Goal: Task Accomplishment & Management: Manage account settings

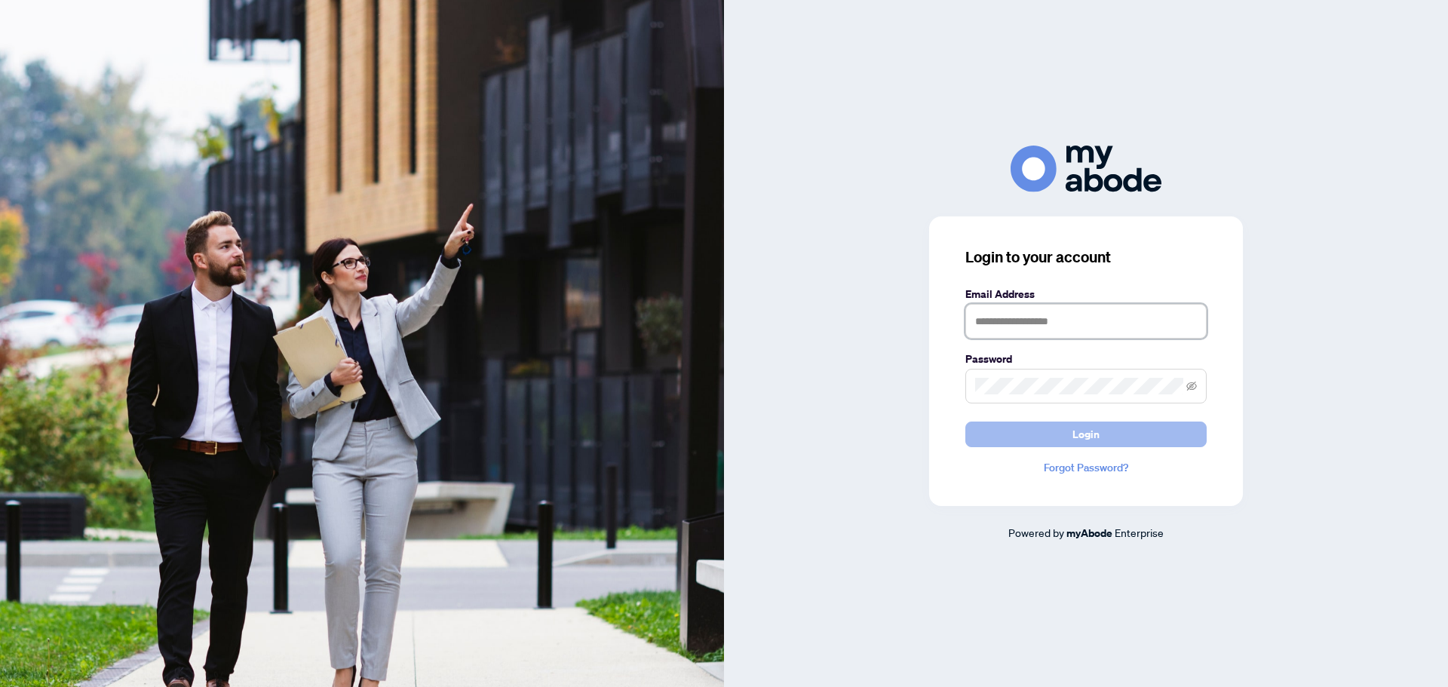
type input "**********"
click at [1108, 428] on button "Login" at bounding box center [1085, 435] width 241 height 26
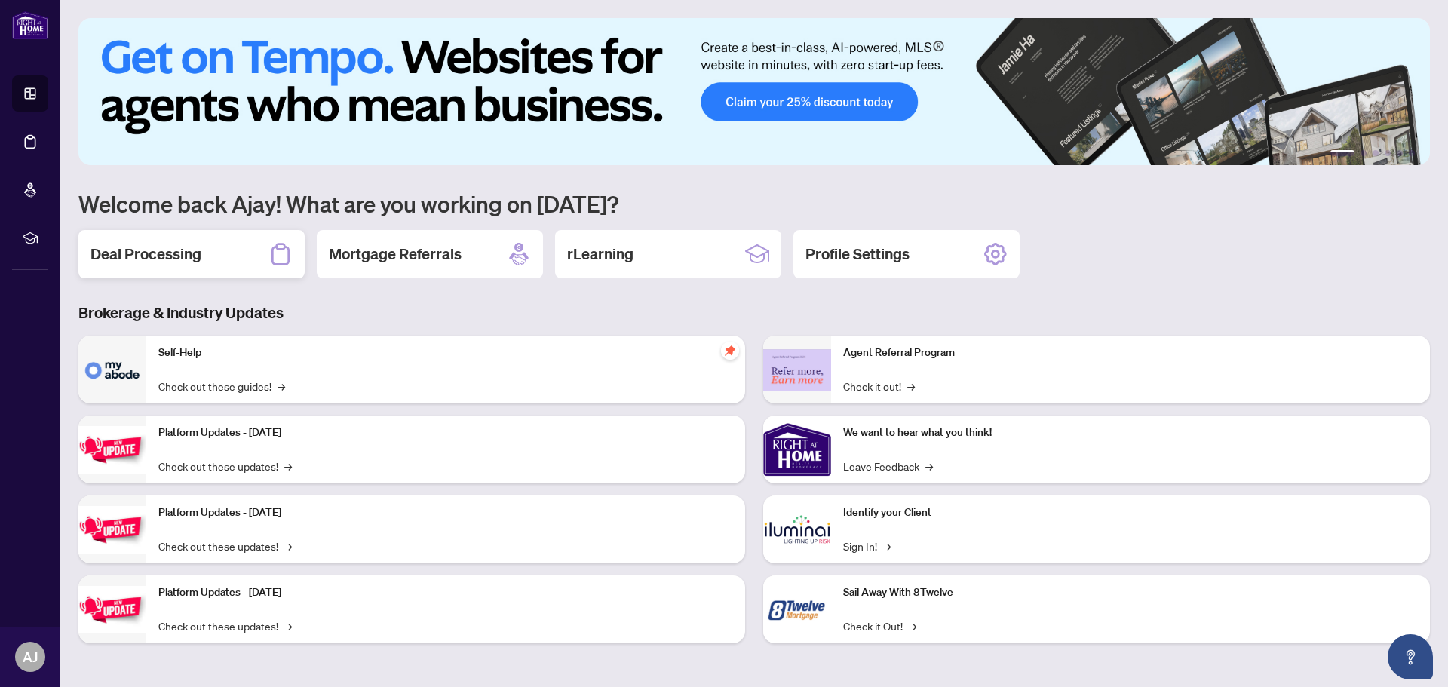
click at [165, 253] on h2 "Deal Processing" at bounding box center [146, 254] width 111 height 21
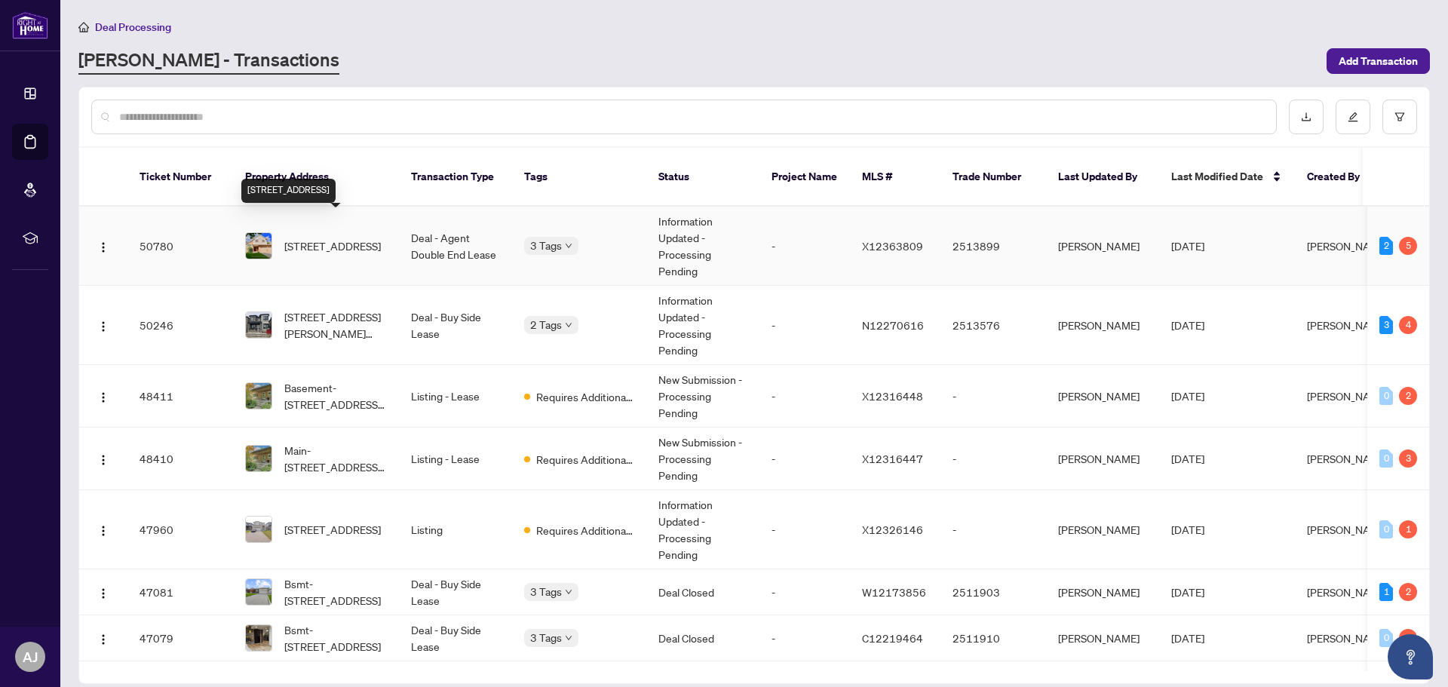
click at [295, 238] on span "432 Heritage Dr, Kitchener, Ontario N2B 3M9, Canada" at bounding box center [332, 246] width 97 height 17
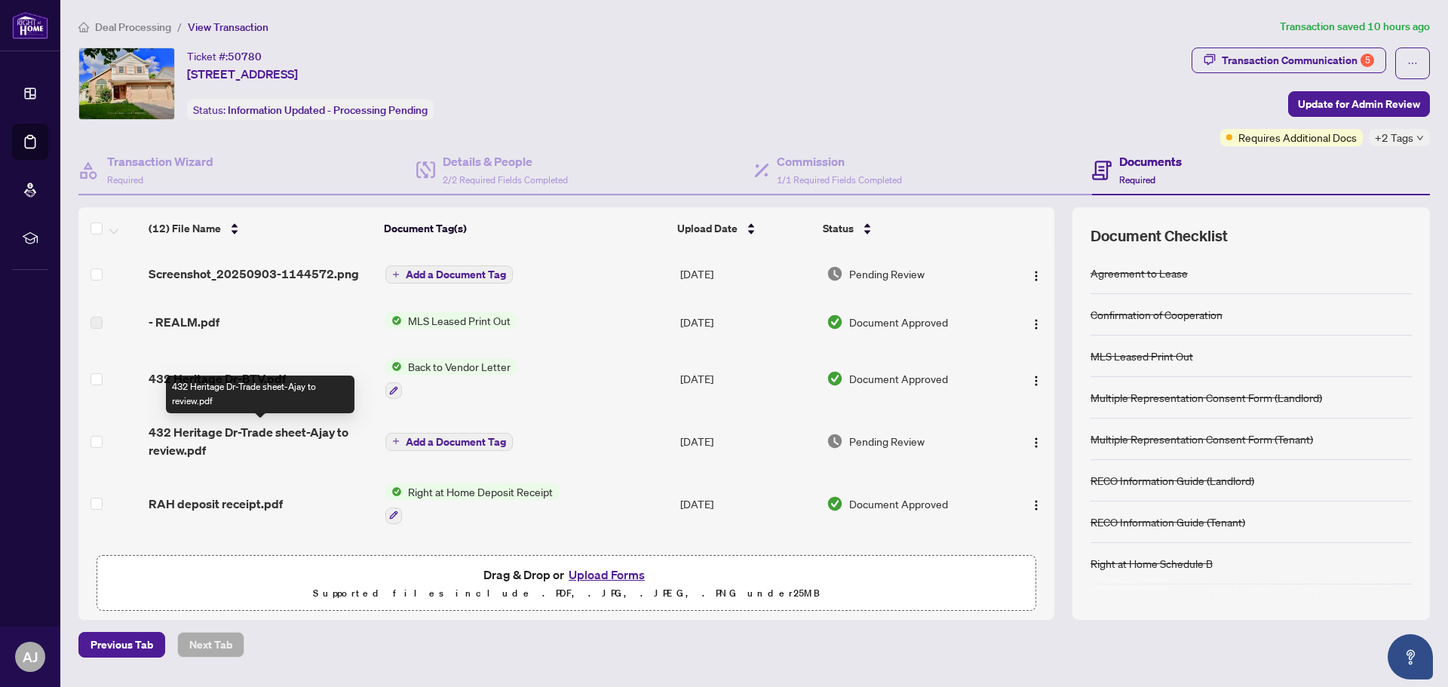
click at [244, 435] on span "432 Heritage Dr-Trade sheet-Ajay to review.pdf" at bounding box center [261, 441] width 224 height 36
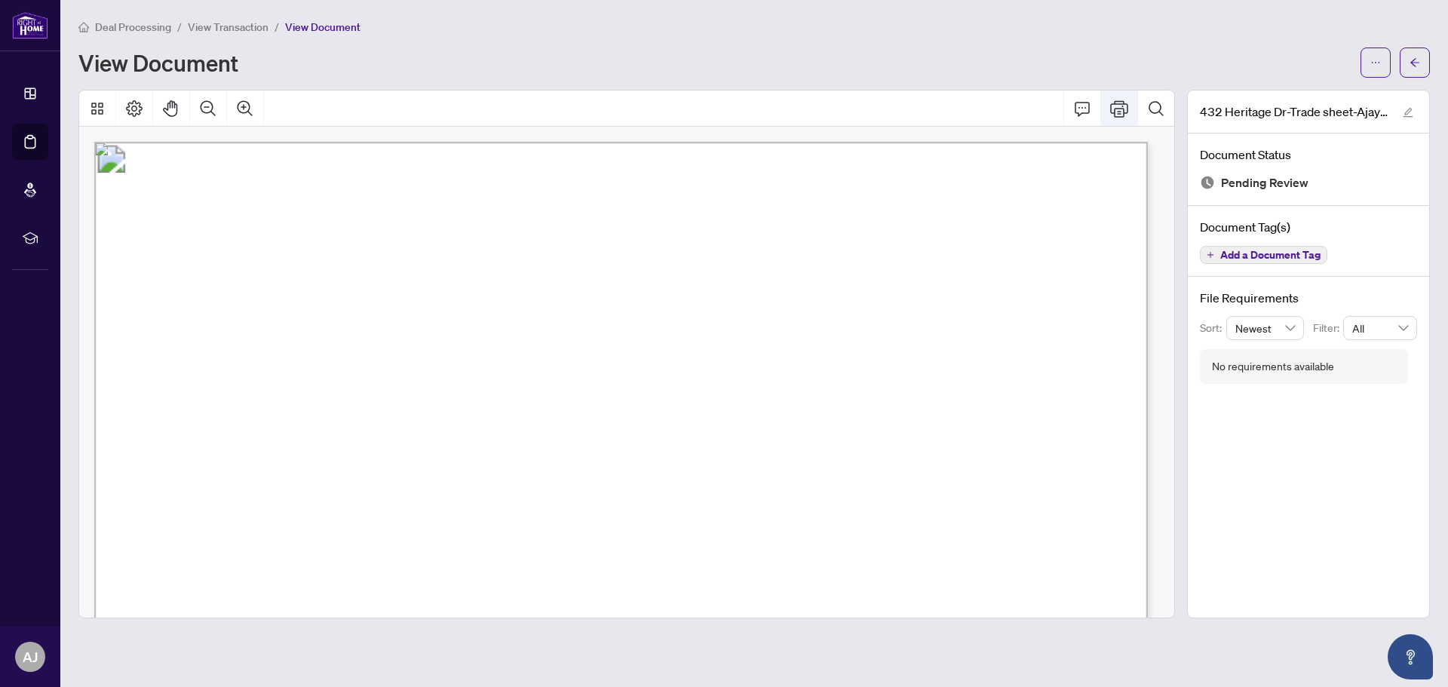
click at [1121, 107] on icon "Print" at bounding box center [1119, 108] width 18 height 17
click at [1416, 67] on icon "arrow-left" at bounding box center [1415, 62] width 11 height 11
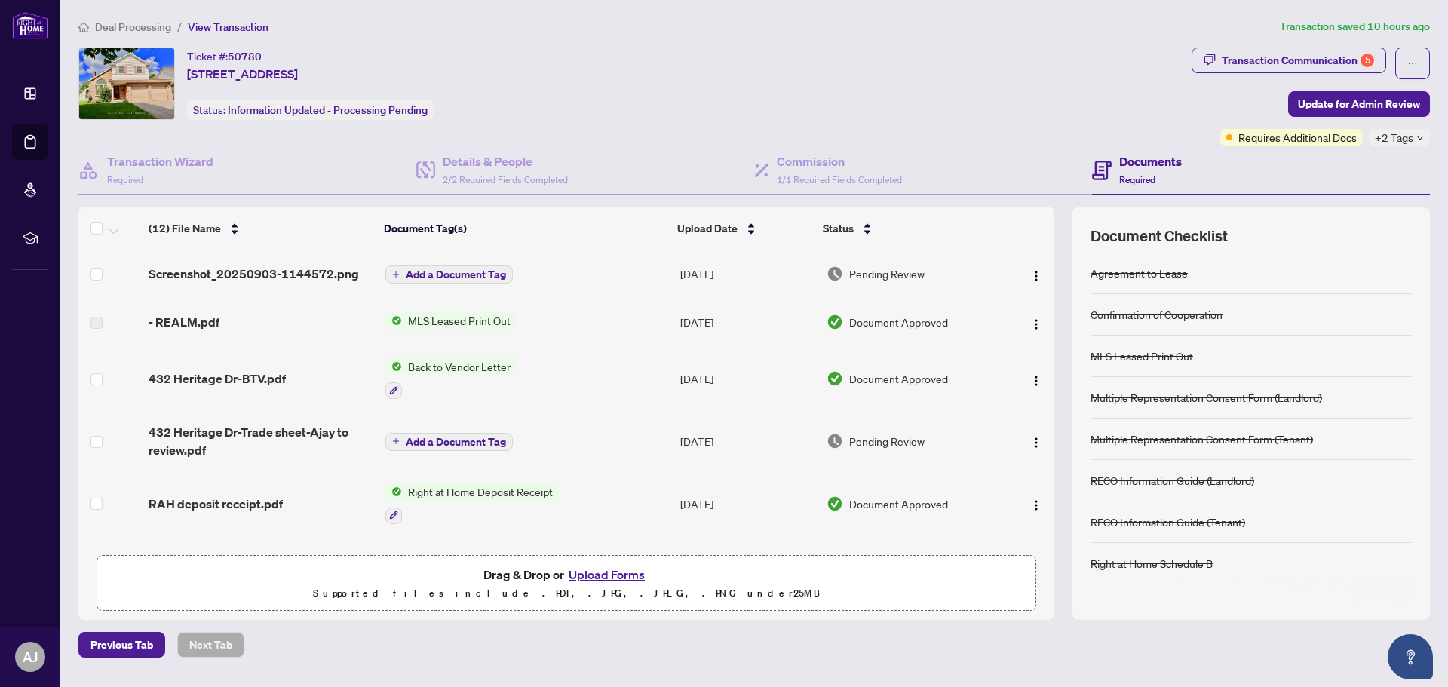
click at [614, 571] on button "Upload Forms" at bounding box center [606, 575] width 85 height 20
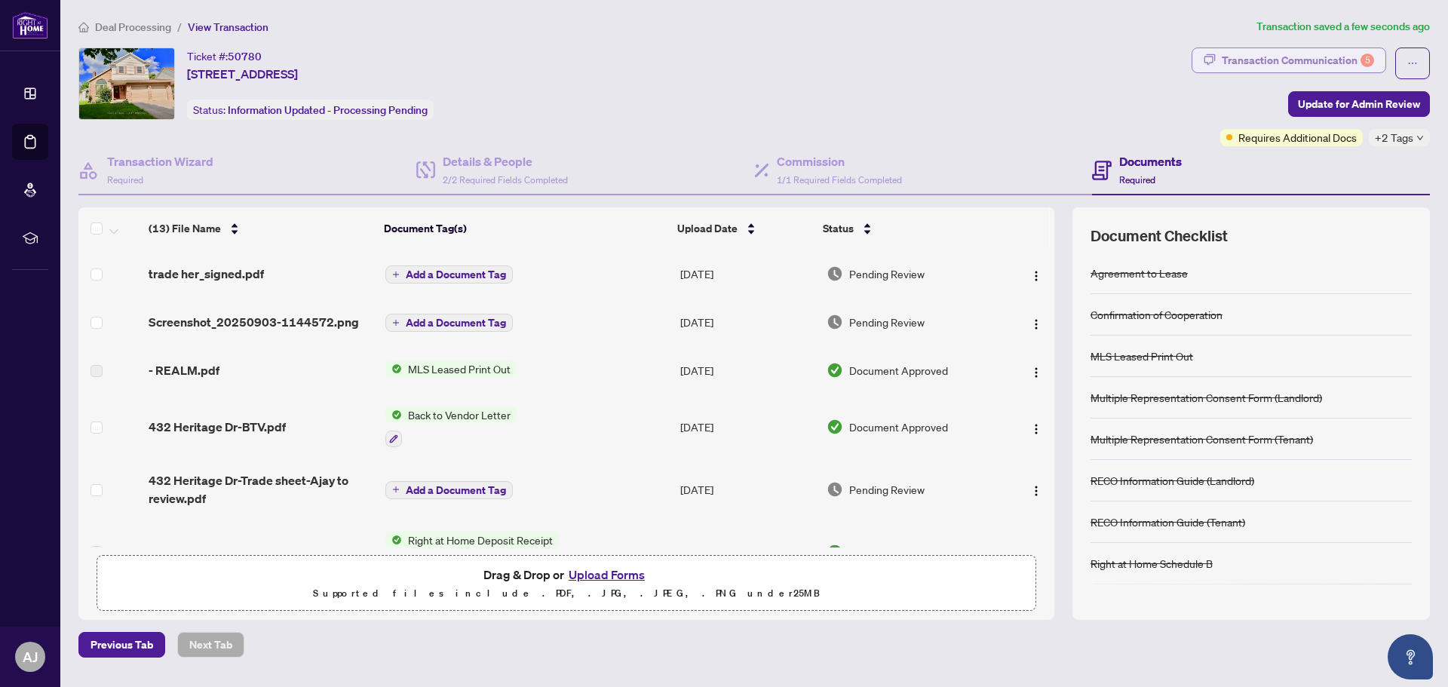
click at [1323, 65] on div "Transaction Communication 5" at bounding box center [1298, 60] width 152 height 24
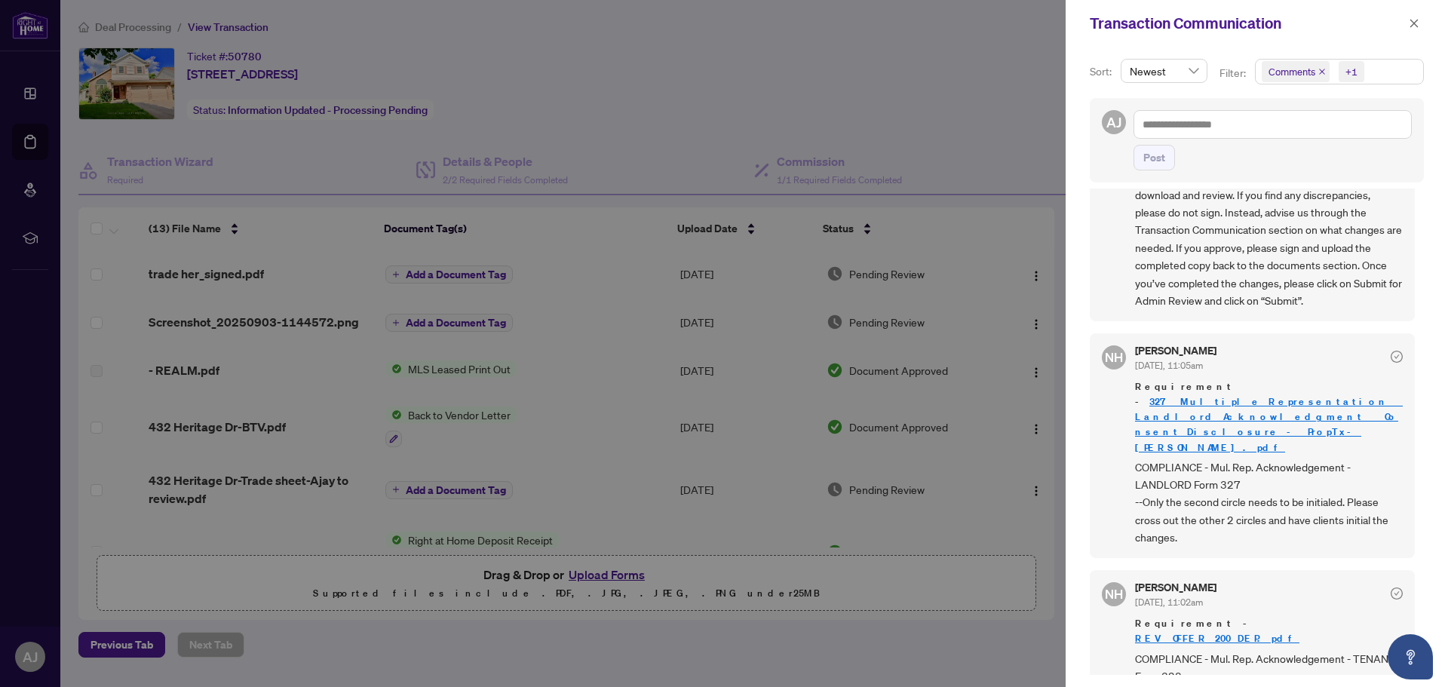
scroll to position [491, 0]
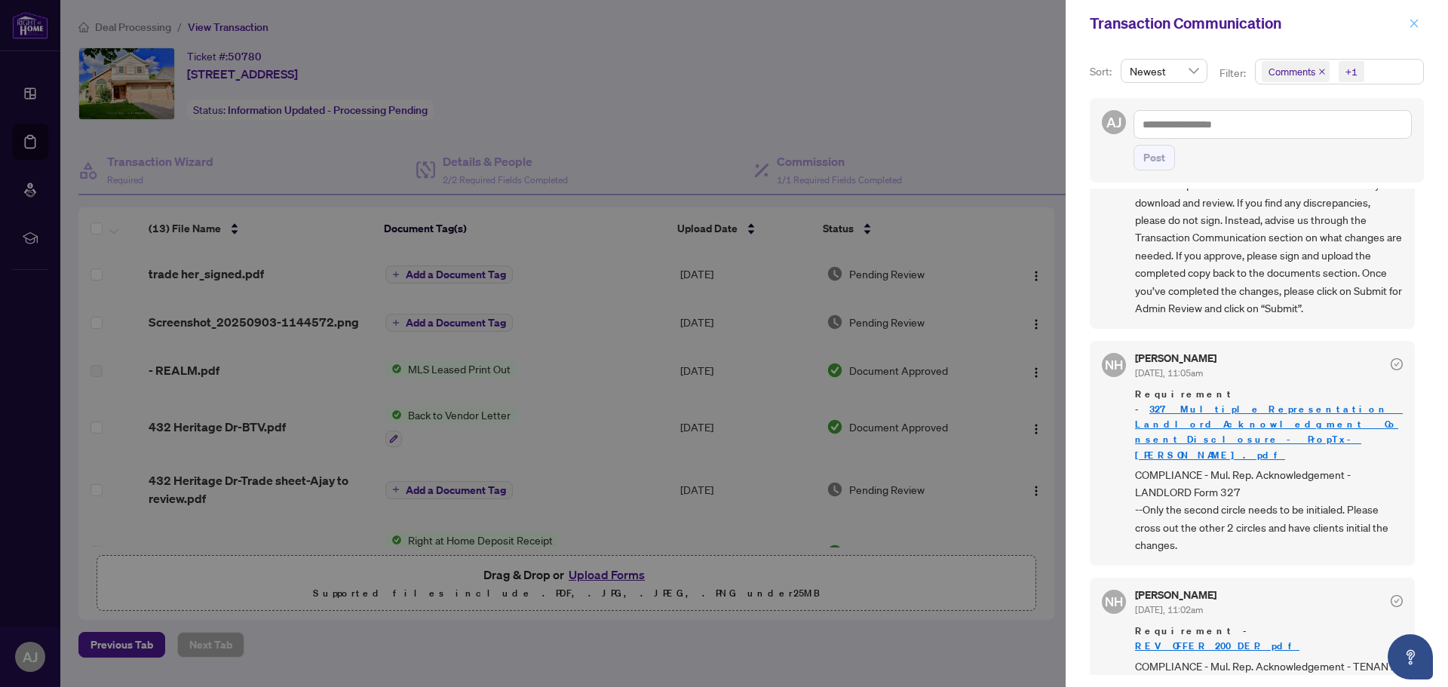
click at [1411, 23] on icon "close" at bounding box center [1414, 23] width 11 height 11
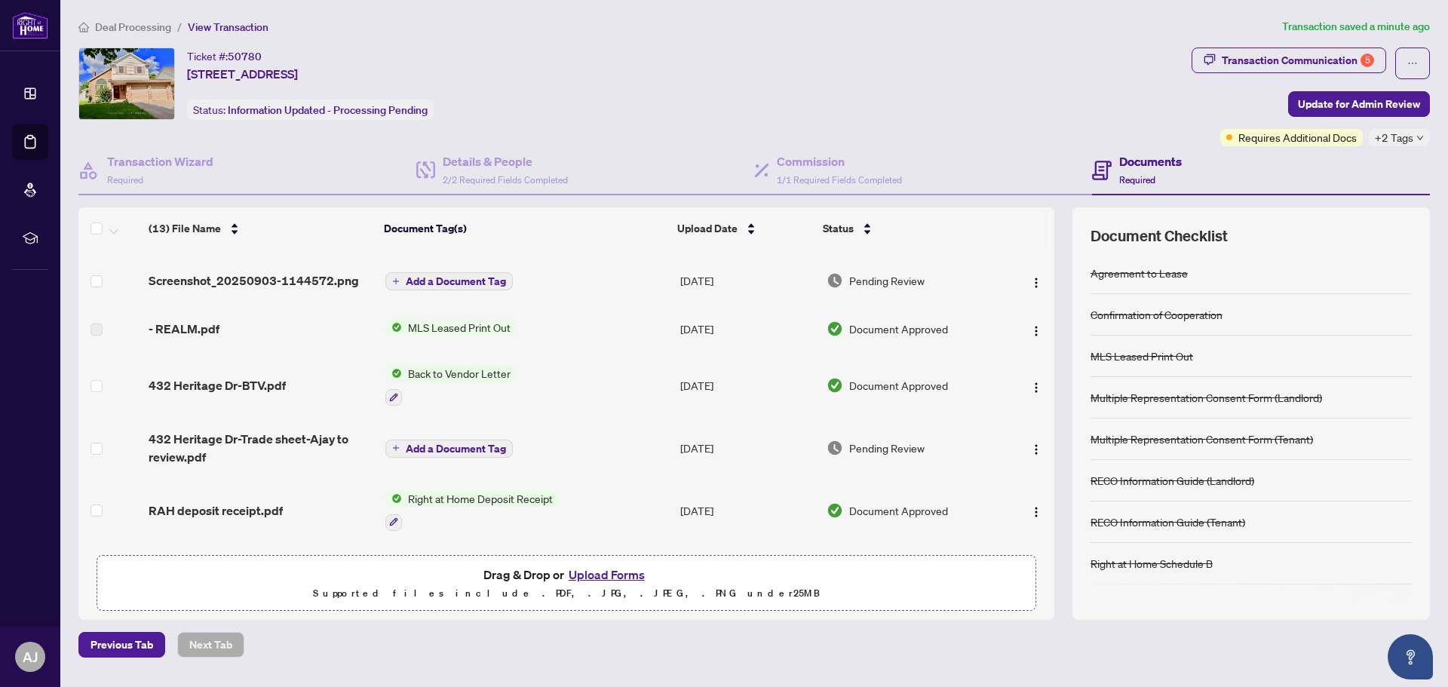
scroll to position [75, 0]
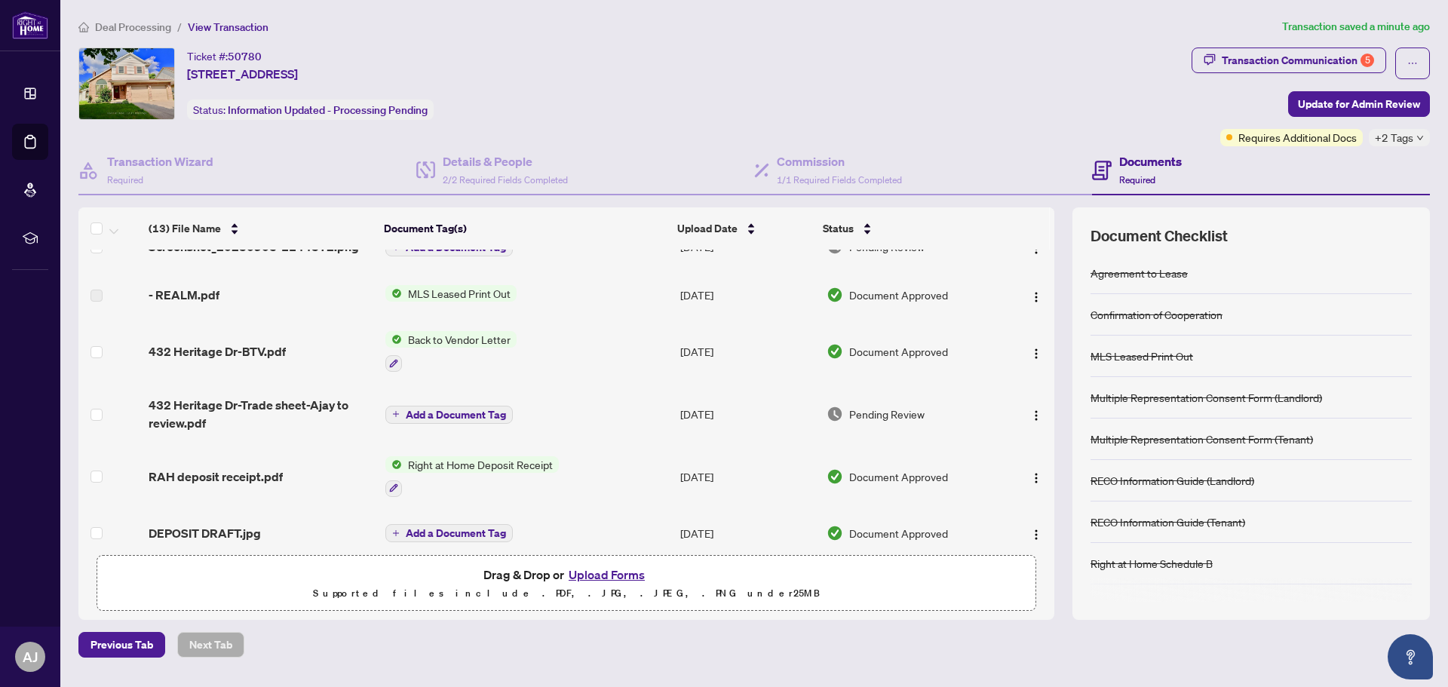
click at [247, 344] on span "432 Heritage Dr-BTV.pdf" at bounding box center [217, 351] width 137 height 18
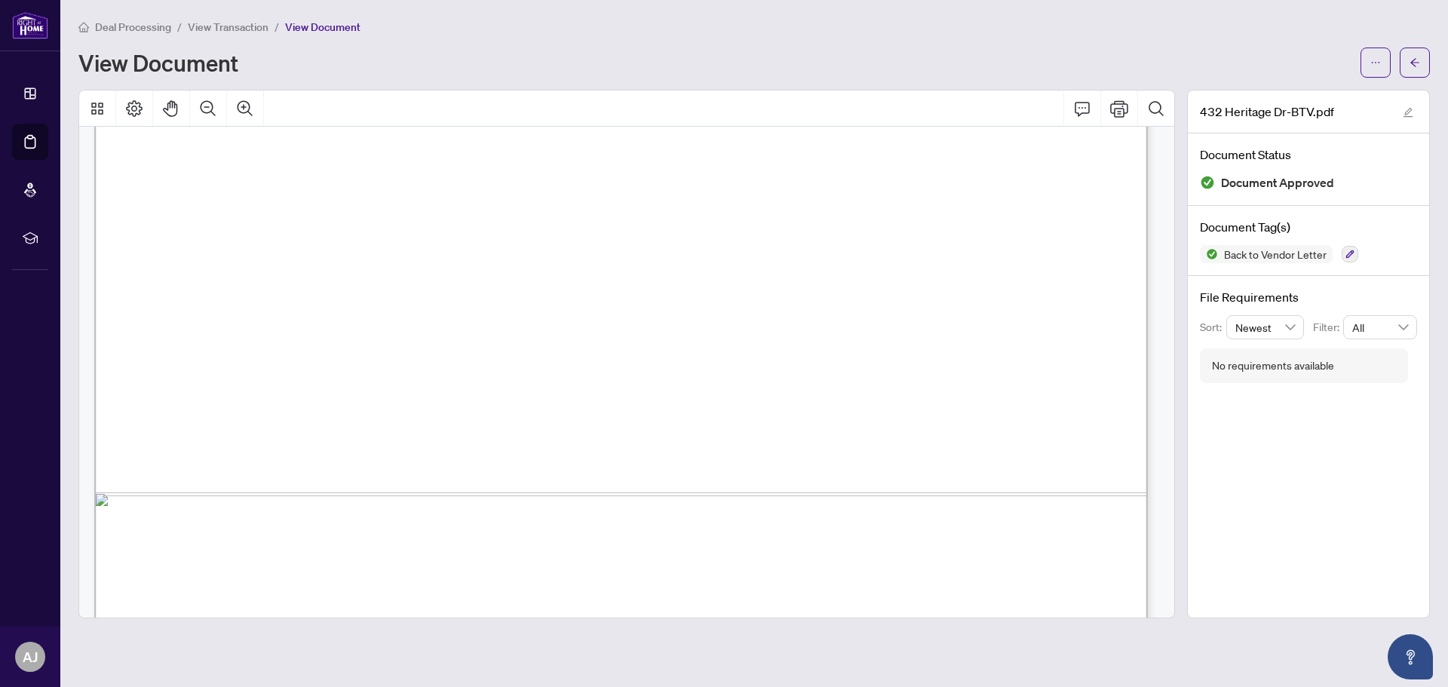
scroll to position [903, 0]
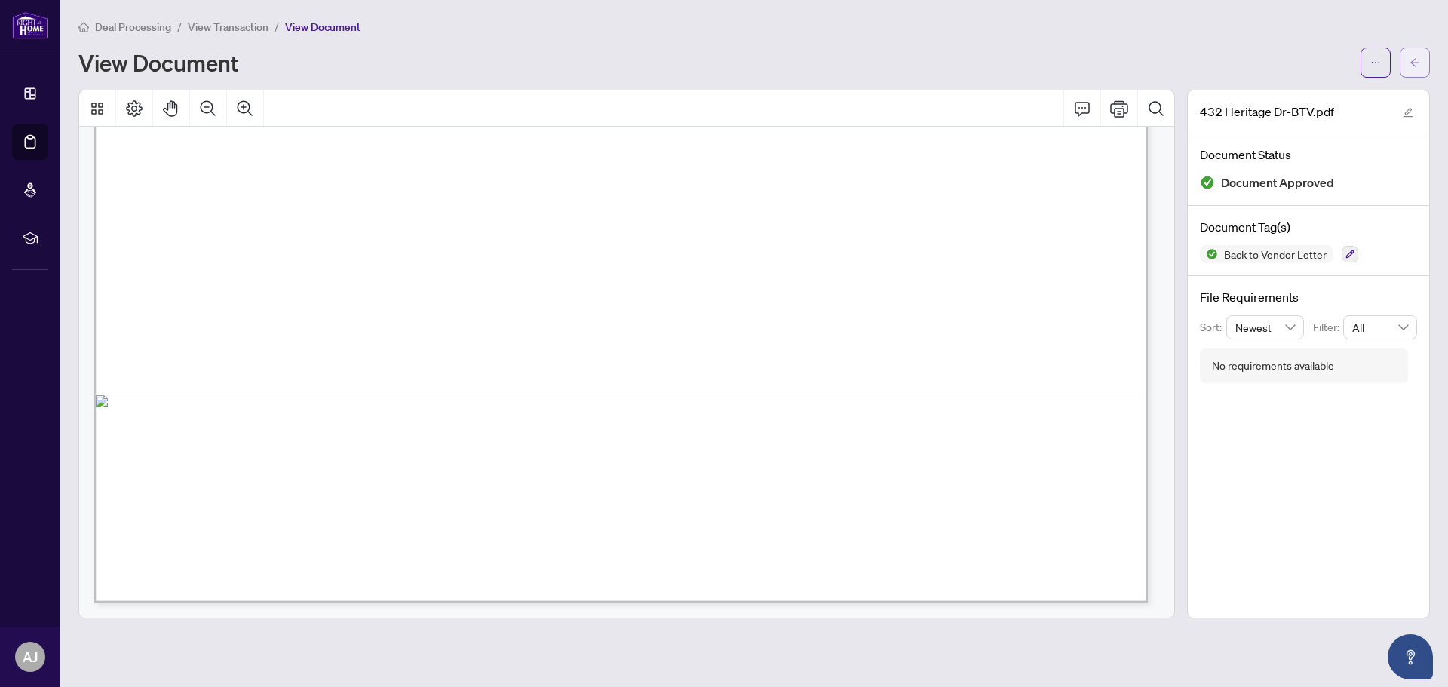
click at [1408, 59] on button "button" at bounding box center [1415, 63] width 30 height 30
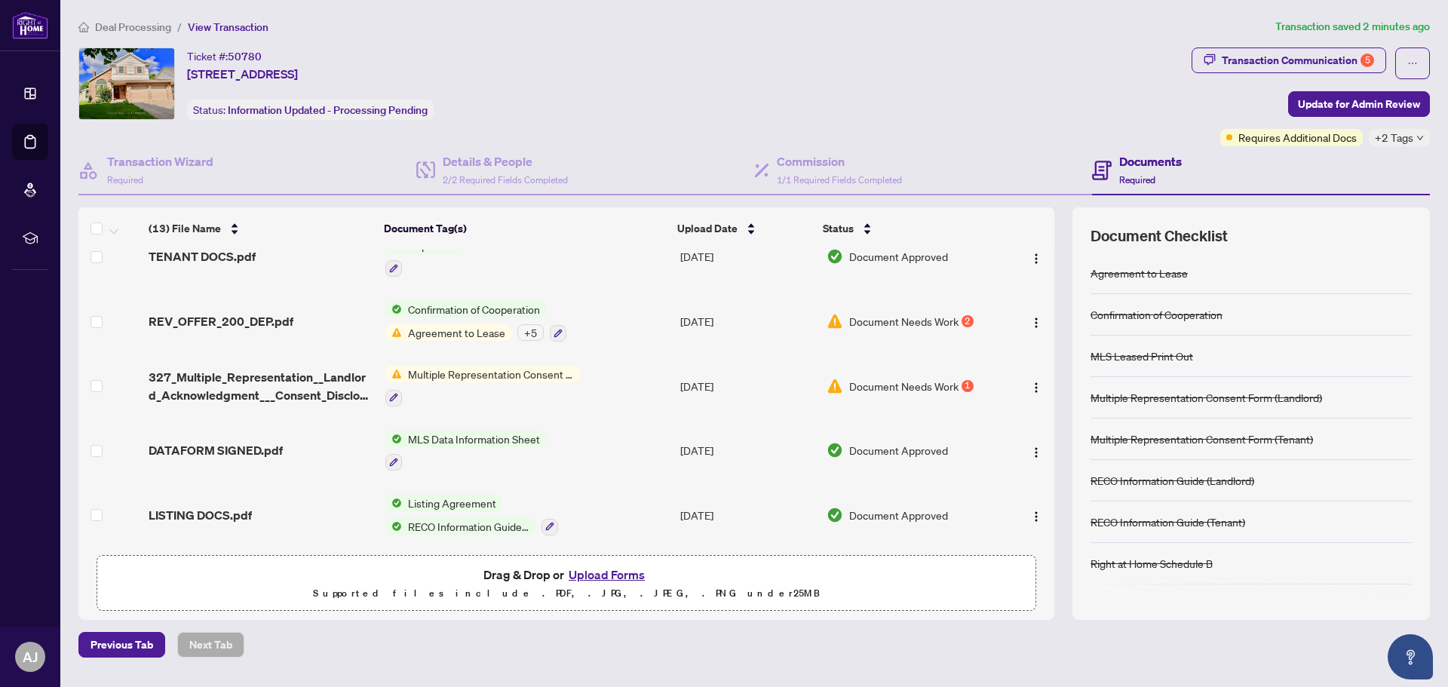
scroll to position [384, 0]
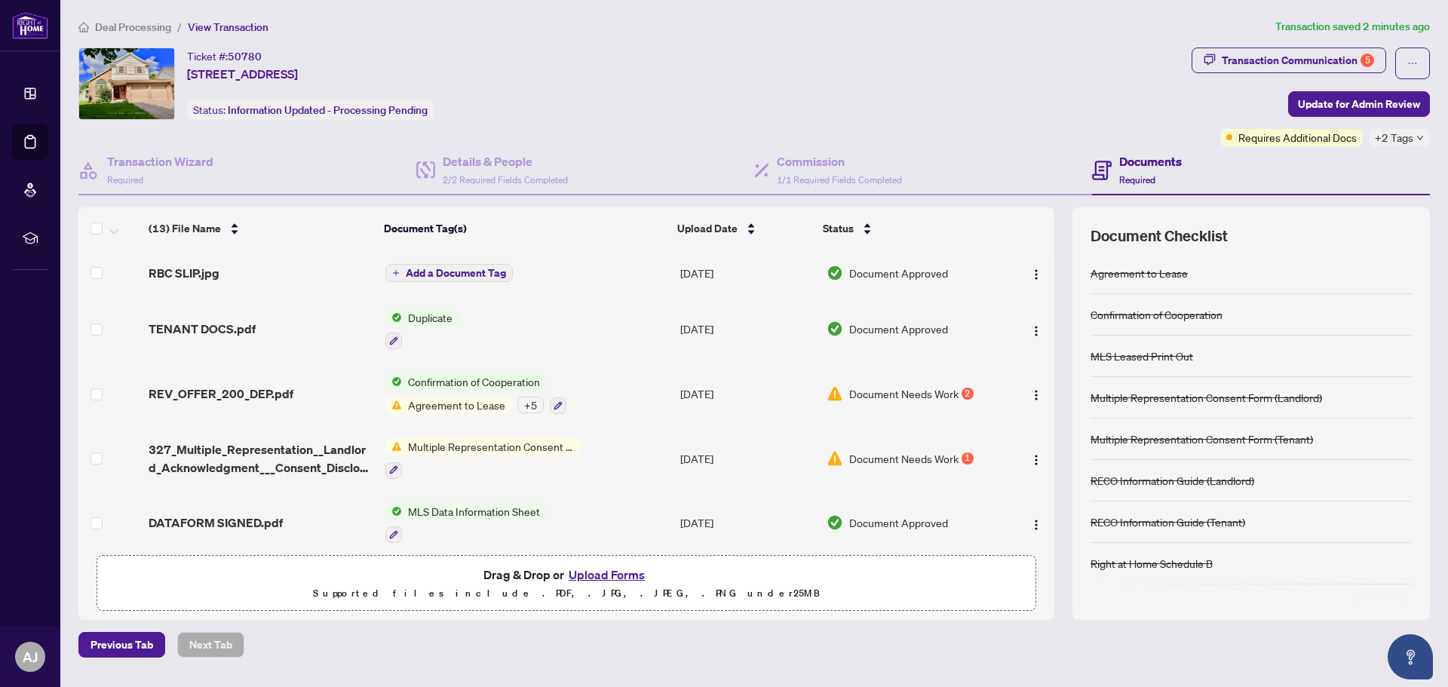
click at [249, 394] on span "REV_OFFER_200_DEP.pdf" at bounding box center [221, 394] width 145 height 18
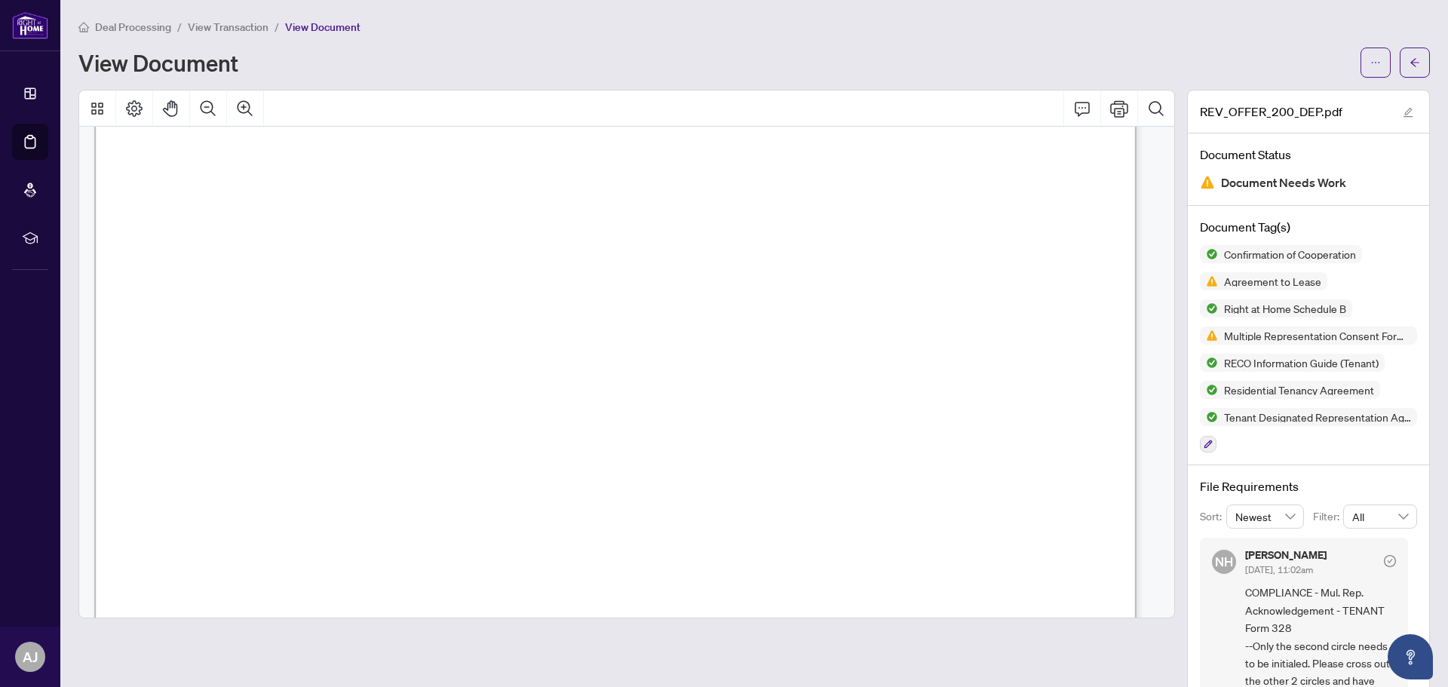
scroll to position [11690, 0]
click at [1110, 106] on icon "Print" at bounding box center [1119, 109] width 18 height 18
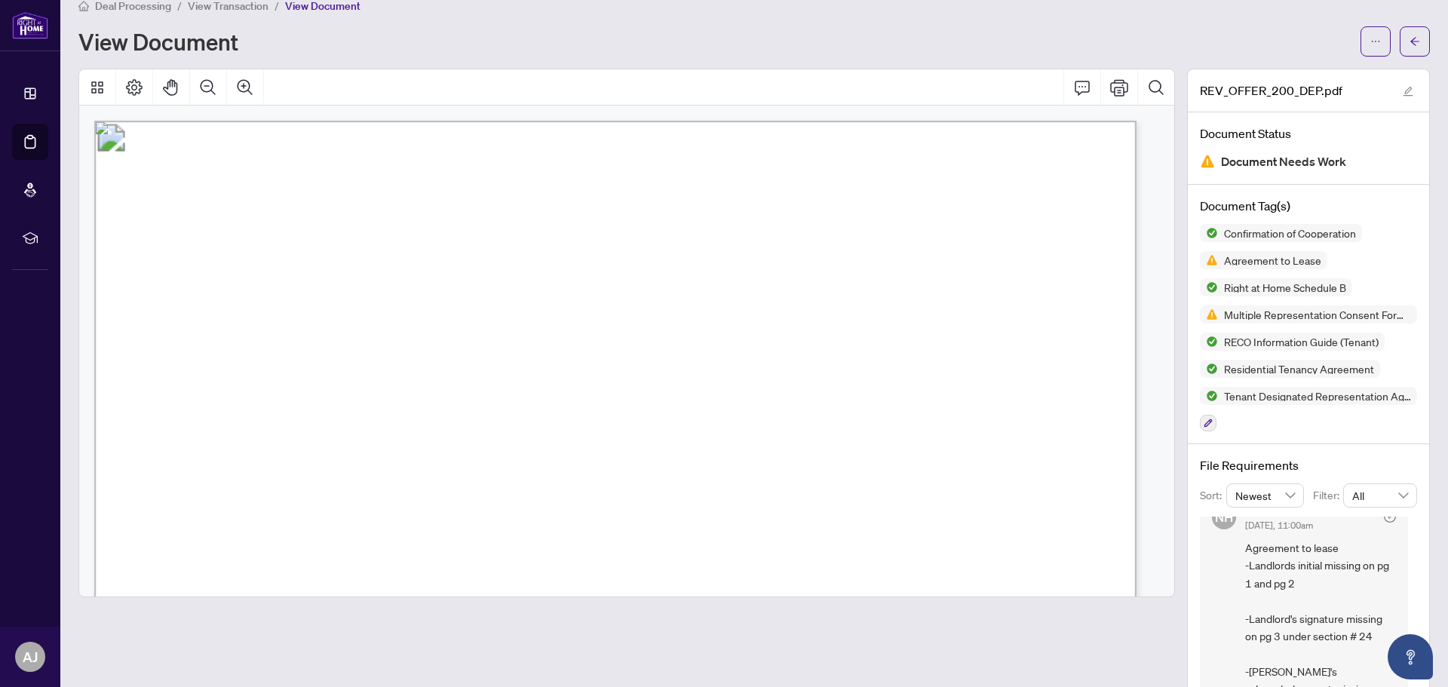
scroll to position [0, 0]
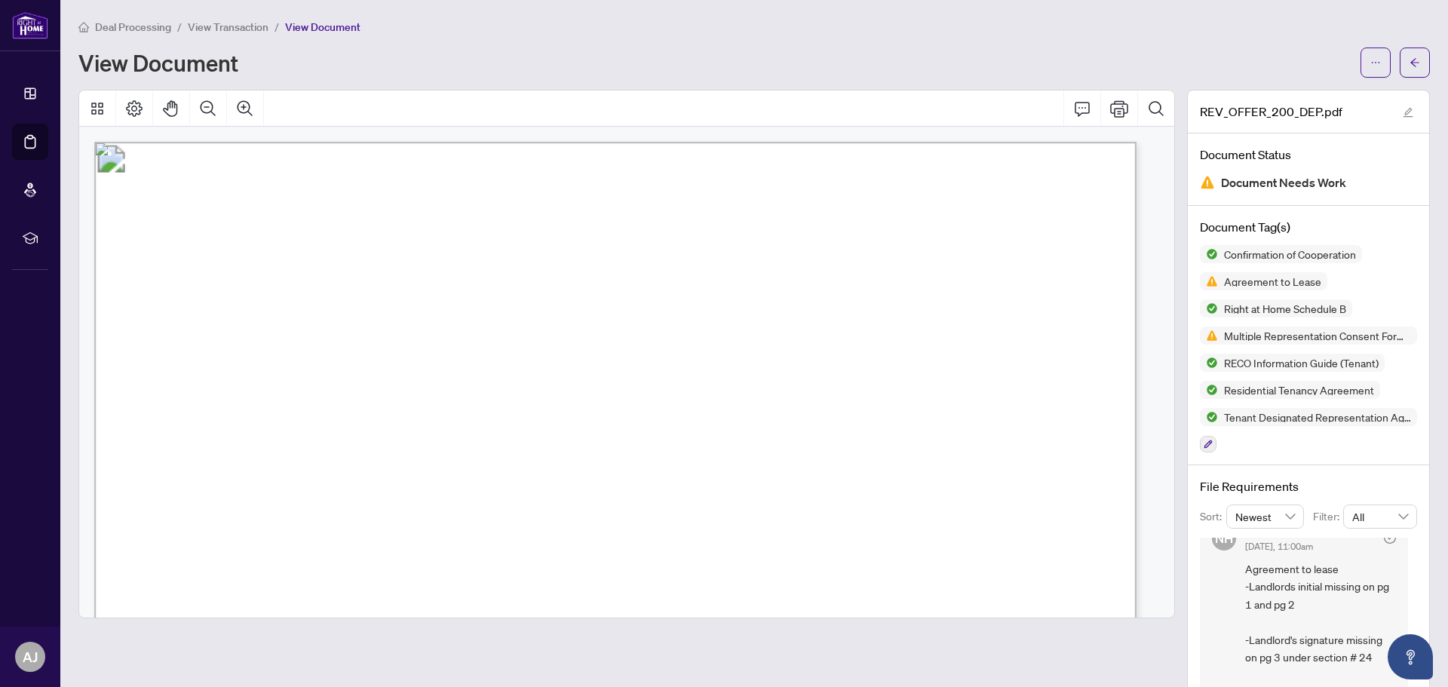
click at [228, 31] on span "View Transaction" at bounding box center [228, 27] width 81 height 14
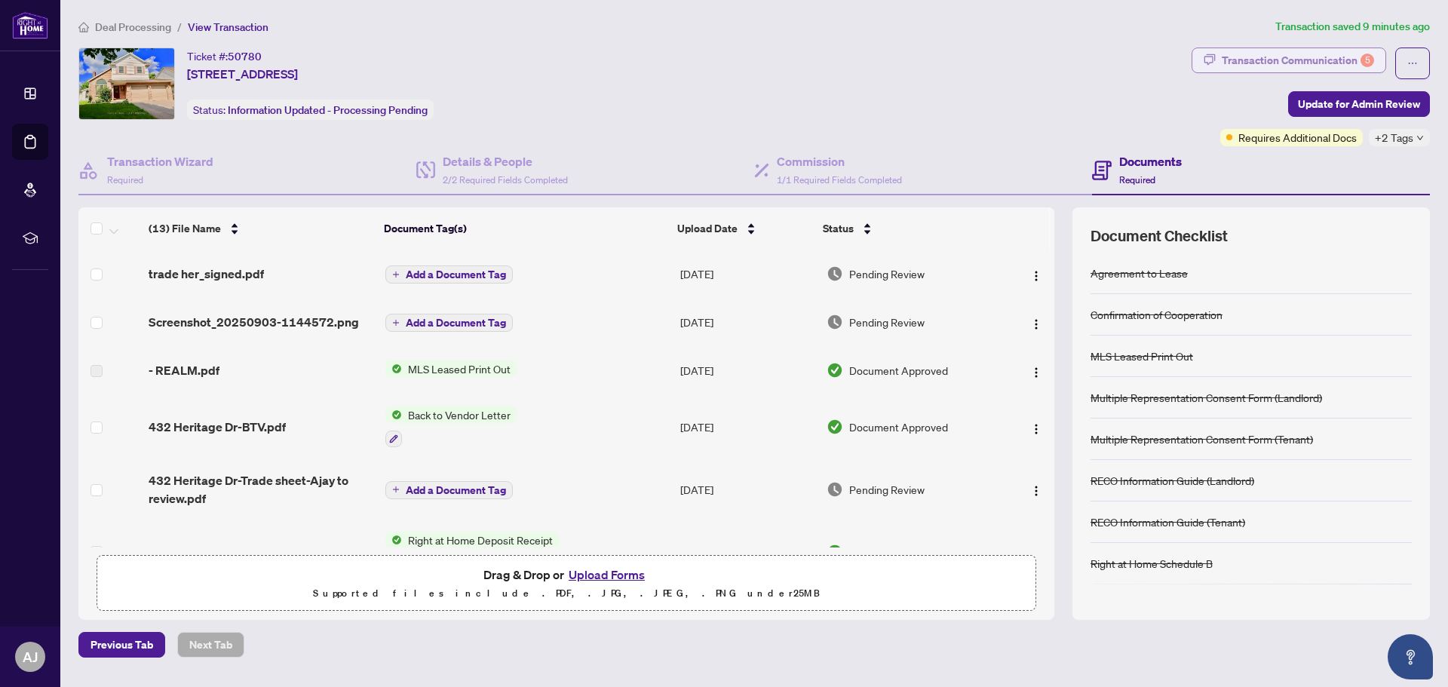
click at [1310, 62] on div "Transaction Communication 5" at bounding box center [1298, 60] width 152 height 24
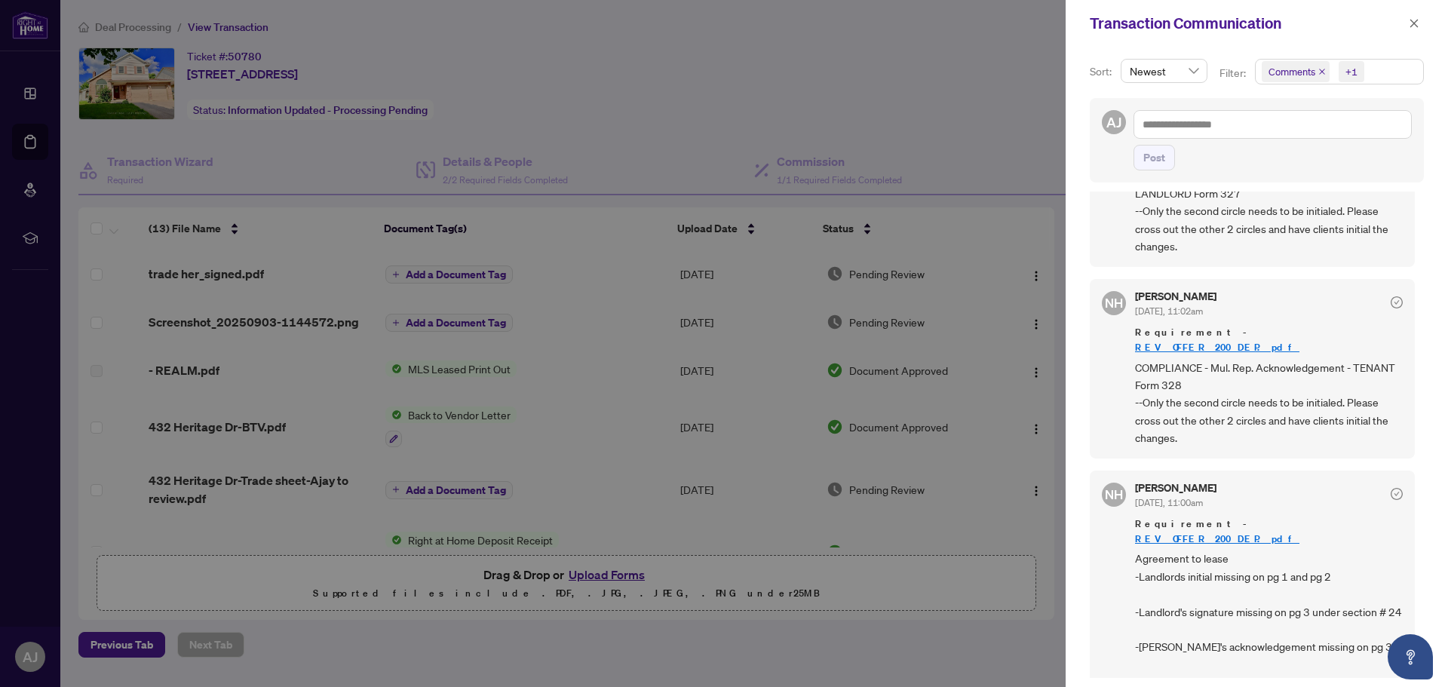
scroll to position [3, 0]
click at [887, 533] on div at bounding box center [724, 343] width 1448 height 687
click at [1413, 23] on icon "close" at bounding box center [1414, 23] width 11 height 11
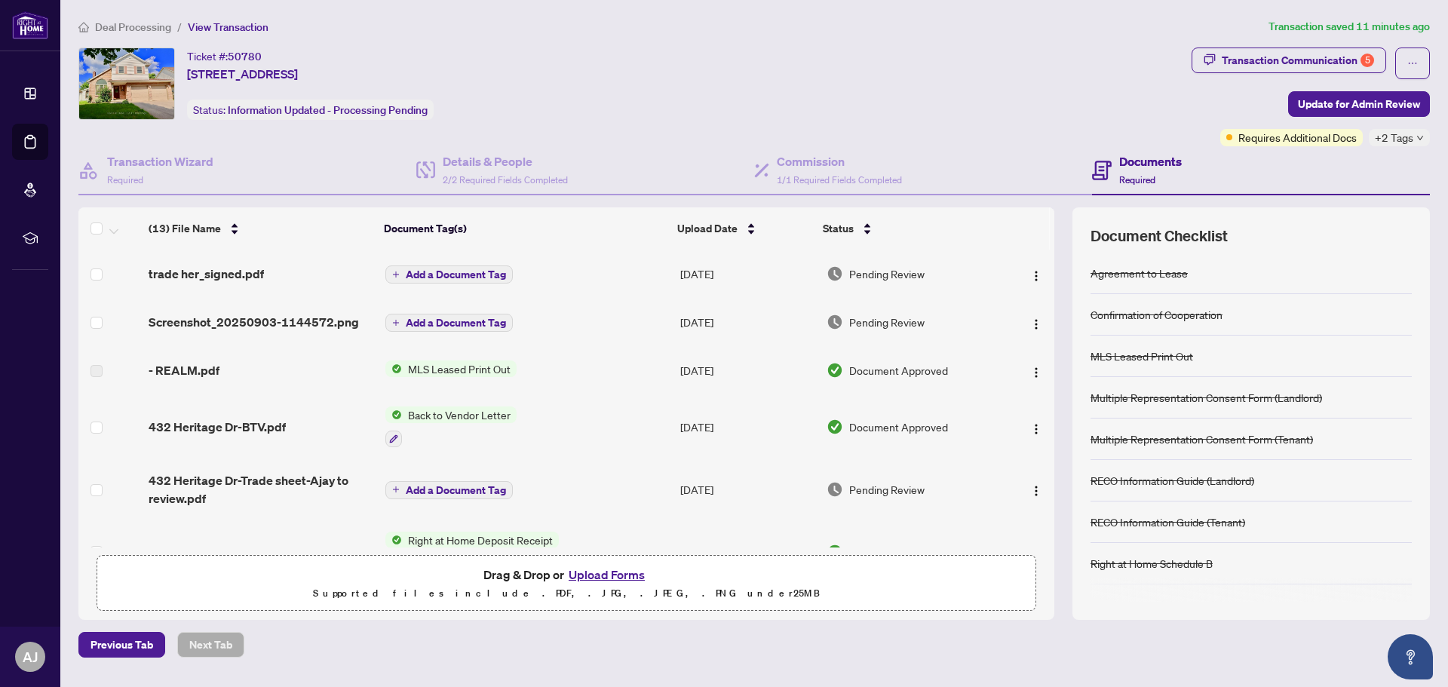
click at [616, 578] on button "Upload Forms" at bounding box center [606, 575] width 85 height 20
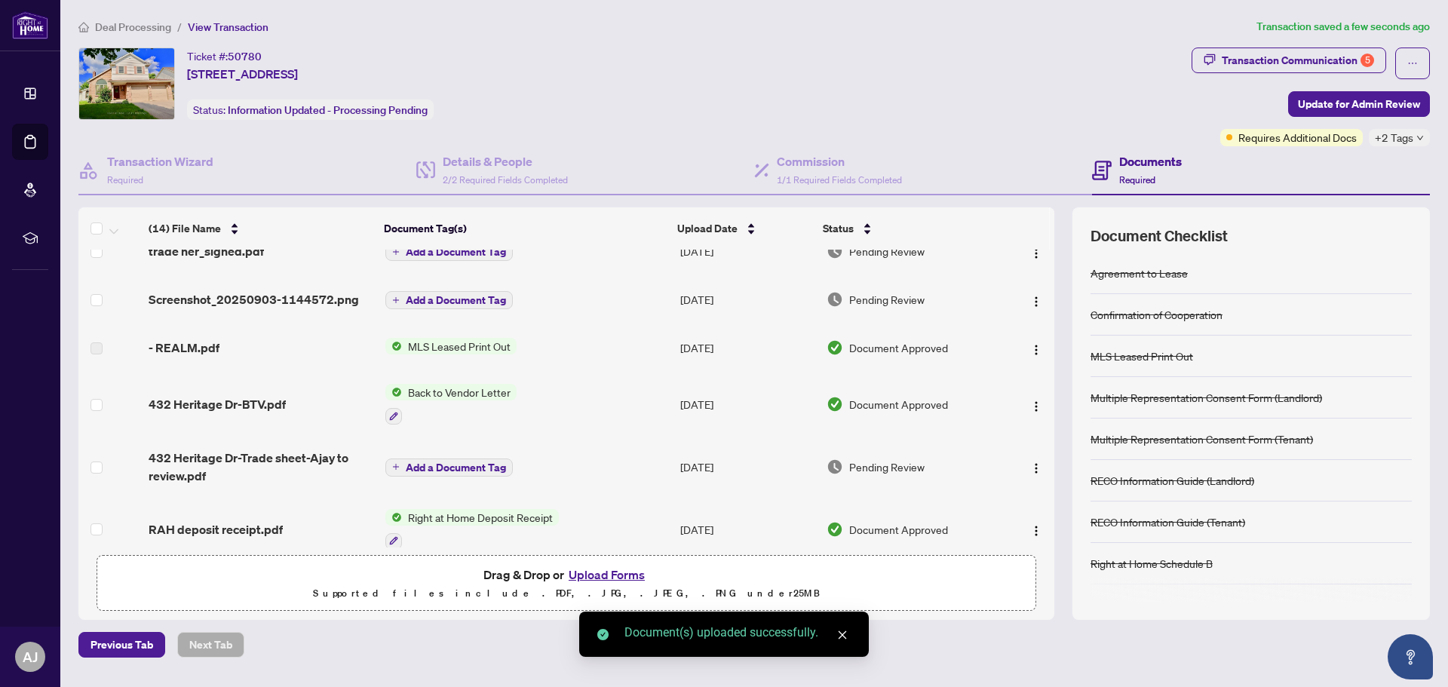
scroll to position [0, 0]
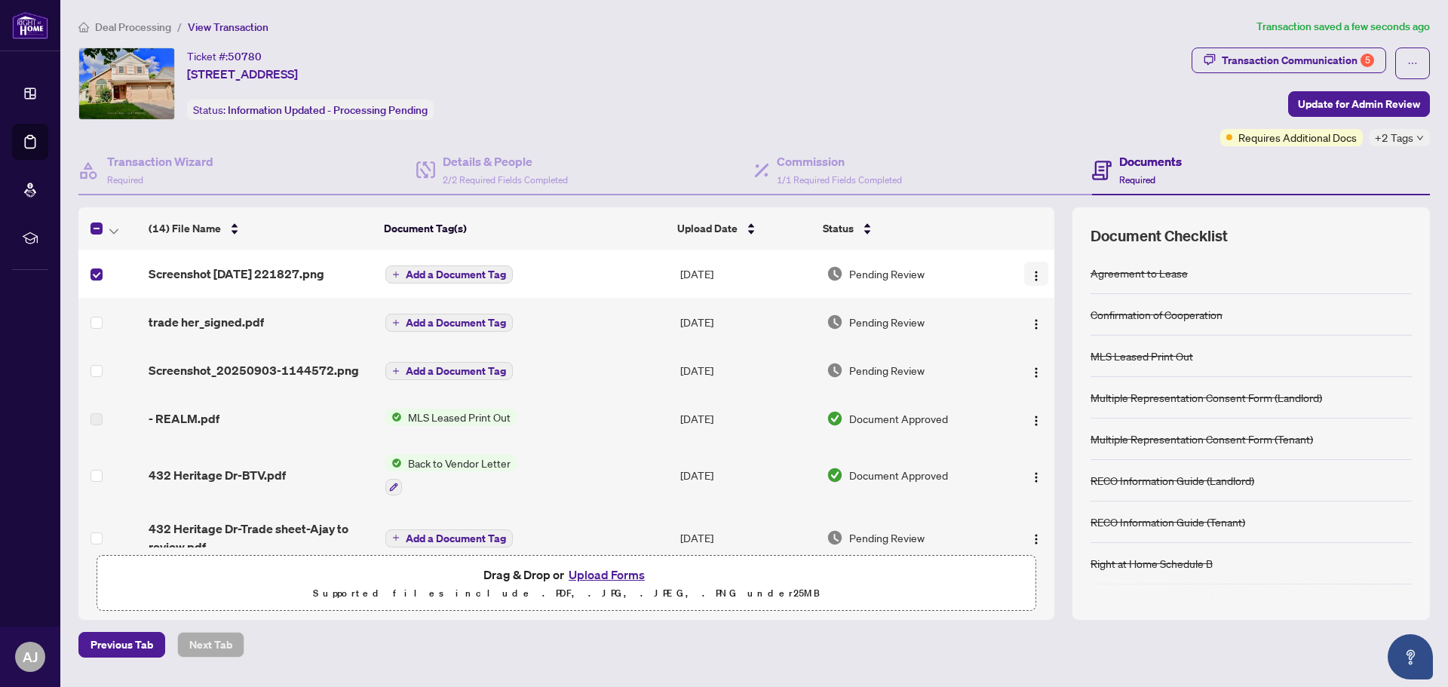
click at [1032, 273] on img "button" at bounding box center [1036, 276] width 12 height 12
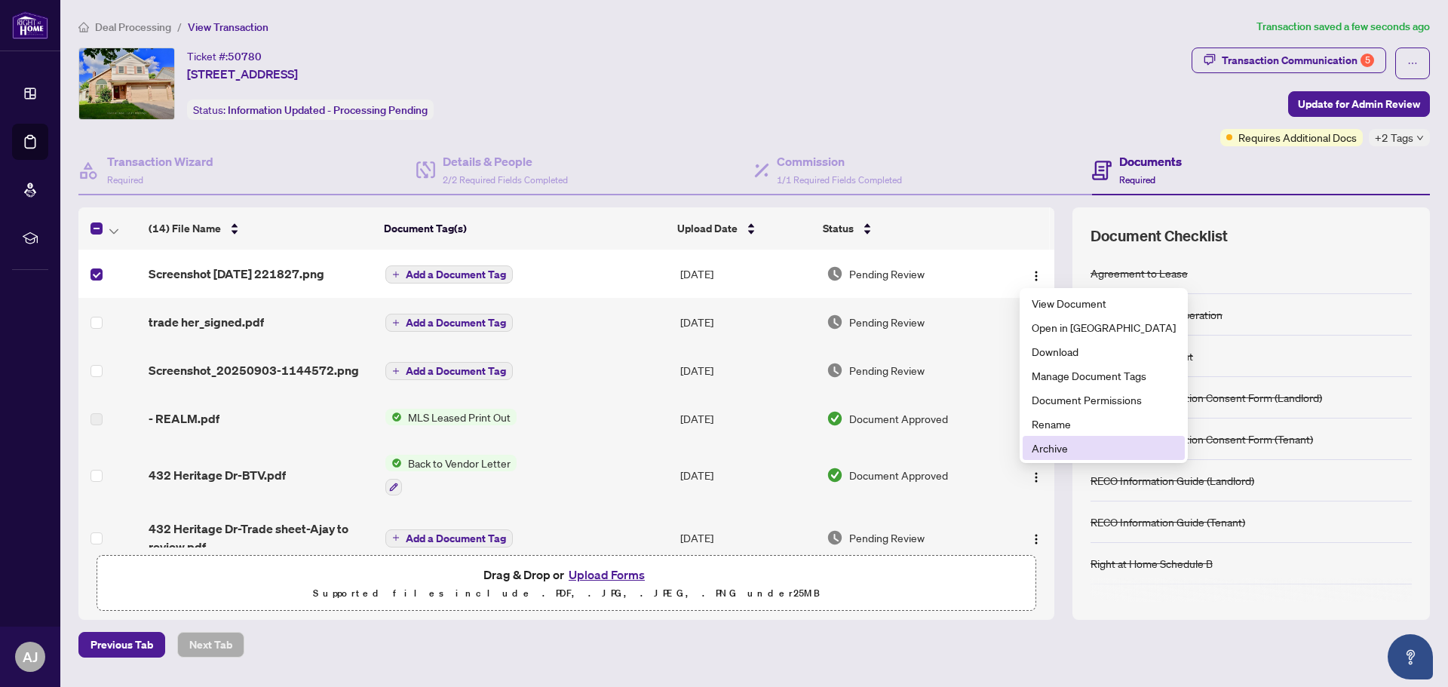
click at [1038, 453] on span "Archive" at bounding box center [1104, 448] width 144 height 17
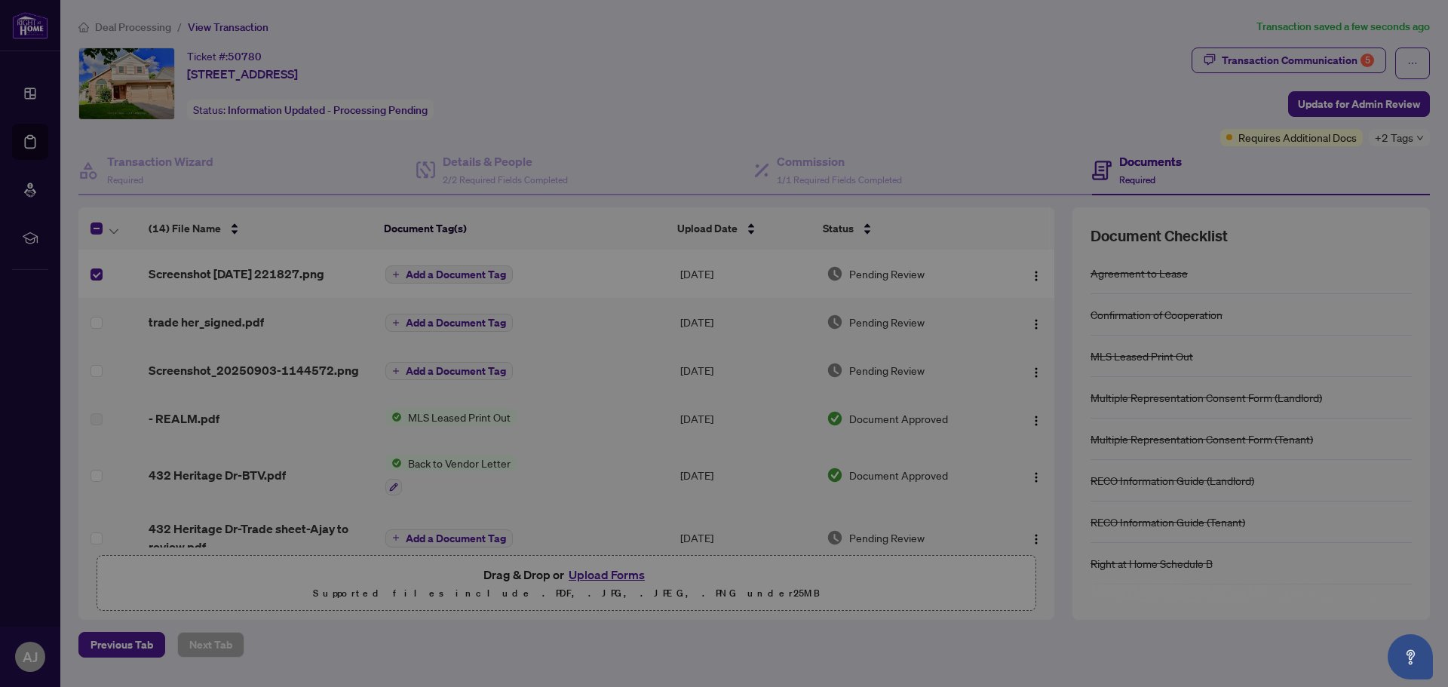
click at [1038, 453] on div "Are you sure you want to archive the selected file(s)? The file will be placed …" at bounding box center [724, 343] width 1448 height 687
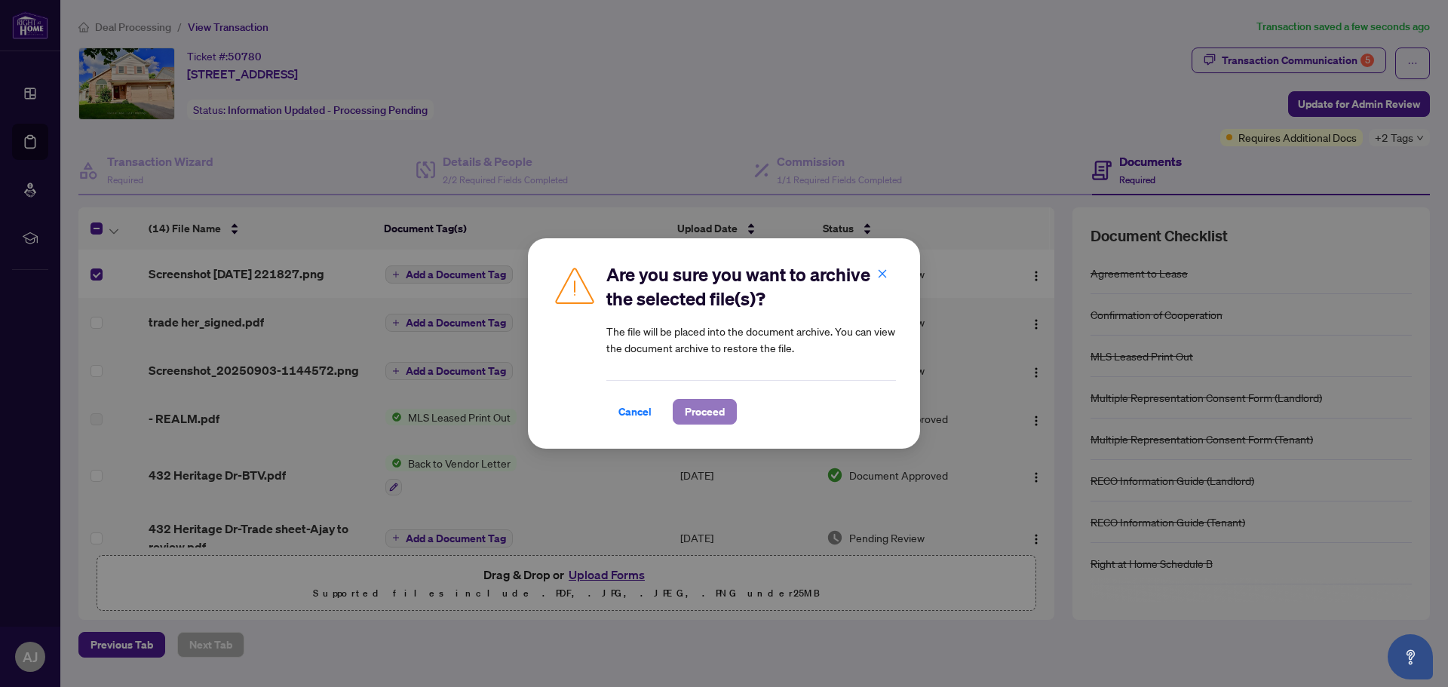
click at [686, 410] on span "Proceed" at bounding box center [705, 412] width 40 height 24
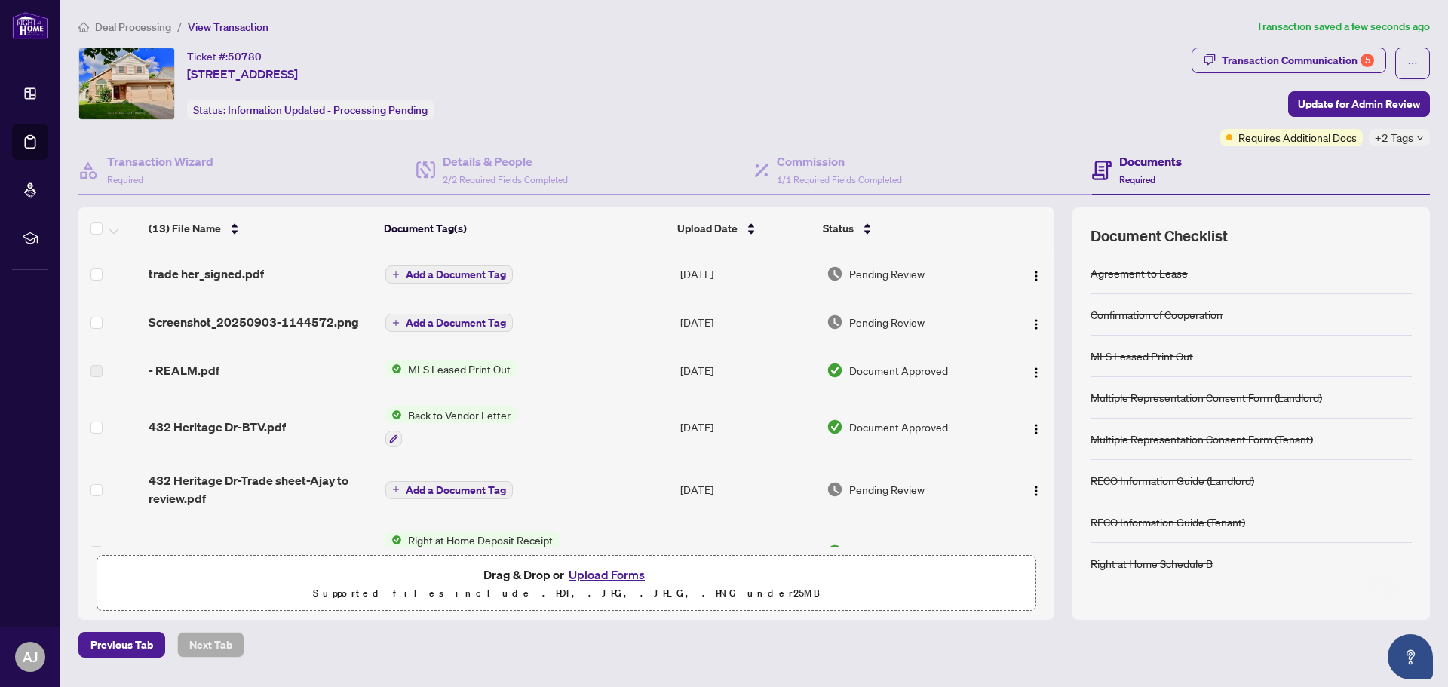
click at [597, 569] on button "Upload Forms" at bounding box center [606, 575] width 85 height 20
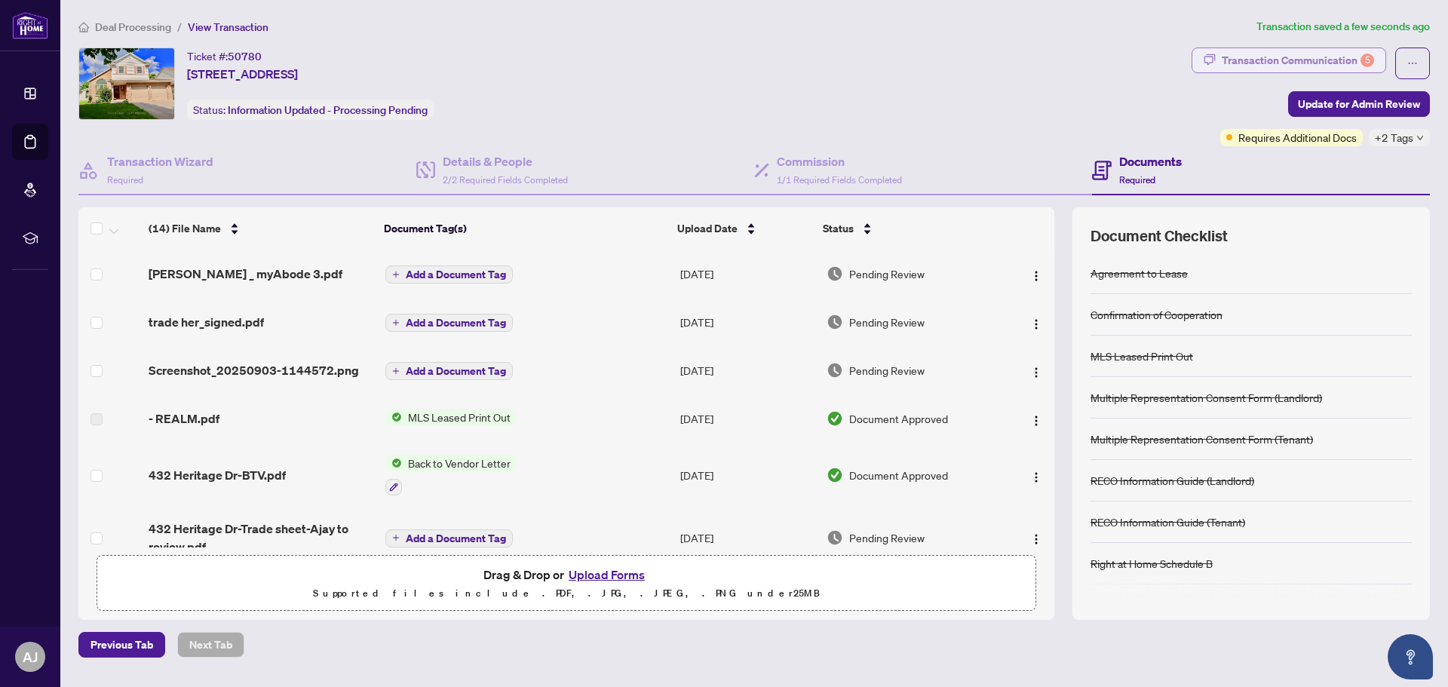
click at [1279, 57] on div "Transaction Communication 5" at bounding box center [1298, 60] width 152 height 24
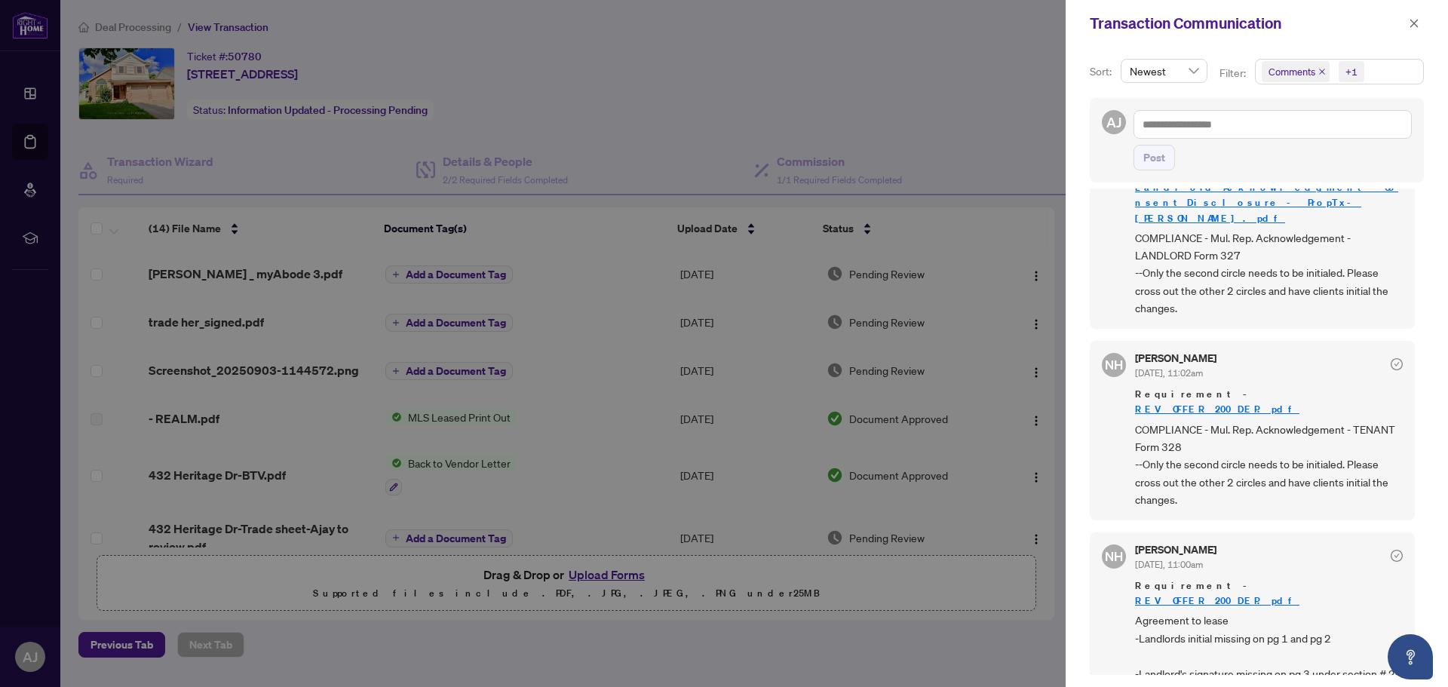
scroll to position [642, 0]
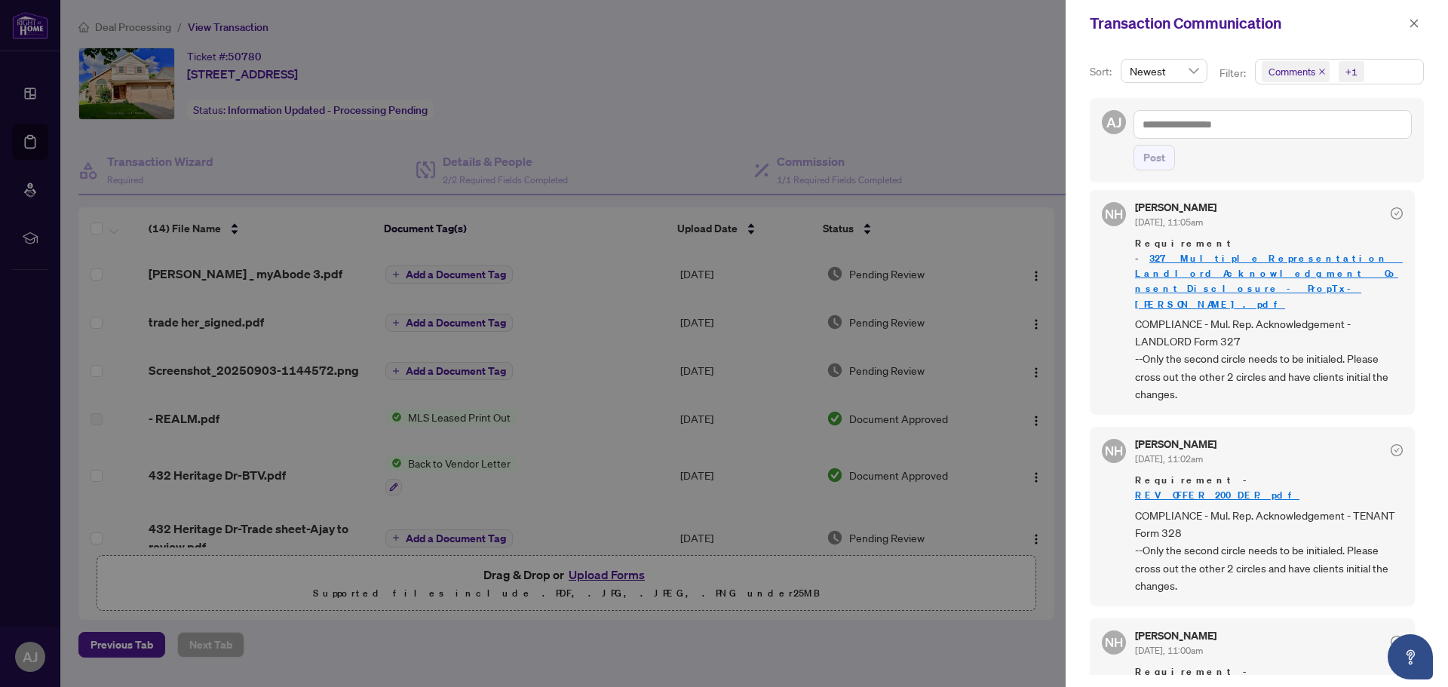
click at [1210, 489] on link "REV_OFFER_200_DEP.pdf" at bounding box center [1217, 495] width 164 height 13
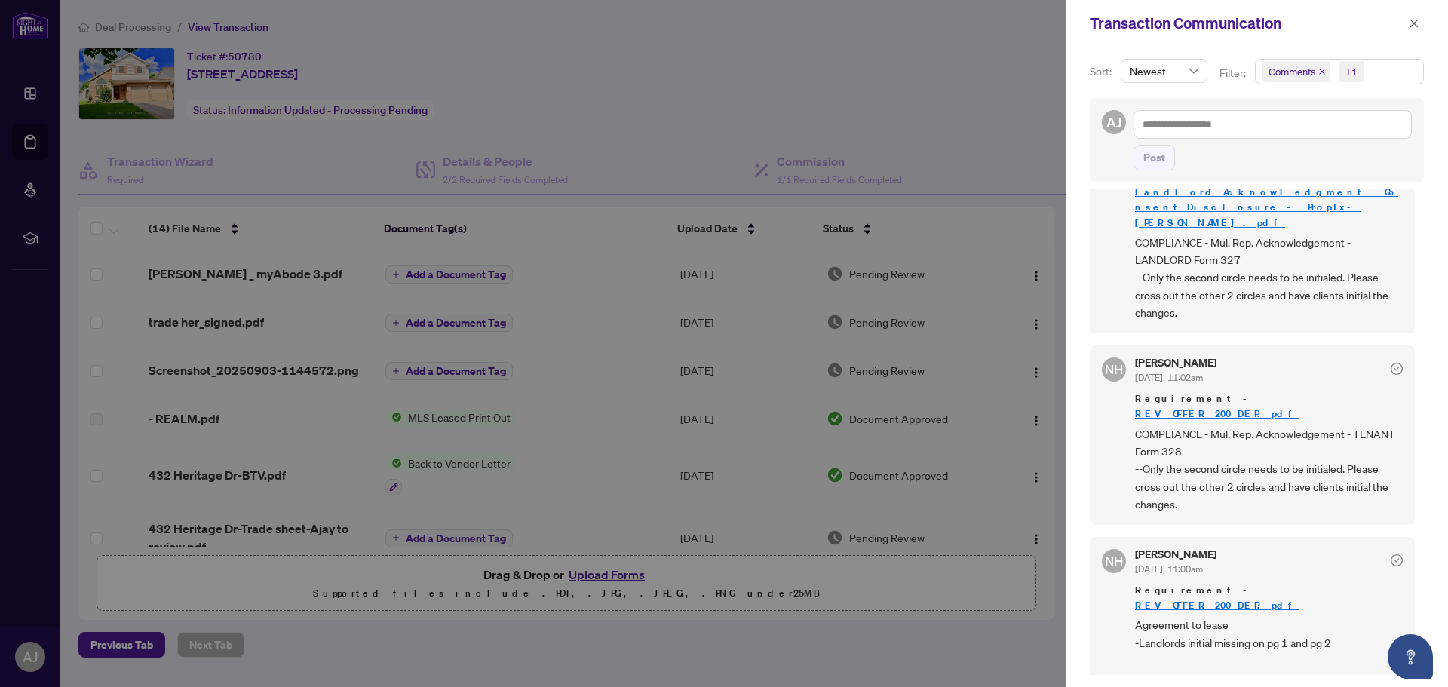
scroll to position [793, 0]
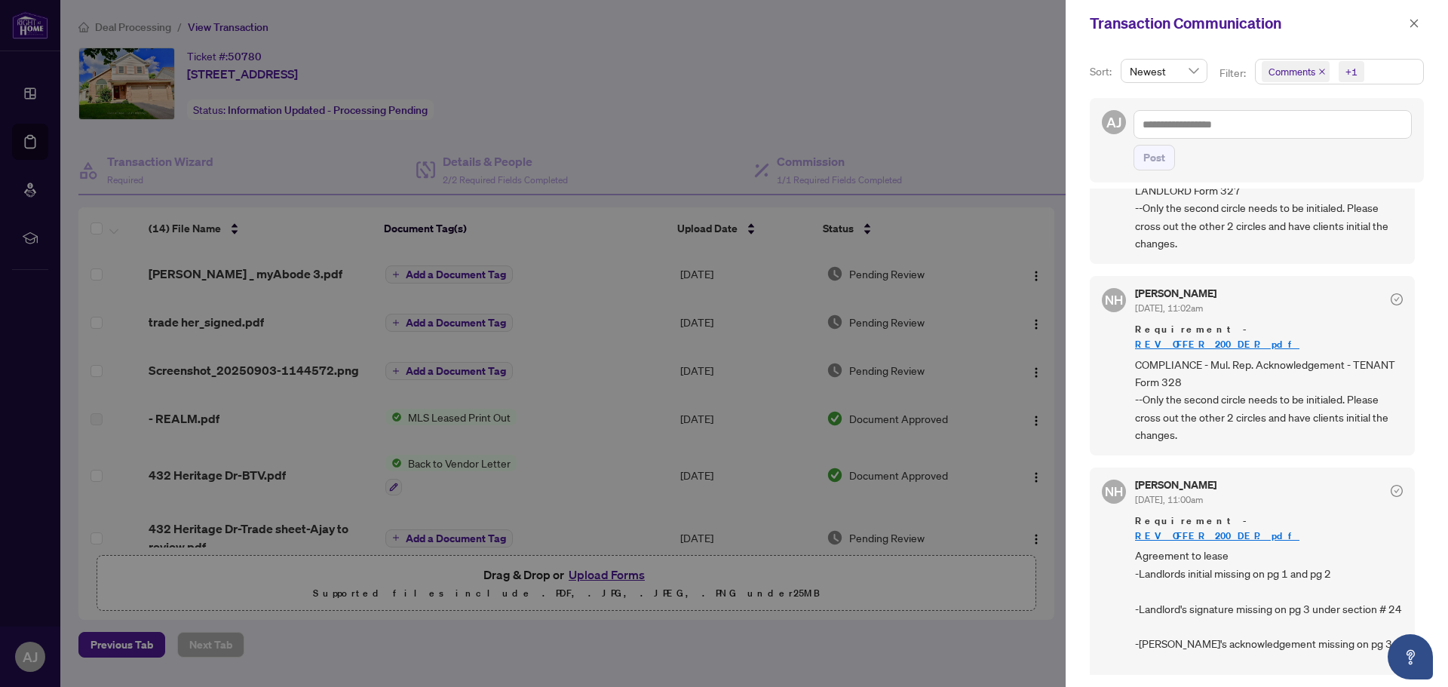
click at [824, 72] on div at bounding box center [724, 343] width 1448 height 687
click at [1407, 23] on button "button" at bounding box center [1414, 23] width 20 height 18
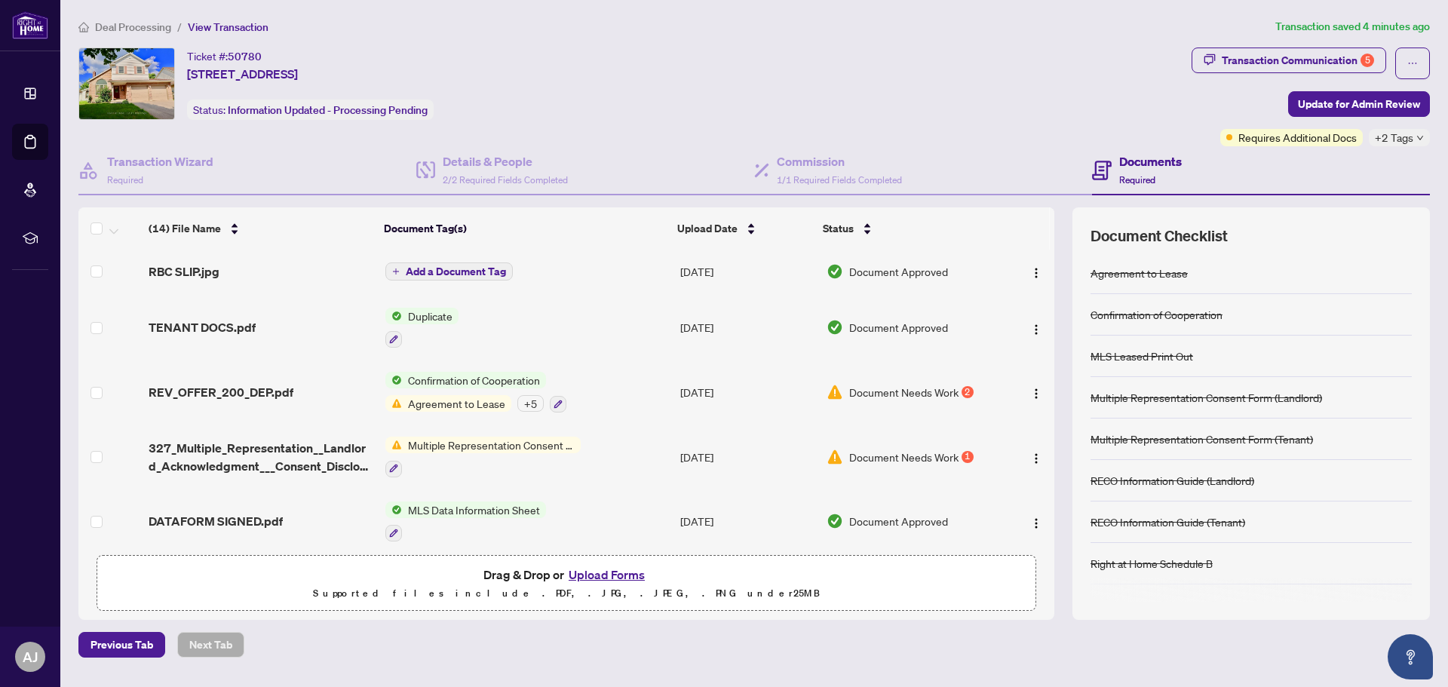
scroll to position [453, 0]
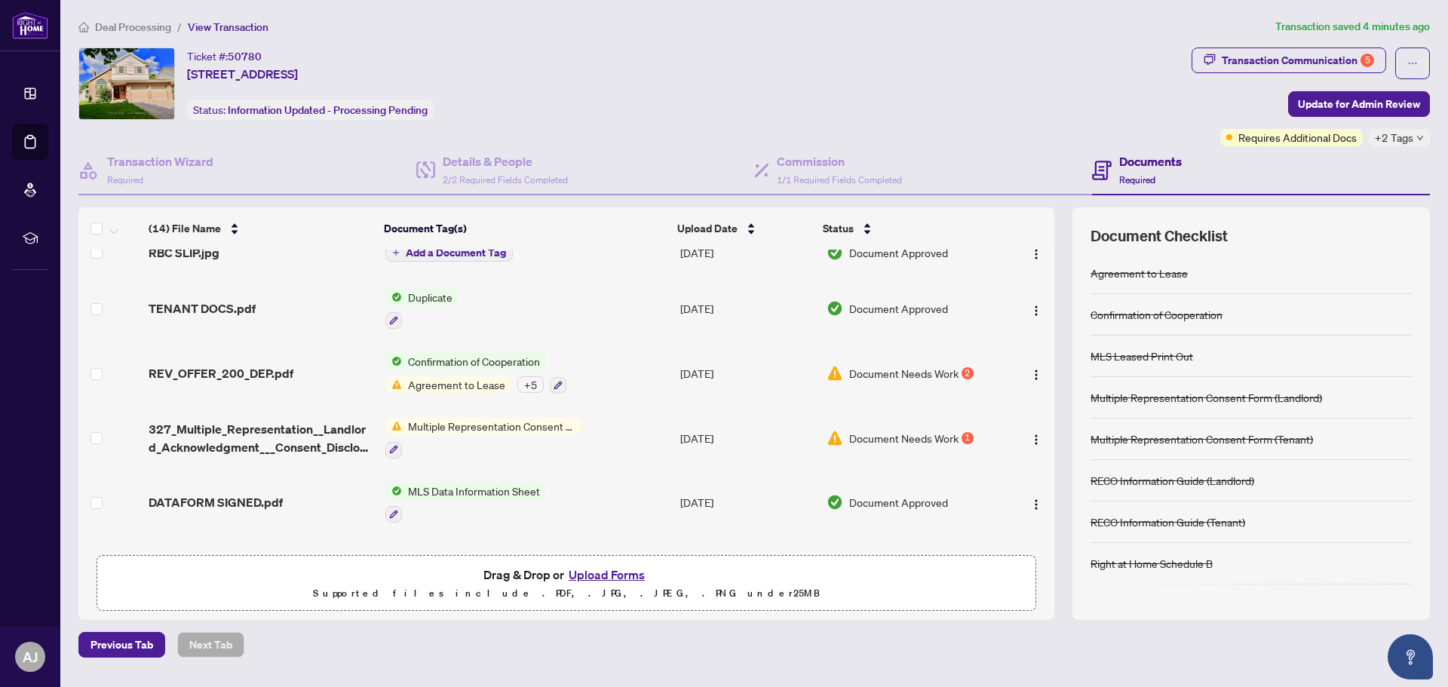
click at [533, 422] on span "Multiple Representation Consent Form (Landlord)" at bounding box center [491, 426] width 179 height 17
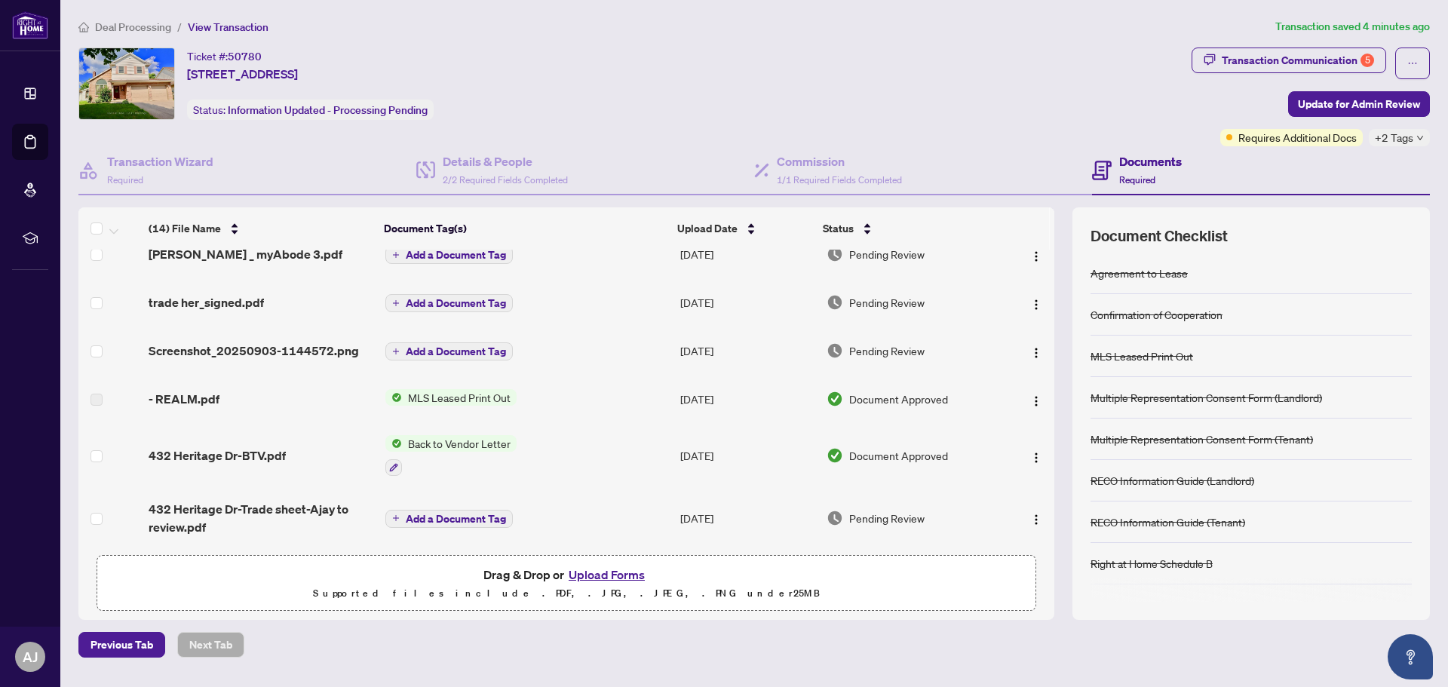
scroll to position [0, 0]
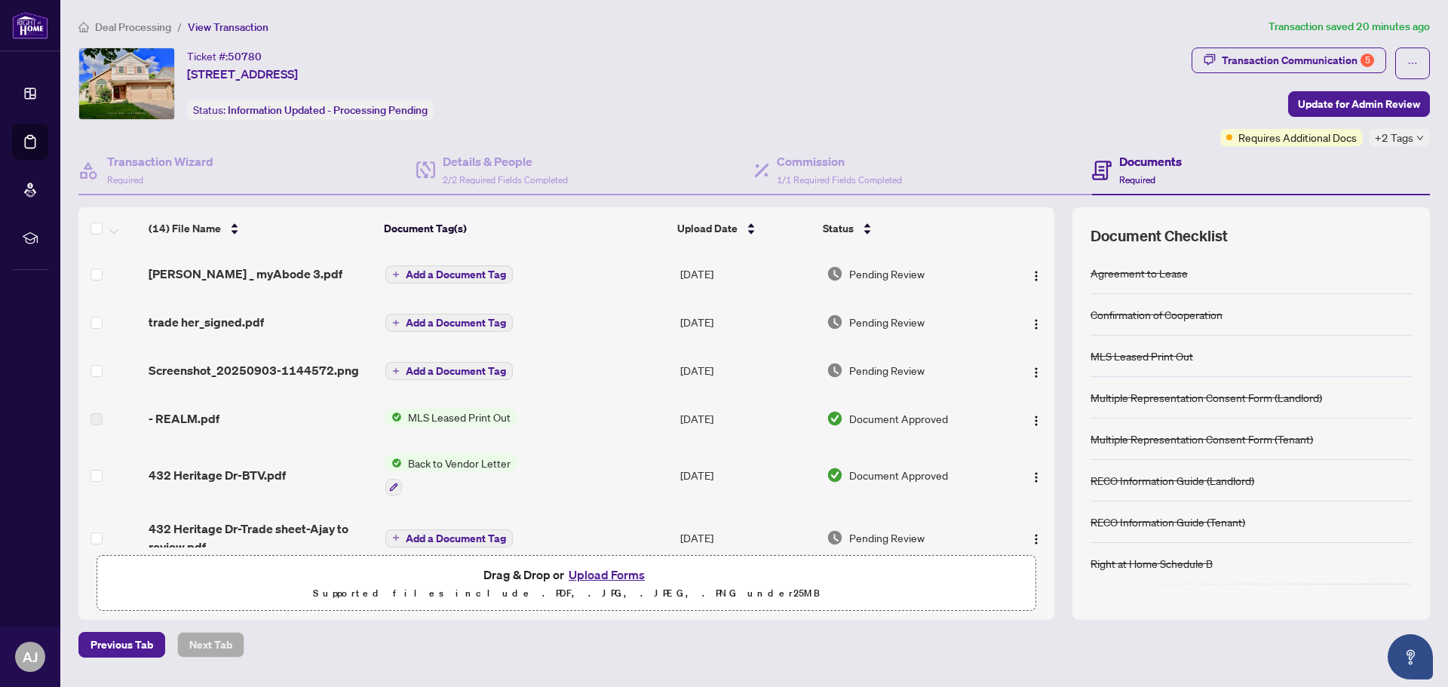
click at [133, 23] on span "Deal Processing" at bounding box center [133, 27] width 76 height 14
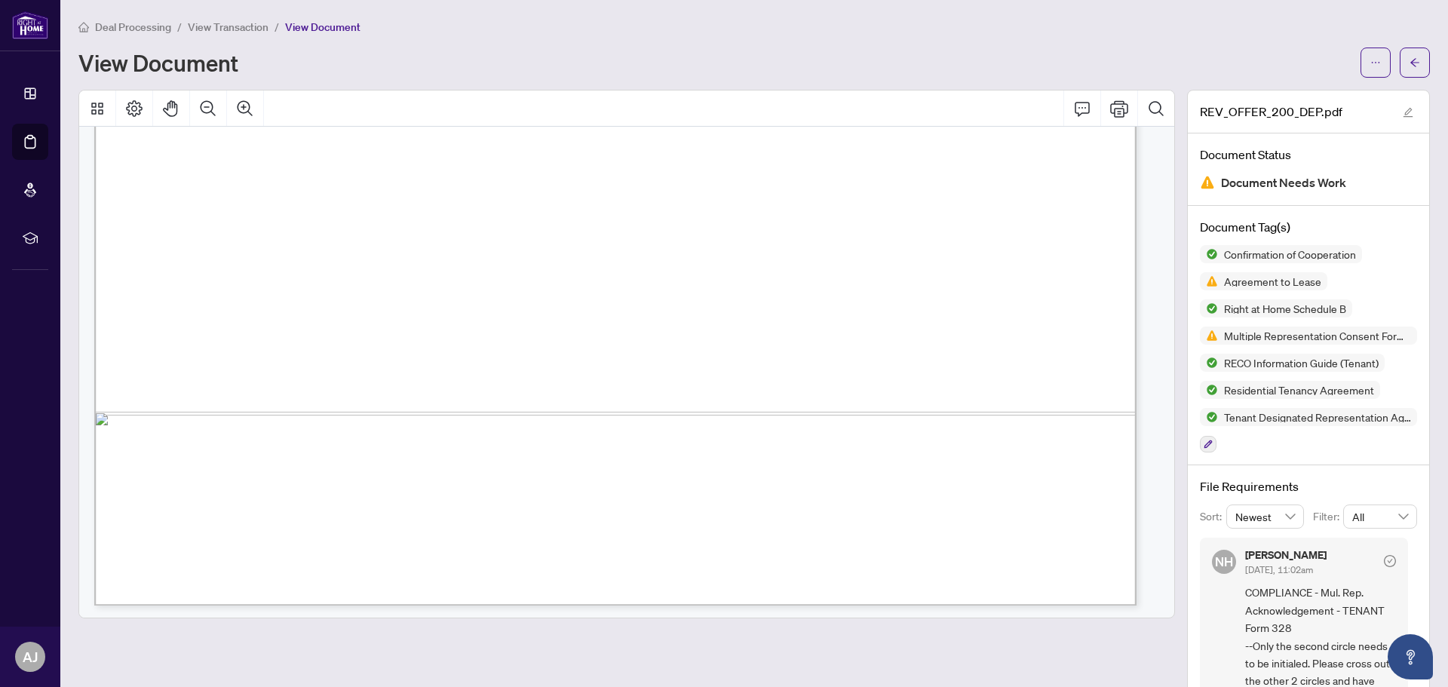
scroll to position [905, 0]
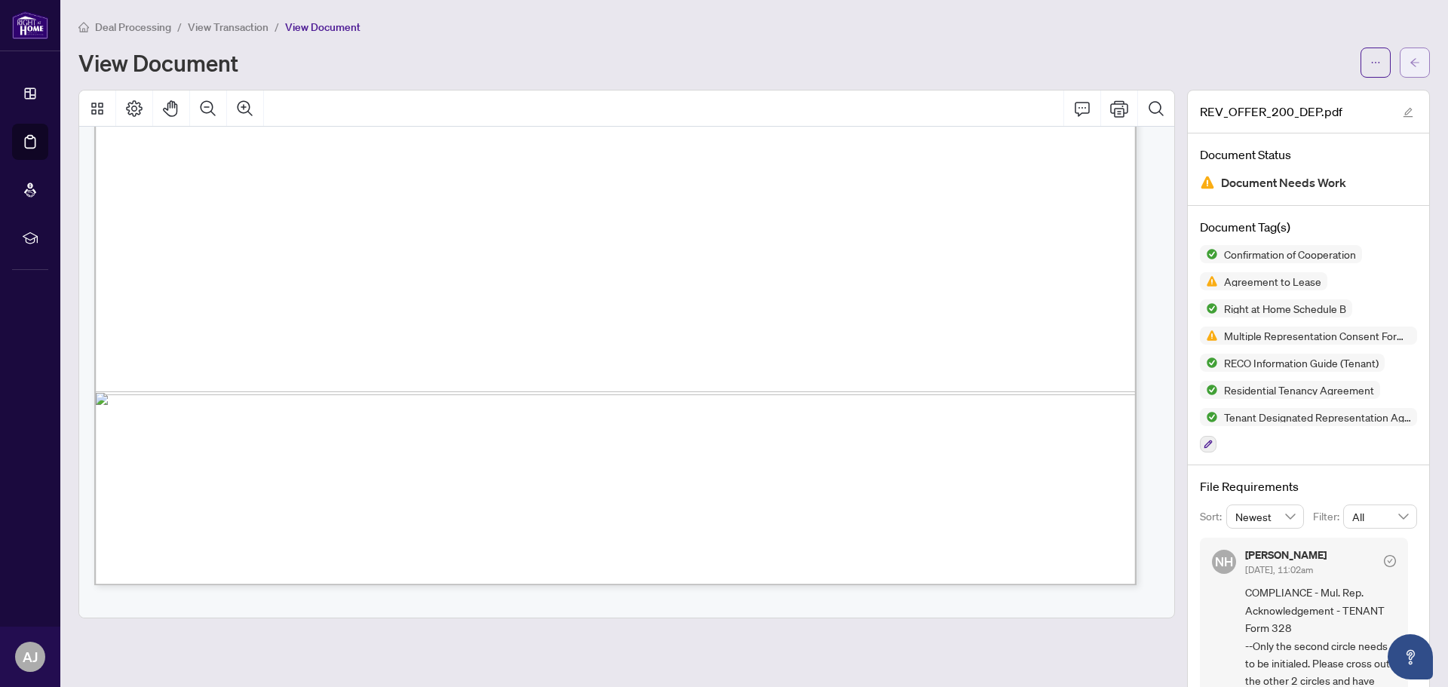
click at [1410, 67] on icon "arrow-left" at bounding box center [1415, 62] width 11 height 11
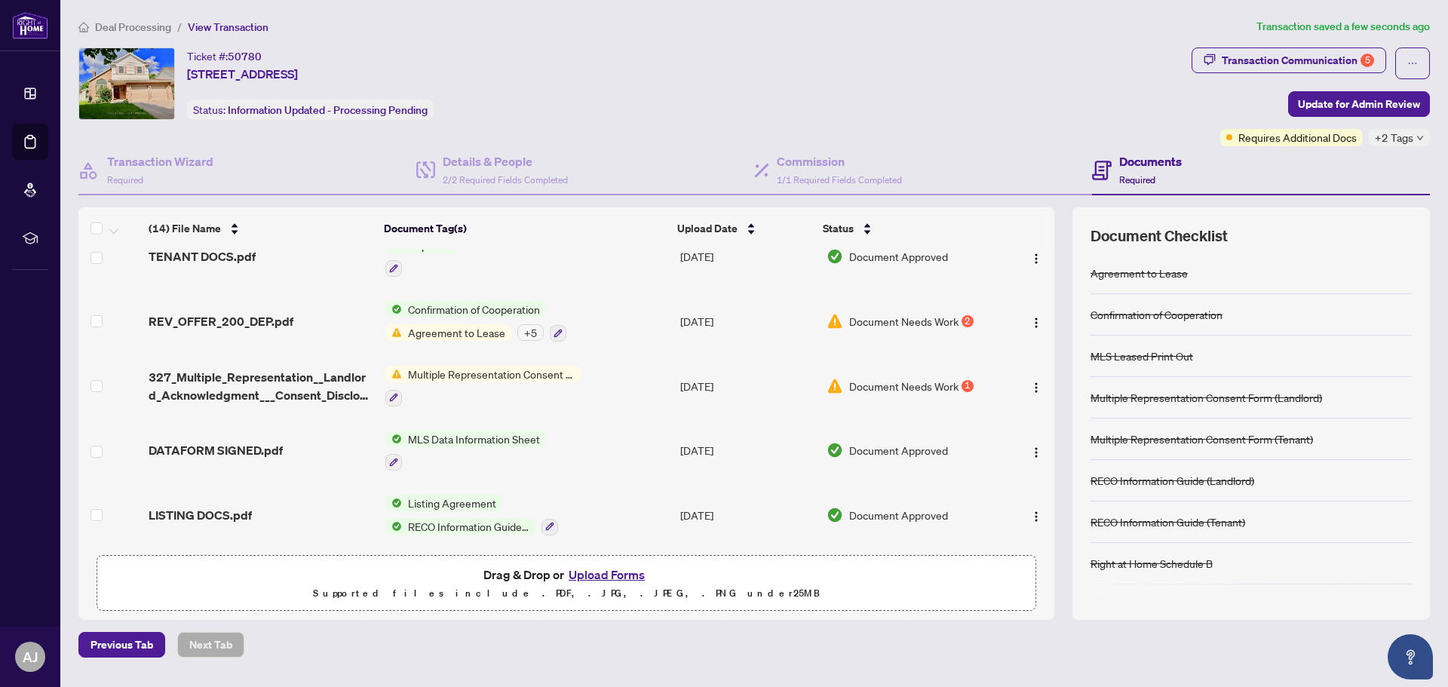
scroll to position [508, 0]
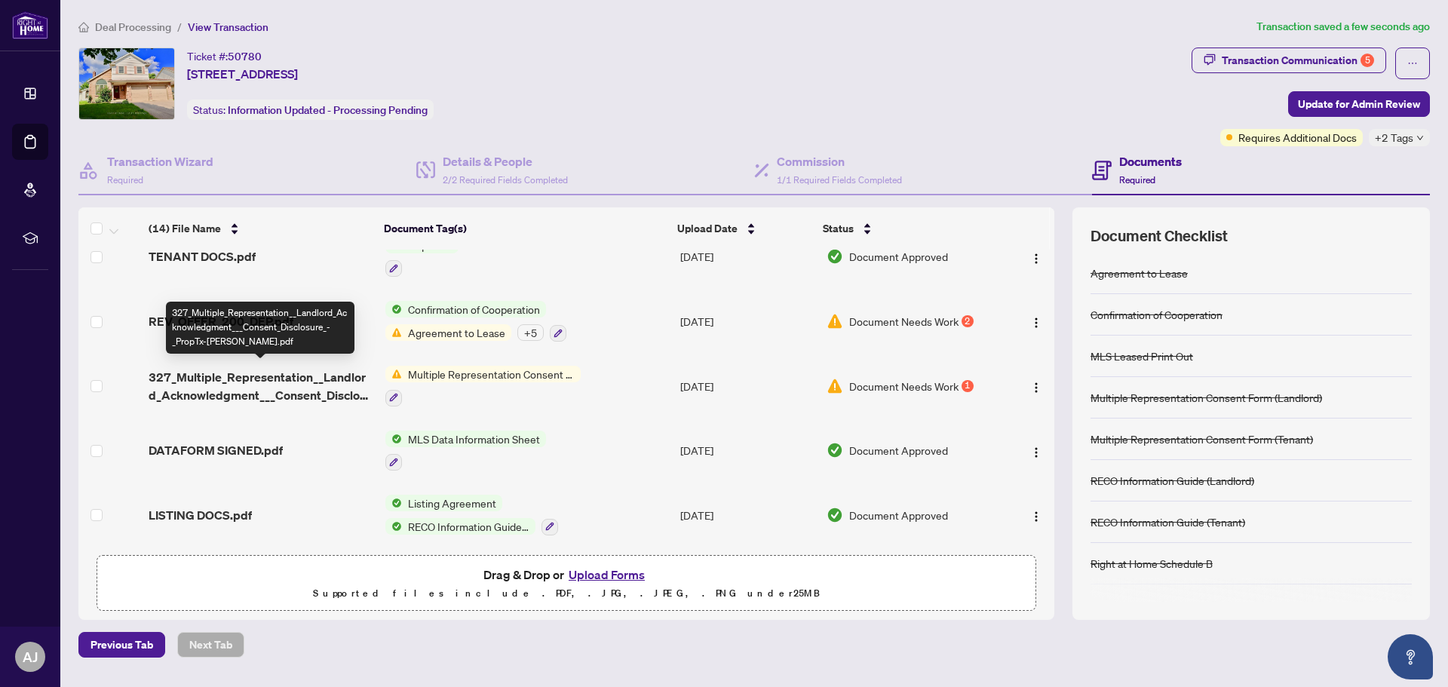
click at [258, 370] on span "327_Multiple_Representation__Landlord_Acknowledgment___Consent_Disclosure_-_Pro…" at bounding box center [261, 386] width 224 height 36
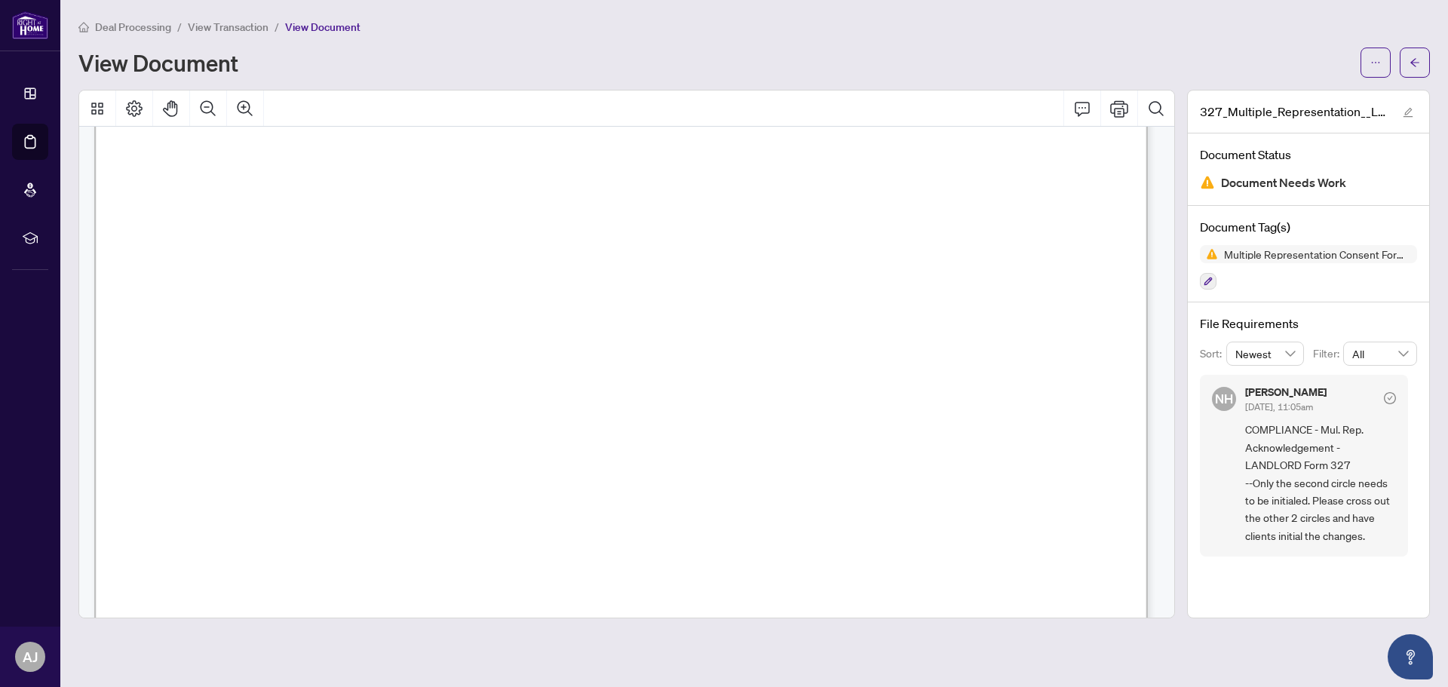
scroll to position [603, 0]
click at [265, 381] on span "tenants who may be interested in leasing the Landlord’s Property where the desi…" at bounding box center [629, 388] width 728 height 18
drag, startPoint x: 267, startPoint y: 379, endPoint x: 191, endPoint y: 355, distance: 79.9
click at [207, 288] on span "DAM" at bounding box center [190, 284] width 32 height 19
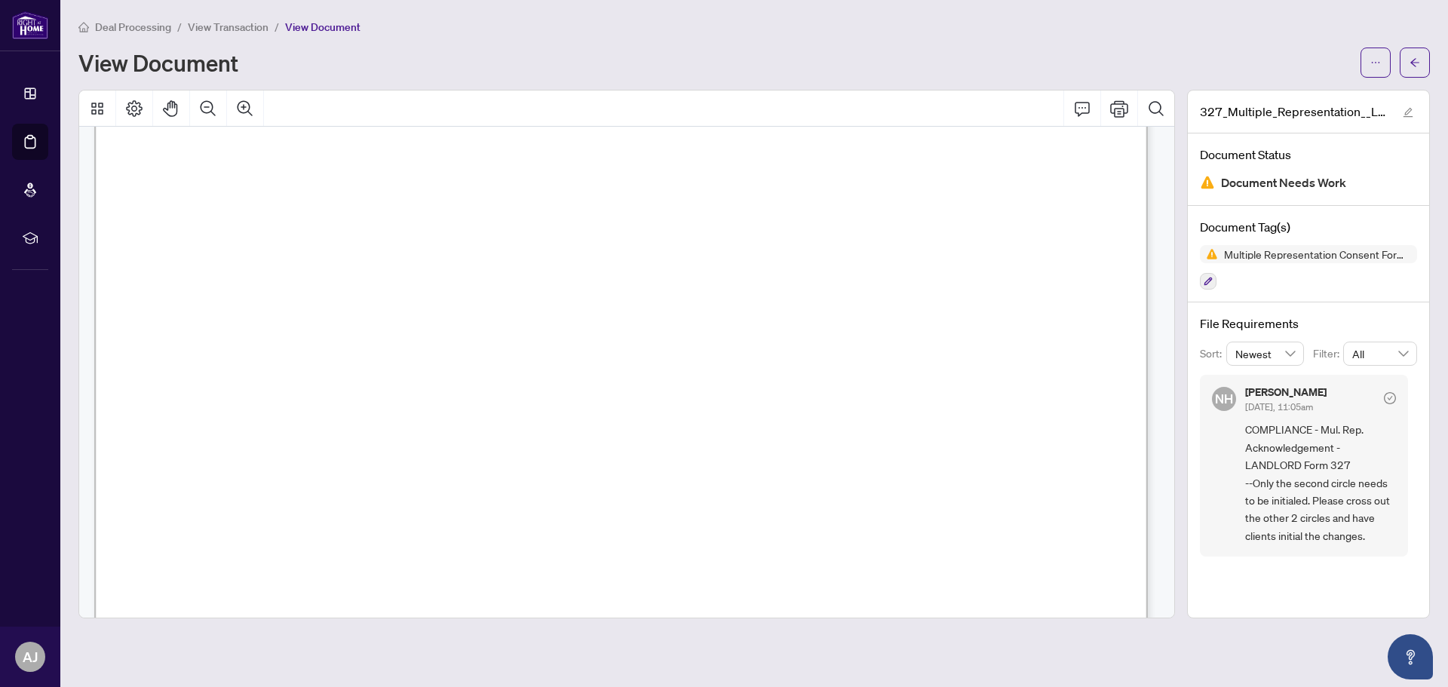
scroll to position [302, 0]
click at [1377, 63] on icon "ellipsis" at bounding box center [1375, 62] width 11 height 11
click at [1305, 91] on span "Download" at bounding box center [1321, 95] width 115 height 17
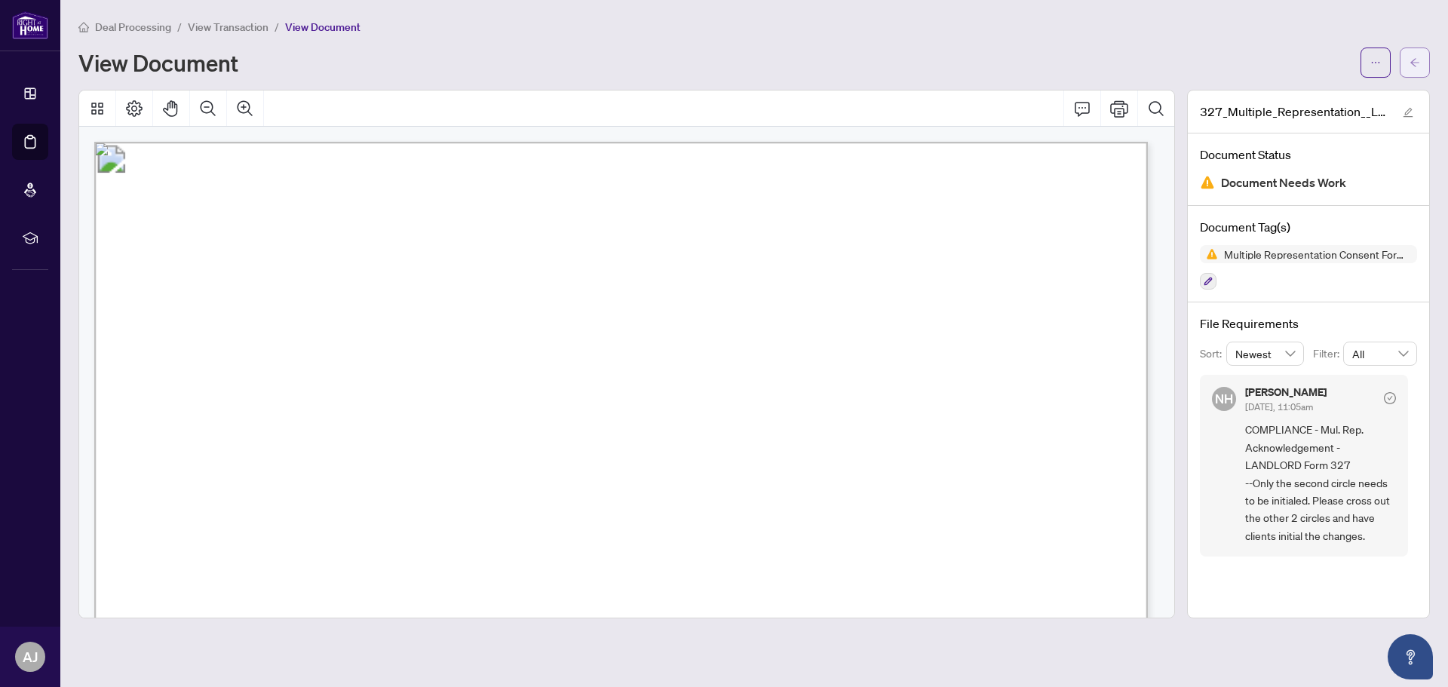
click at [1410, 62] on icon "arrow-left" at bounding box center [1415, 62] width 11 height 11
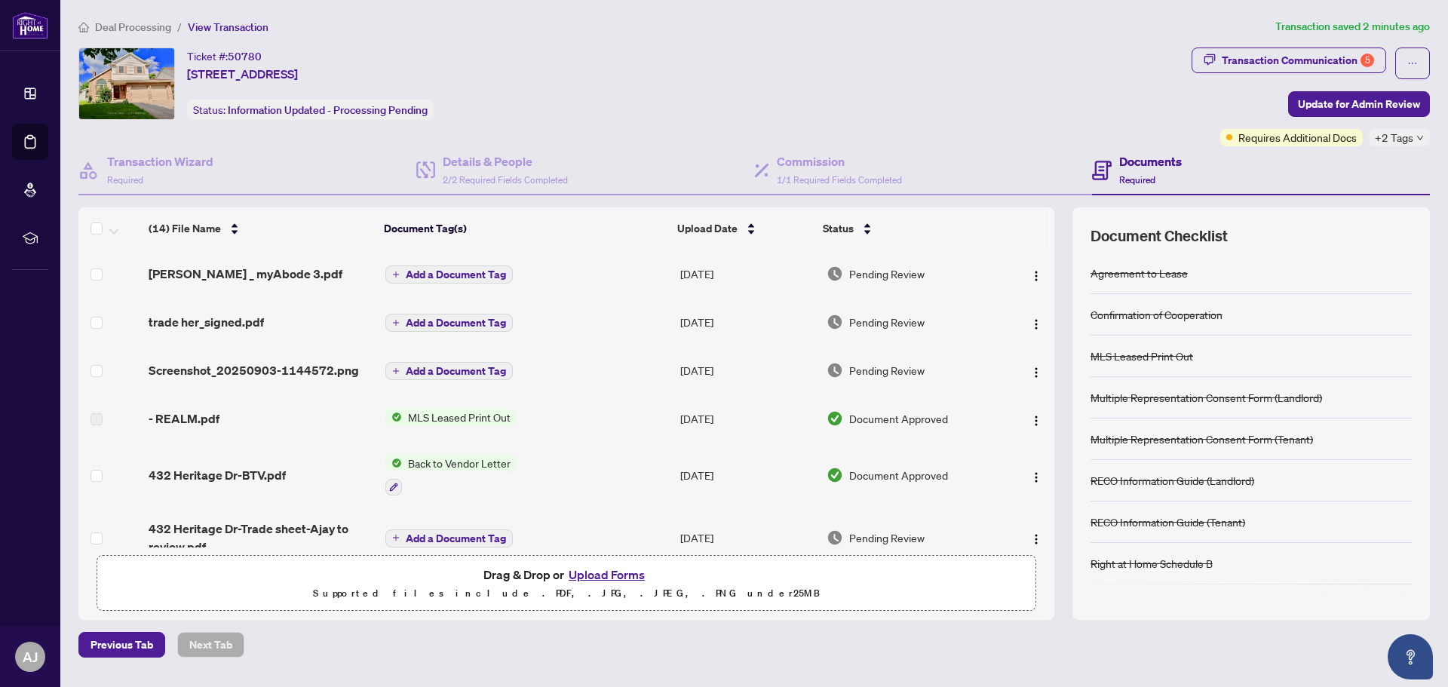
click at [1400, 140] on span "+2 Tags" at bounding box center [1394, 137] width 38 height 17
click at [1400, 140] on body "Dashboard Deal Processing Mortgage Referrals rLearning AJ Ajay Joseph ajay@team…" at bounding box center [724, 343] width 1448 height 687
click at [1418, 64] on button "button" at bounding box center [1412, 64] width 35 height 32
click at [1328, 128] on span "Document Archive" at bounding box center [1359, 120] width 115 height 17
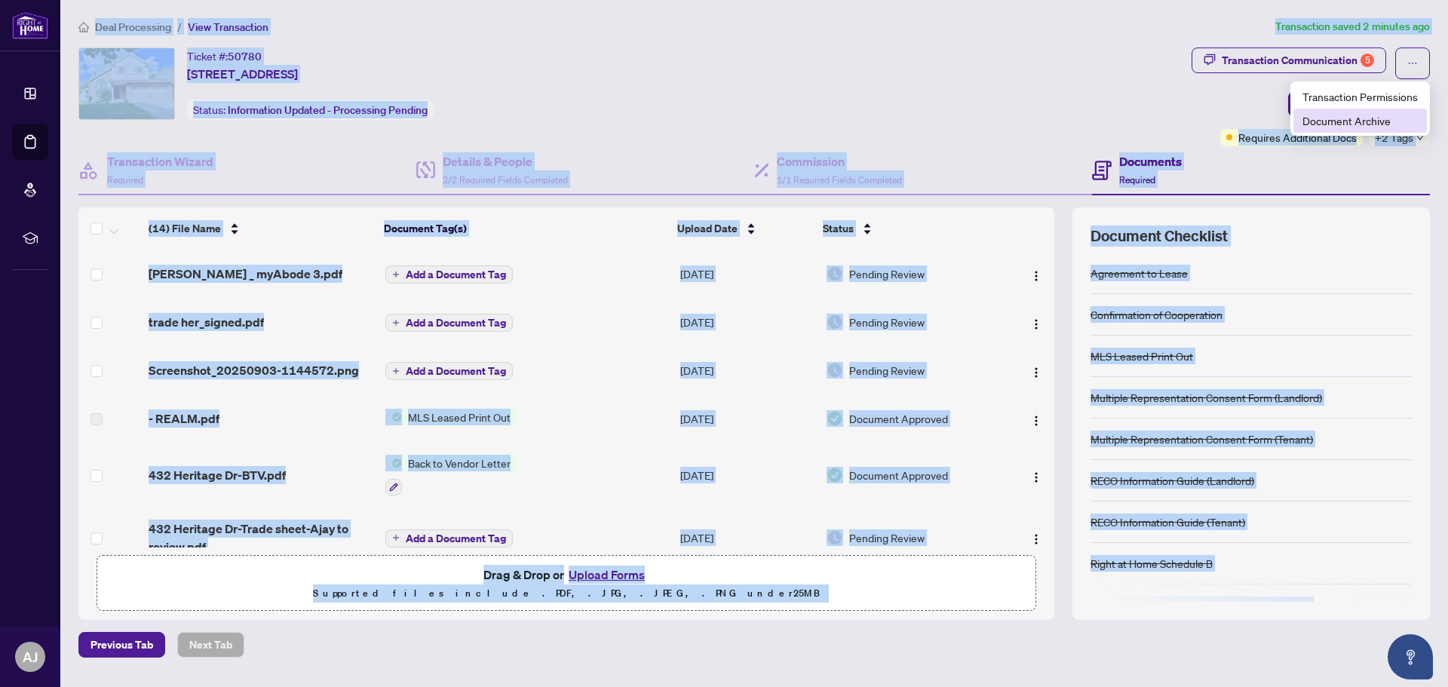
click at [1328, 127] on main "Deal Processing / View Transaction Transaction saved 2 minutes ago Ticket #: 50…" at bounding box center [754, 343] width 1388 height 687
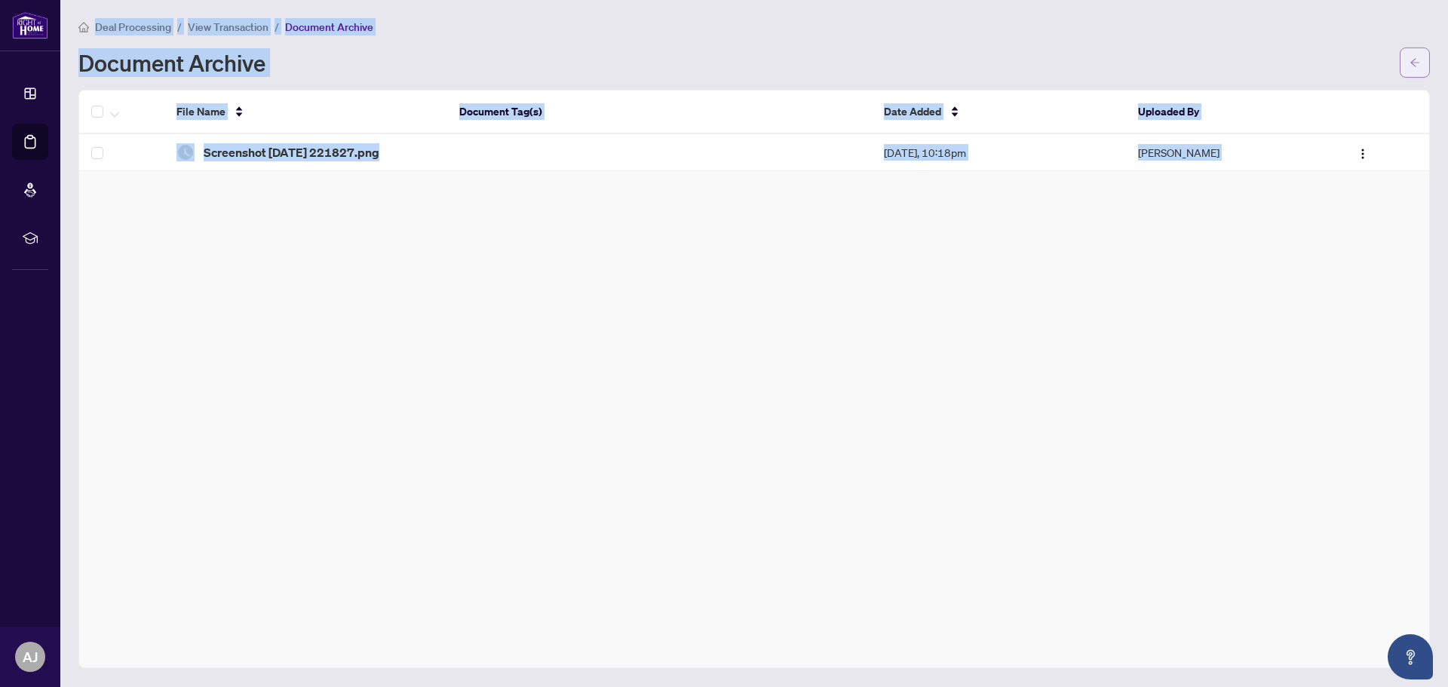
click at [1415, 57] on icon "arrow-left" at bounding box center [1415, 62] width 11 height 11
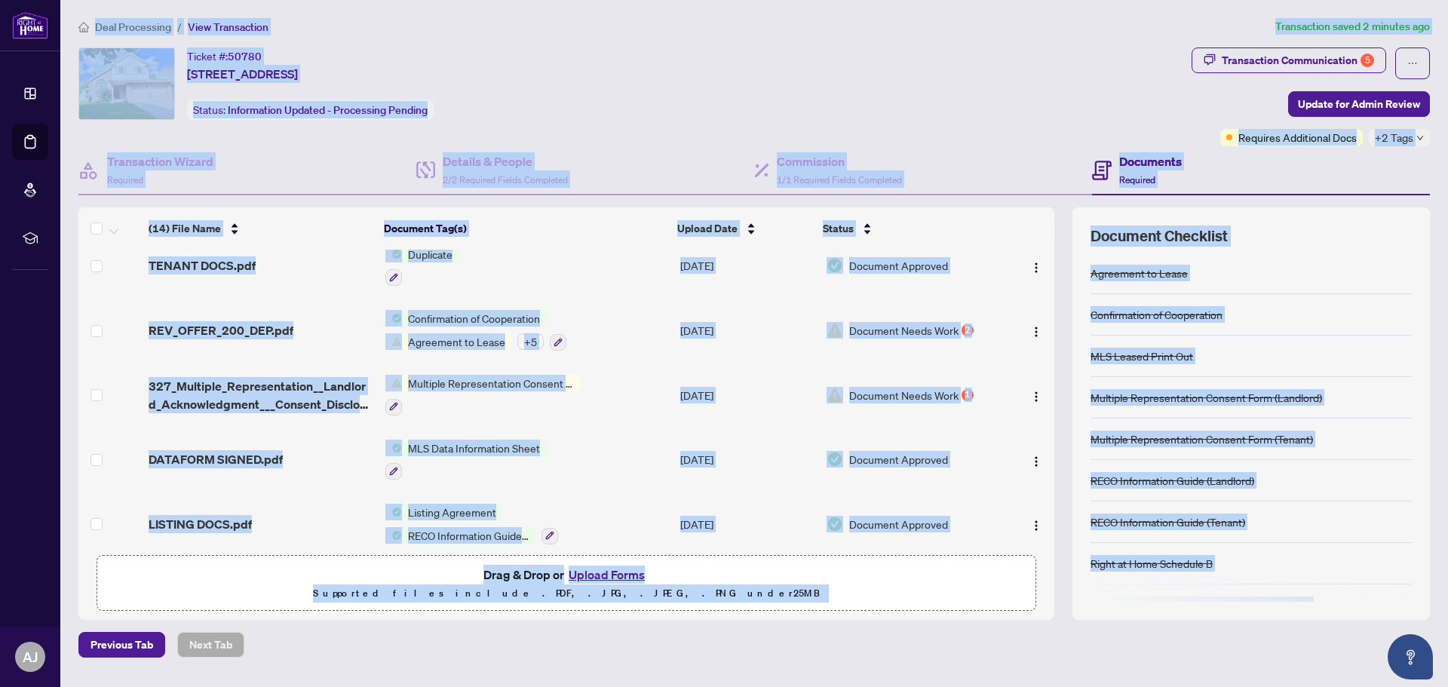
scroll to position [508, 0]
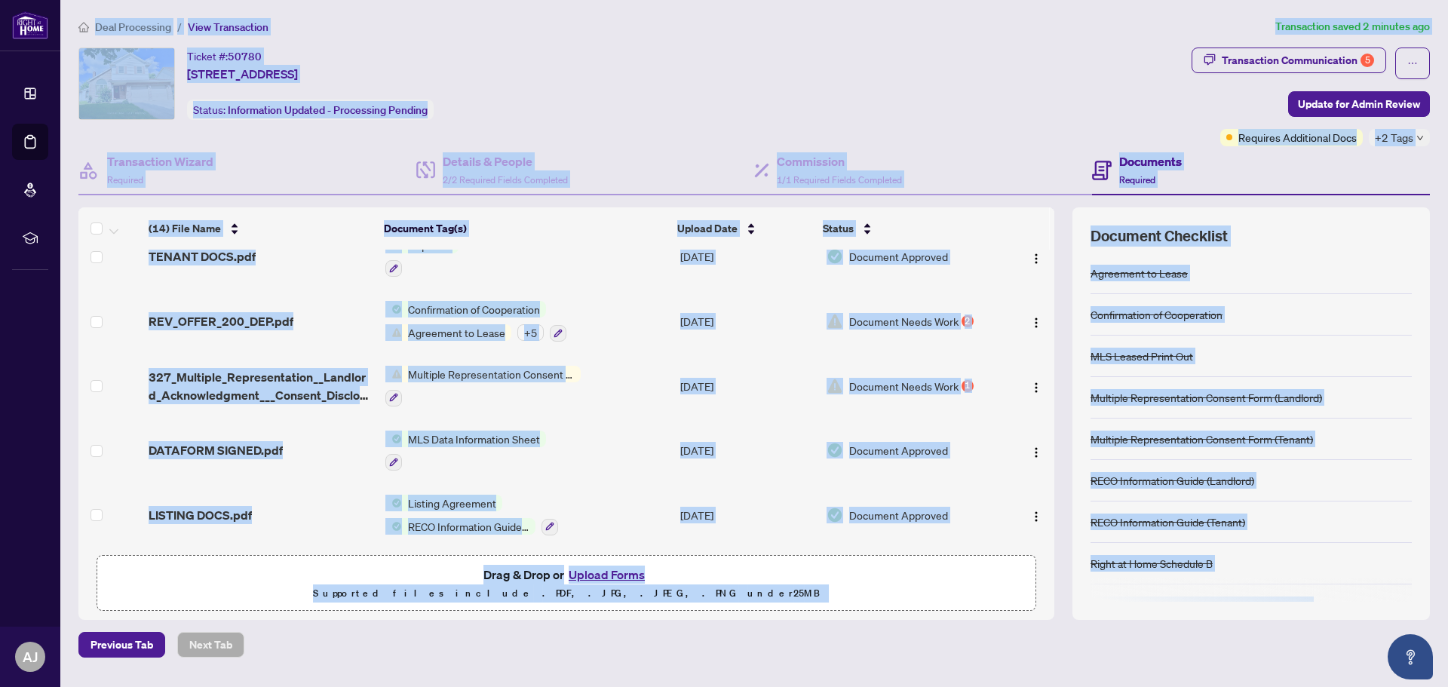
click at [313, 487] on td "LISTING DOCS.pdf" at bounding box center [261, 515] width 236 height 65
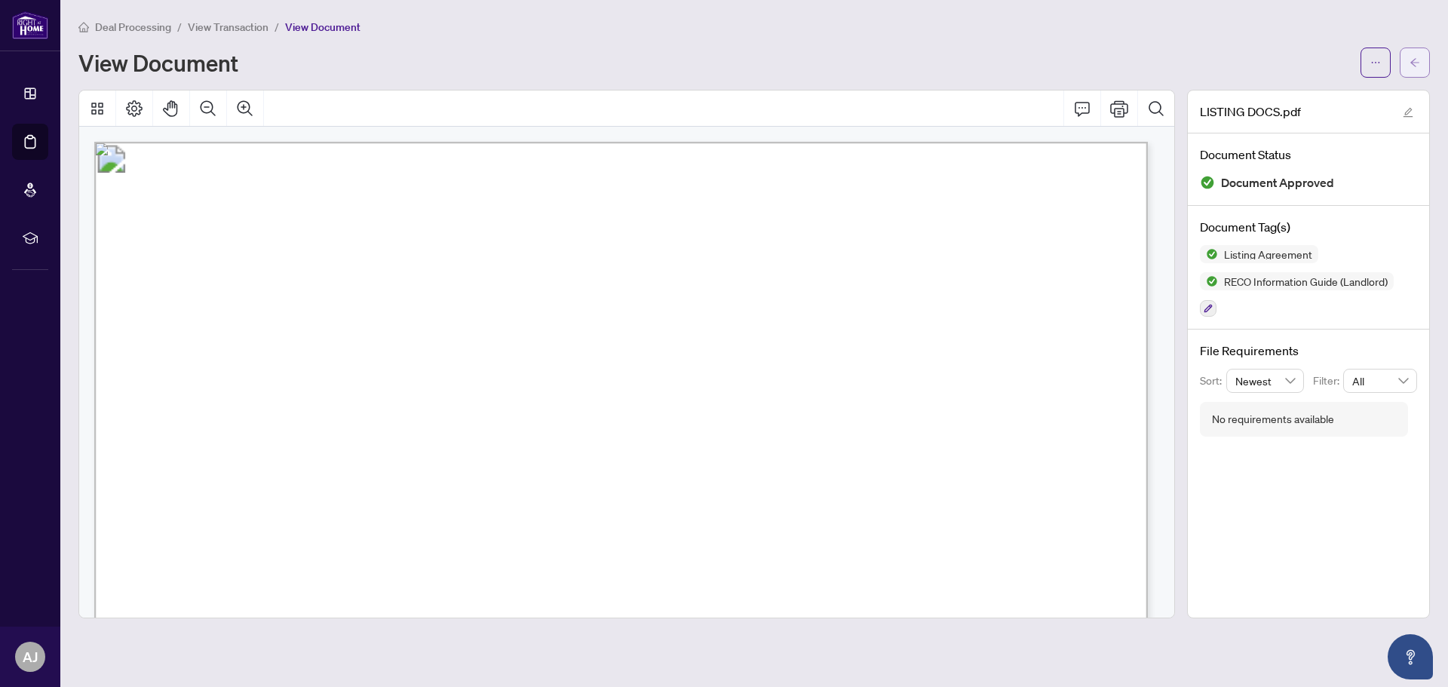
click at [1411, 54] on span "button" at bounding box center [1415, 63] width 11 height 24
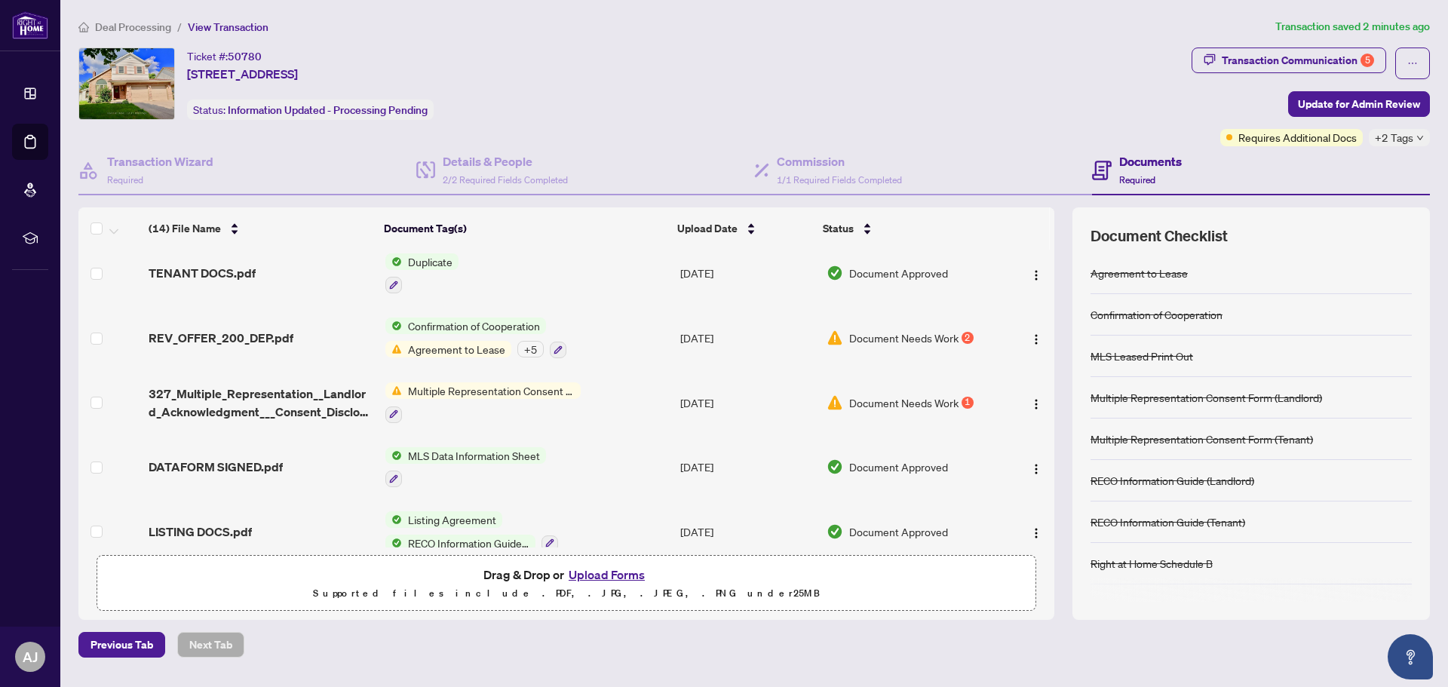
scroll to position [508, 0]
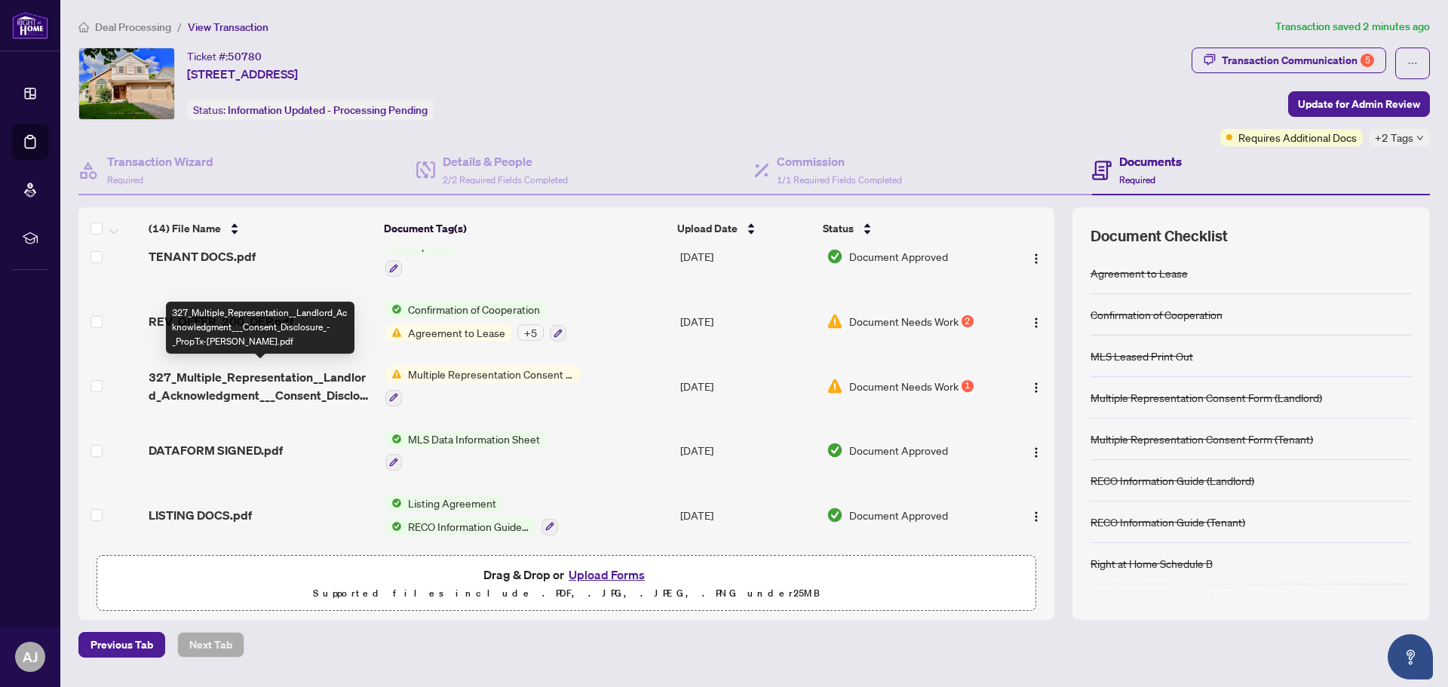
click at [324, 368] on span "327_Multiple_Representation__Landlord_Acknowledgment___Consent_Disclosure_-_Pro…" at bounding box center [261, 386] width 224 height 36
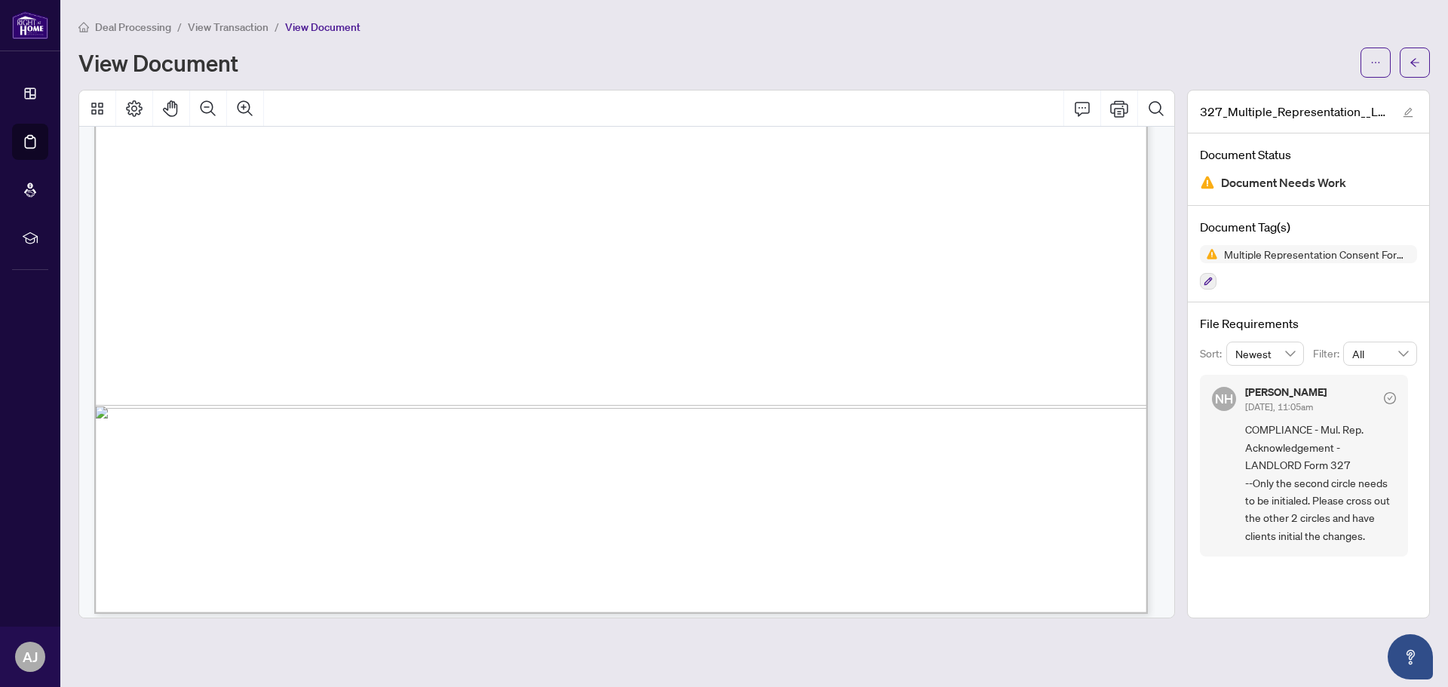
scroll to position [903, 0]
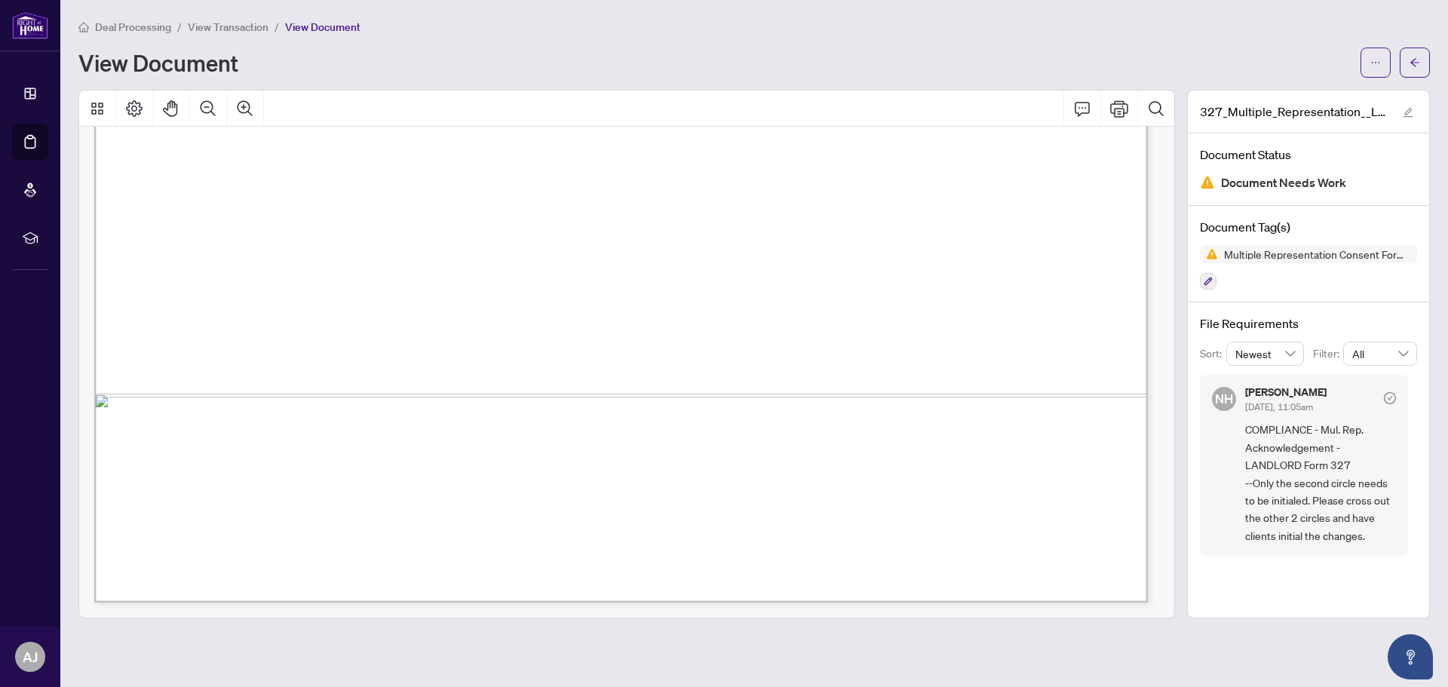
drag, startPoint x: 1137, startPoint y: 543, endPoint x: 1137, endPoint y: 564, distance: 21.1
click at [1415, 57] on icon "arrow-left" at bounding box center [1415, 62] width 11 height 11
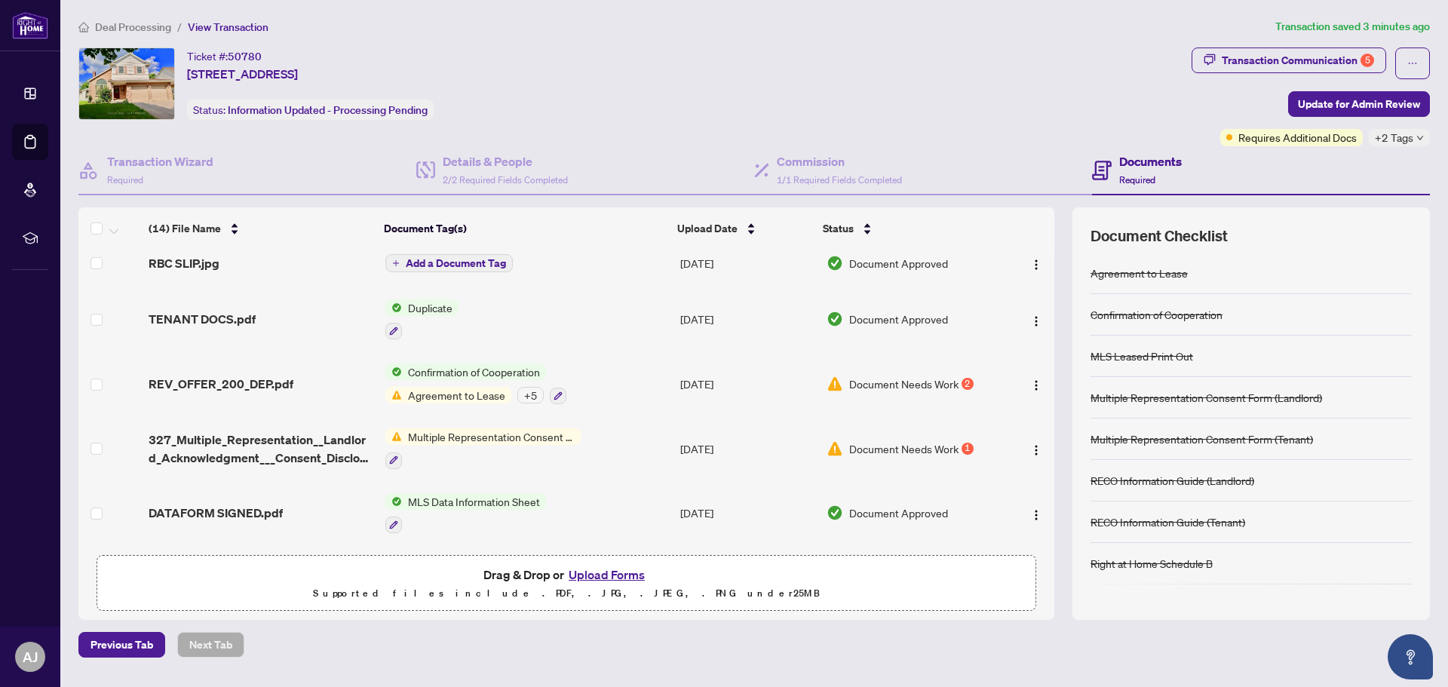
scroll to position [508, 0]
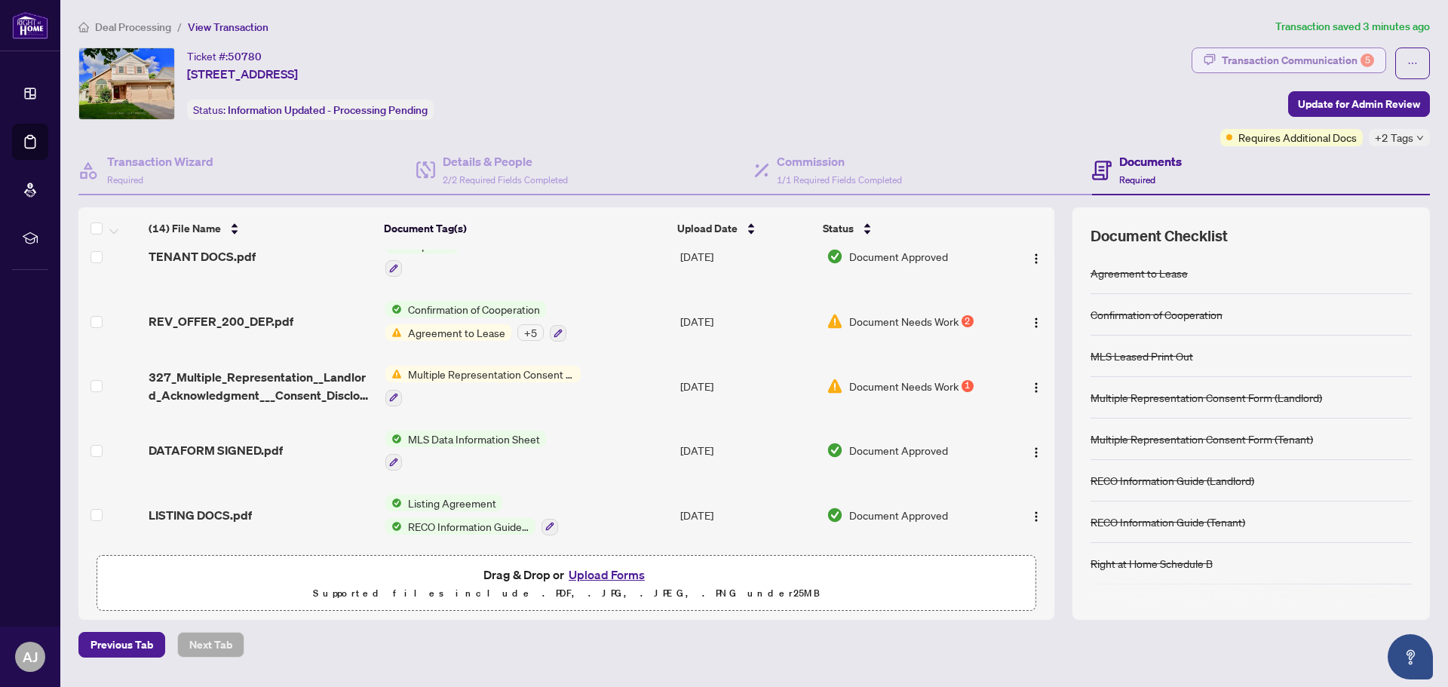
click at [1350, 59] on div "Transaction Communication 5" at bounding box center [1298, 60] width 152 height 24
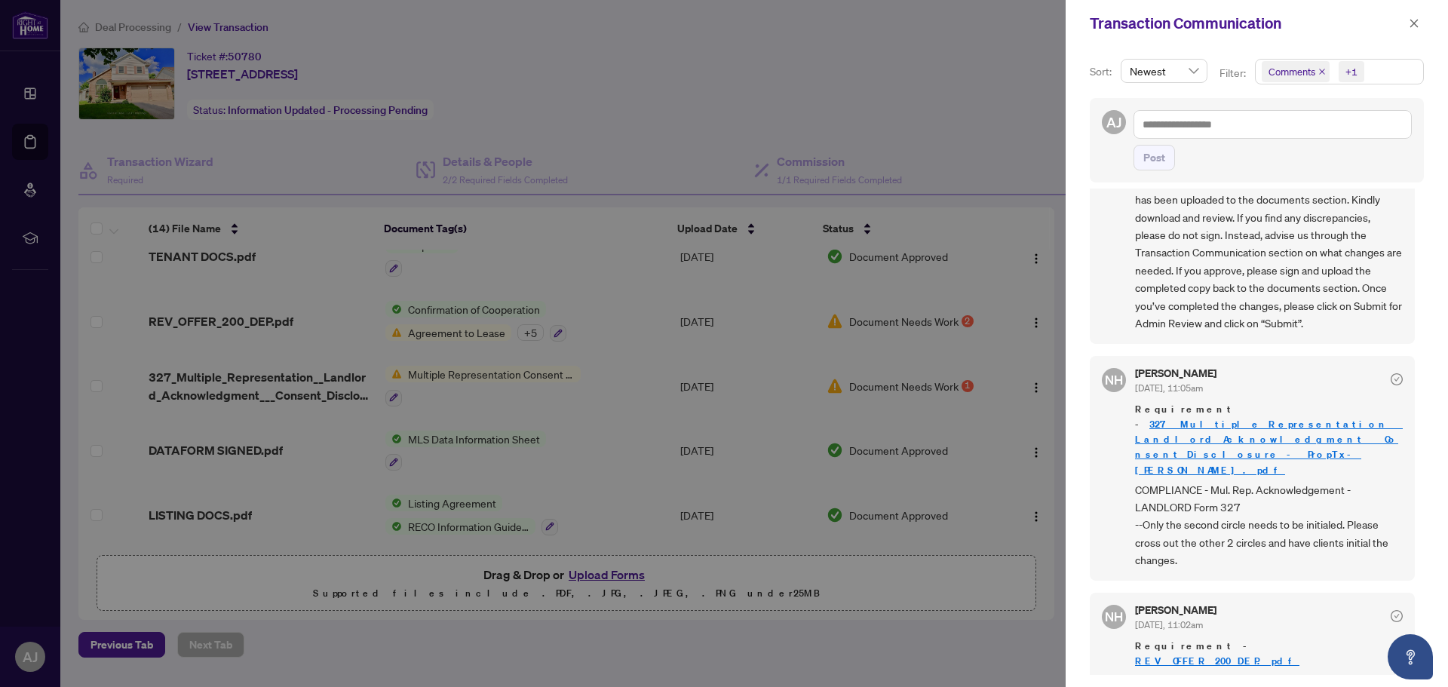
scroll to position [566, 0]
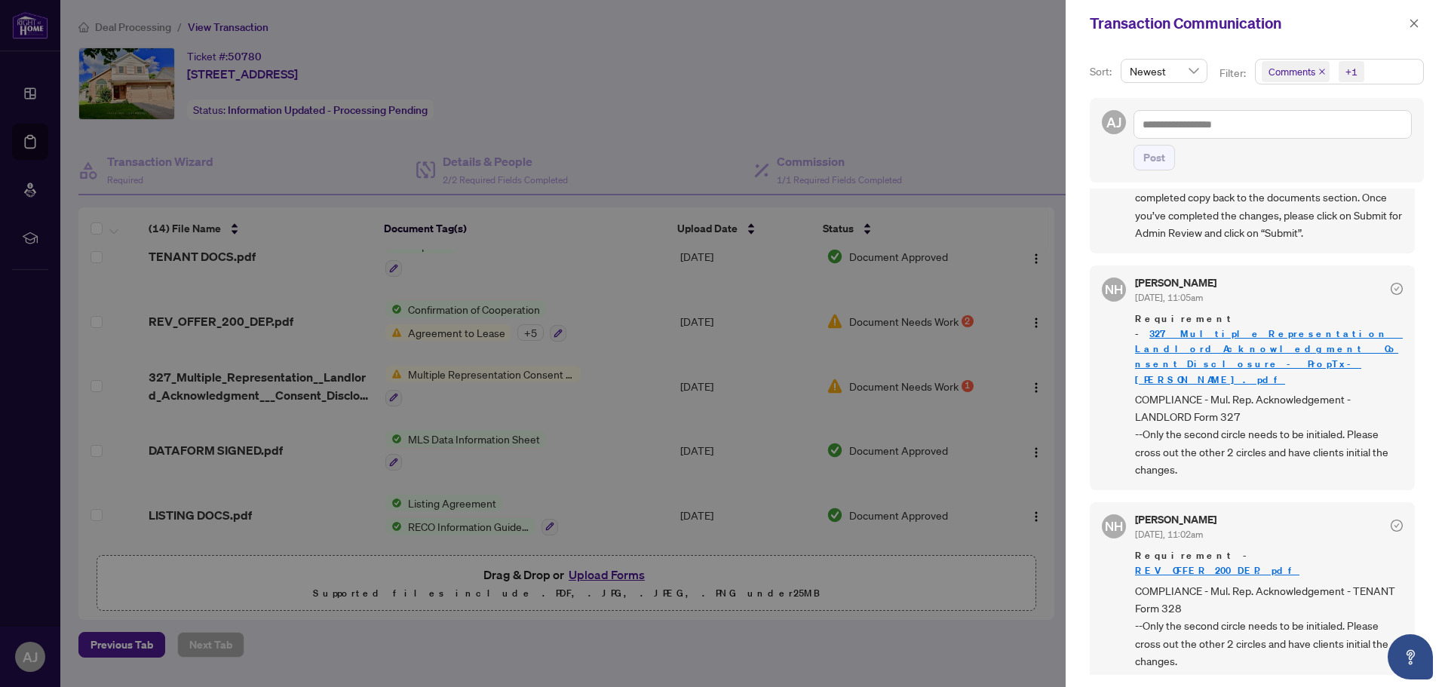
click at [1226, 564] on link "REV_OFFER_200_DEP.pdf" at bounding box center [1217, 570] width 164 height 13
click at [1415, 21] on icon "close" at bounding box center [1414, 23] width 11 height 11
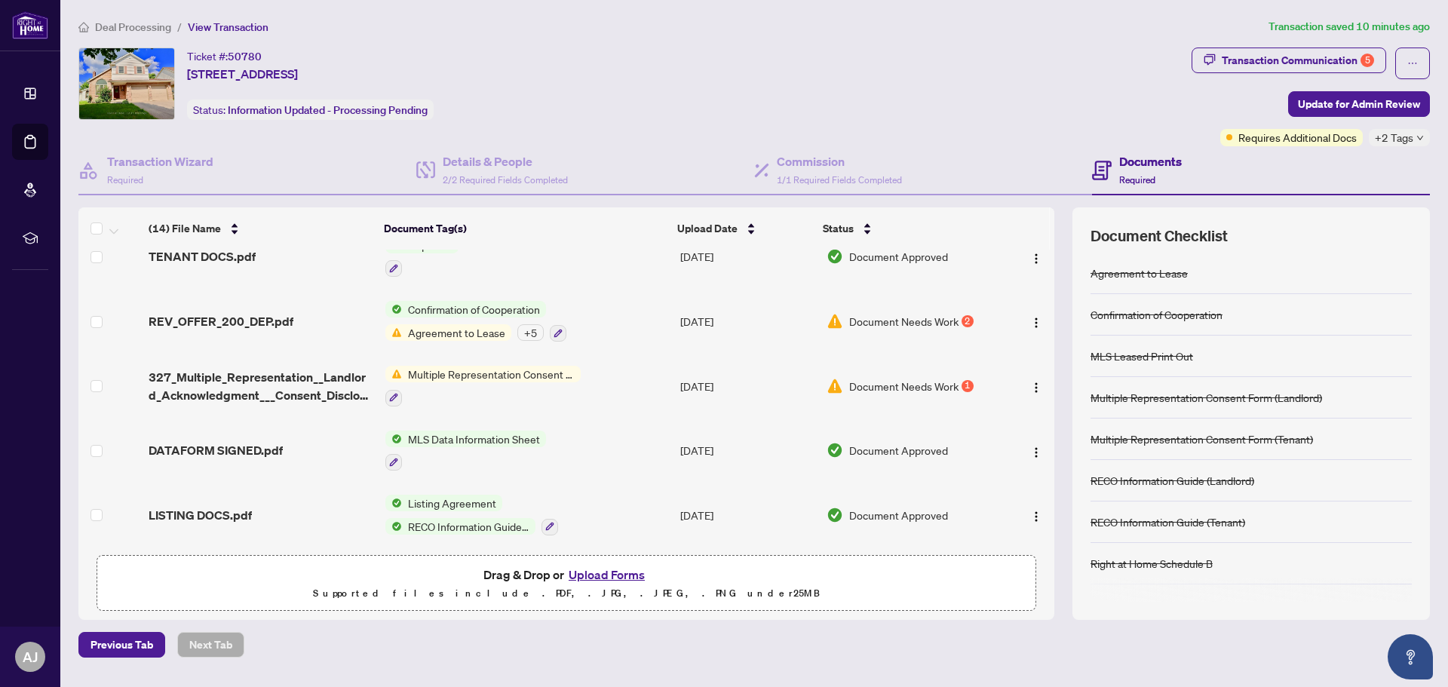
click at [624, 569] on button "Upload Forms" at bounding box center [606, 575] width 85 height 20
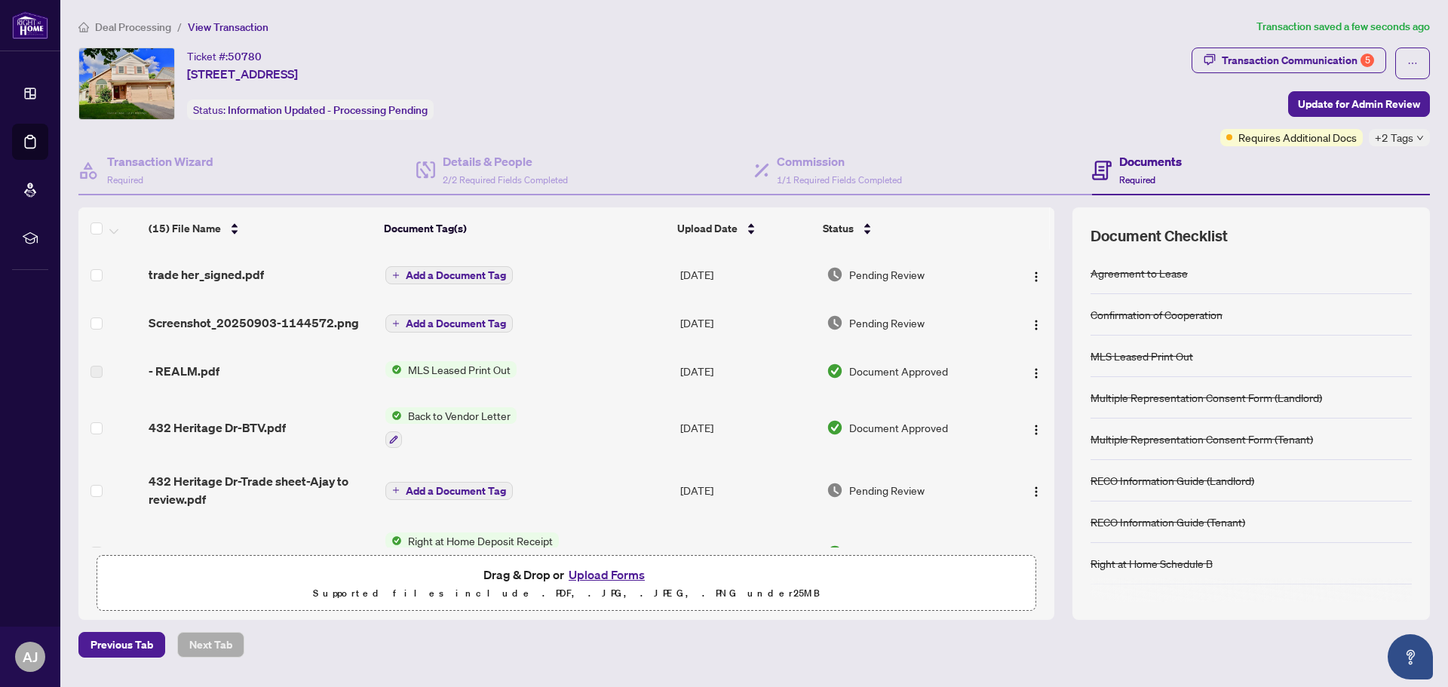
scroll to position [568, 0]
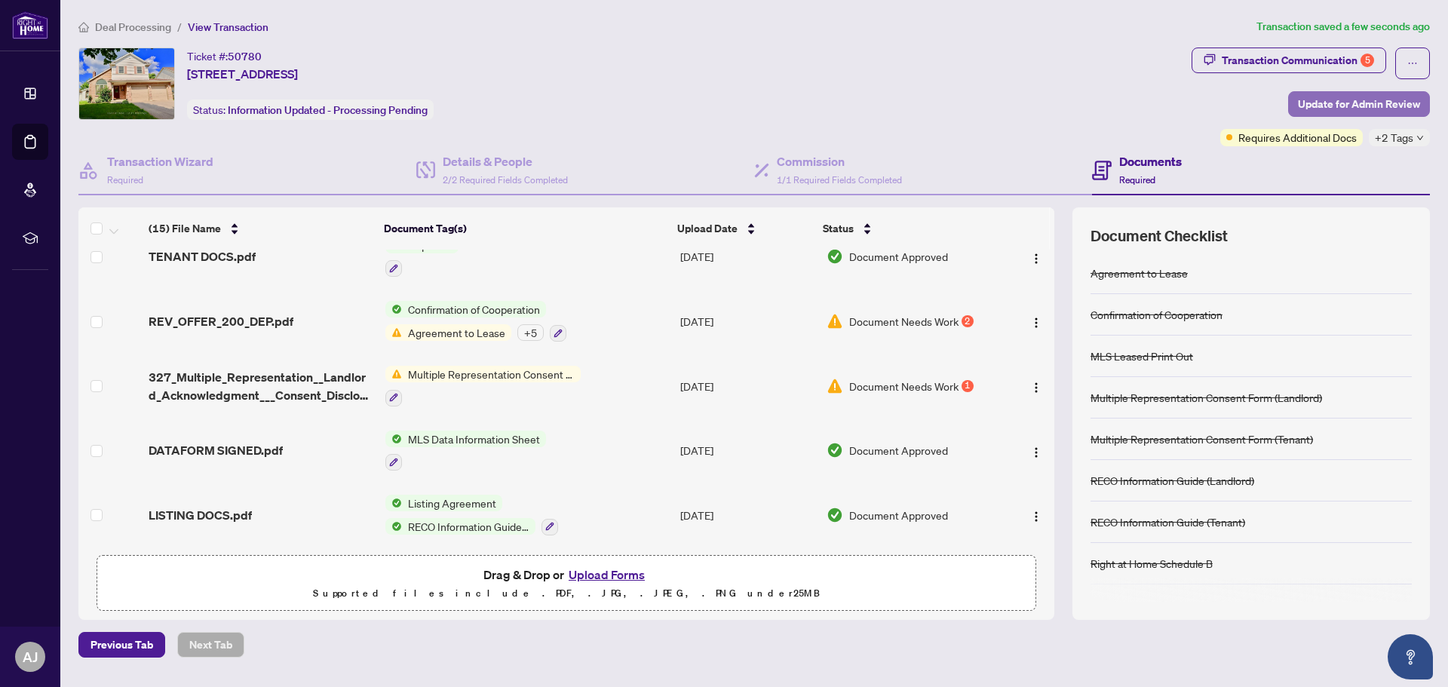
click at [1327, 100] on span "Update for Admin Review" at bounding box center [1359, 104] width 122 height 24
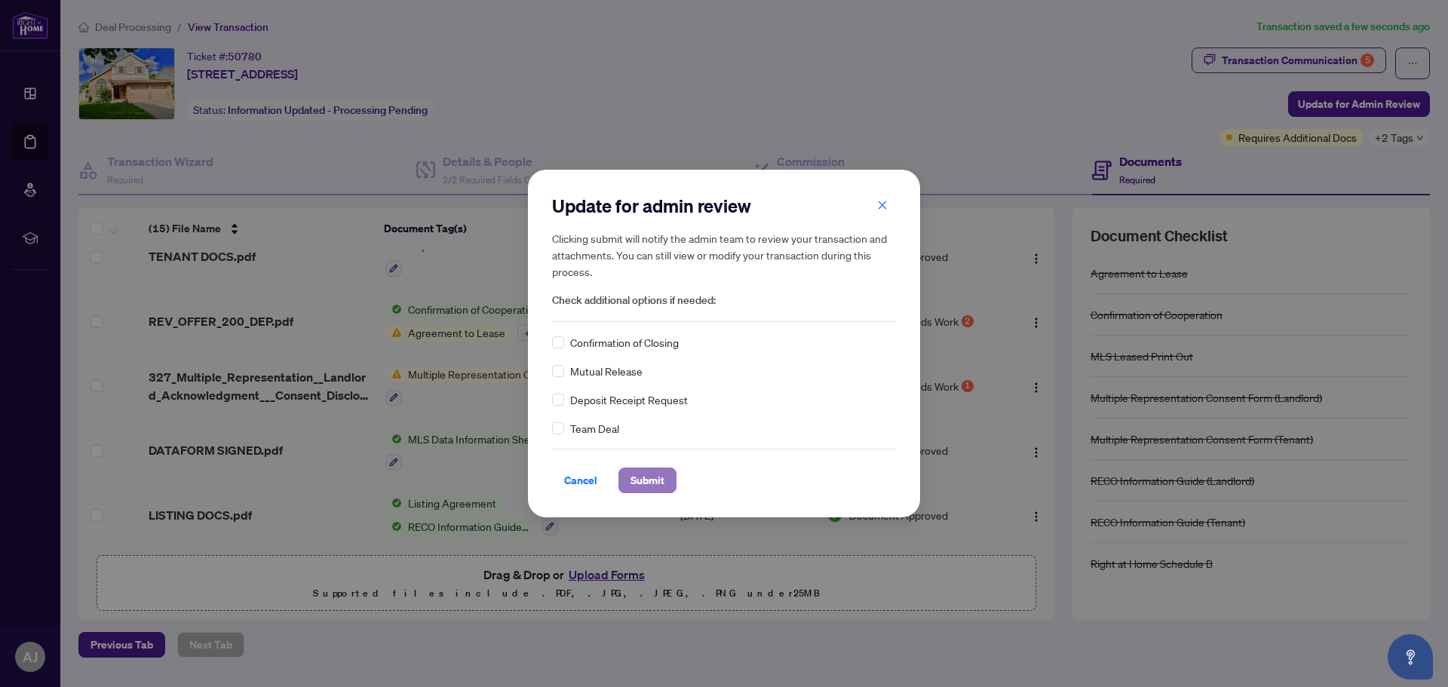
click at [640, 480] on span "Submit" at bounding box center [648, 480] width 34 height 24
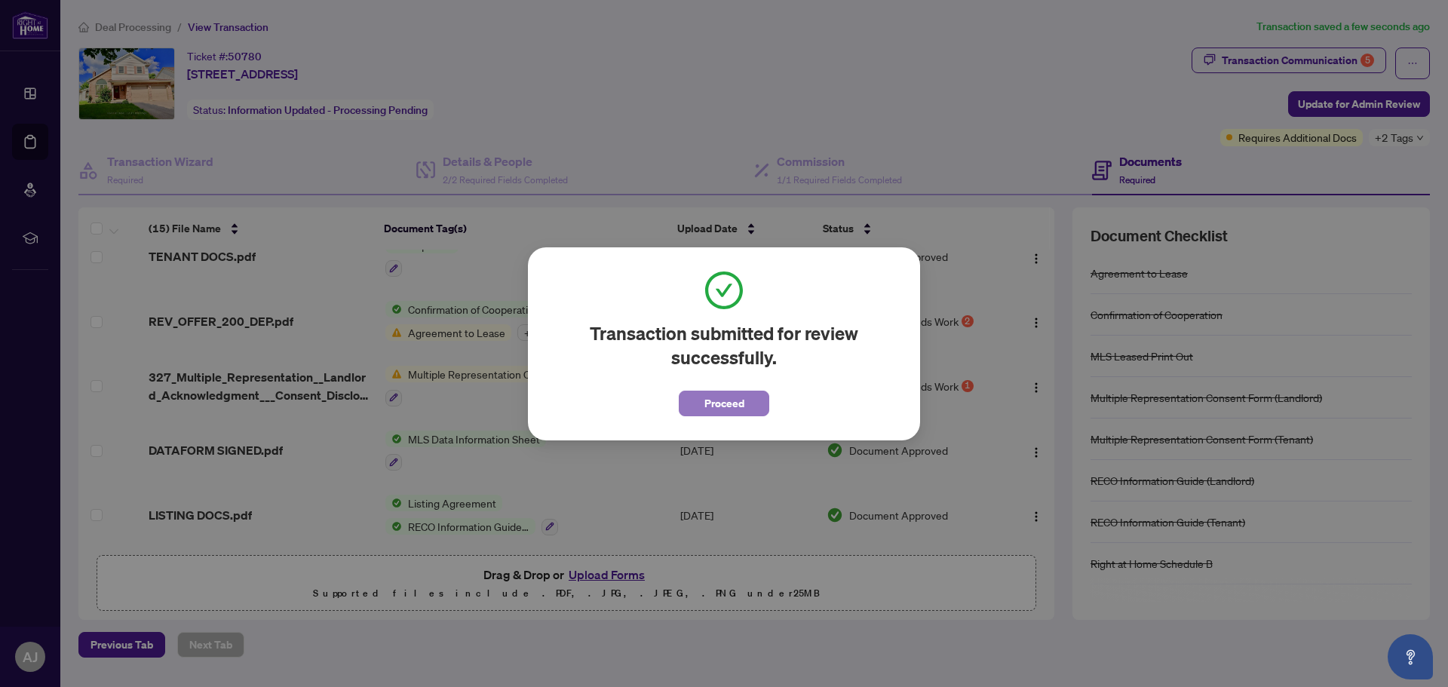
click at [726, 411] on span "Proceed" at bounding box center [724, 403] width 40 height 24
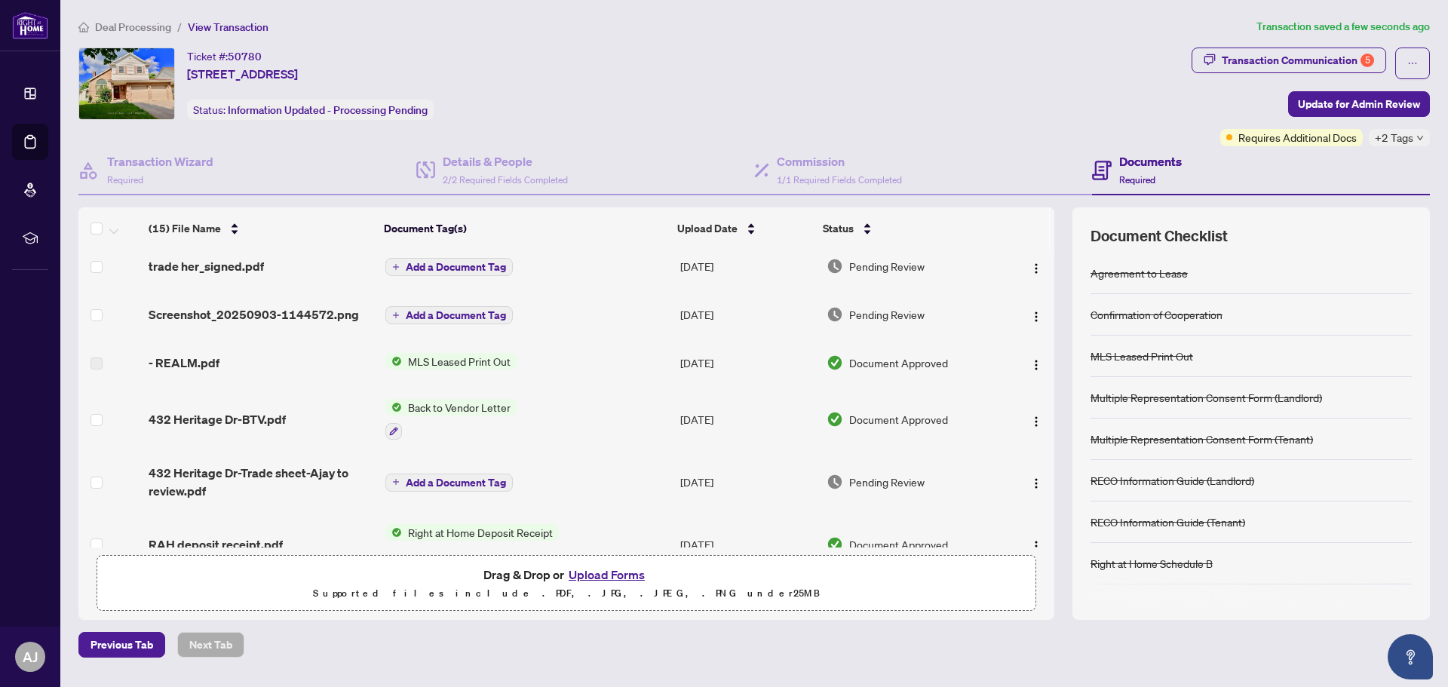
scroll to position [0, 0]
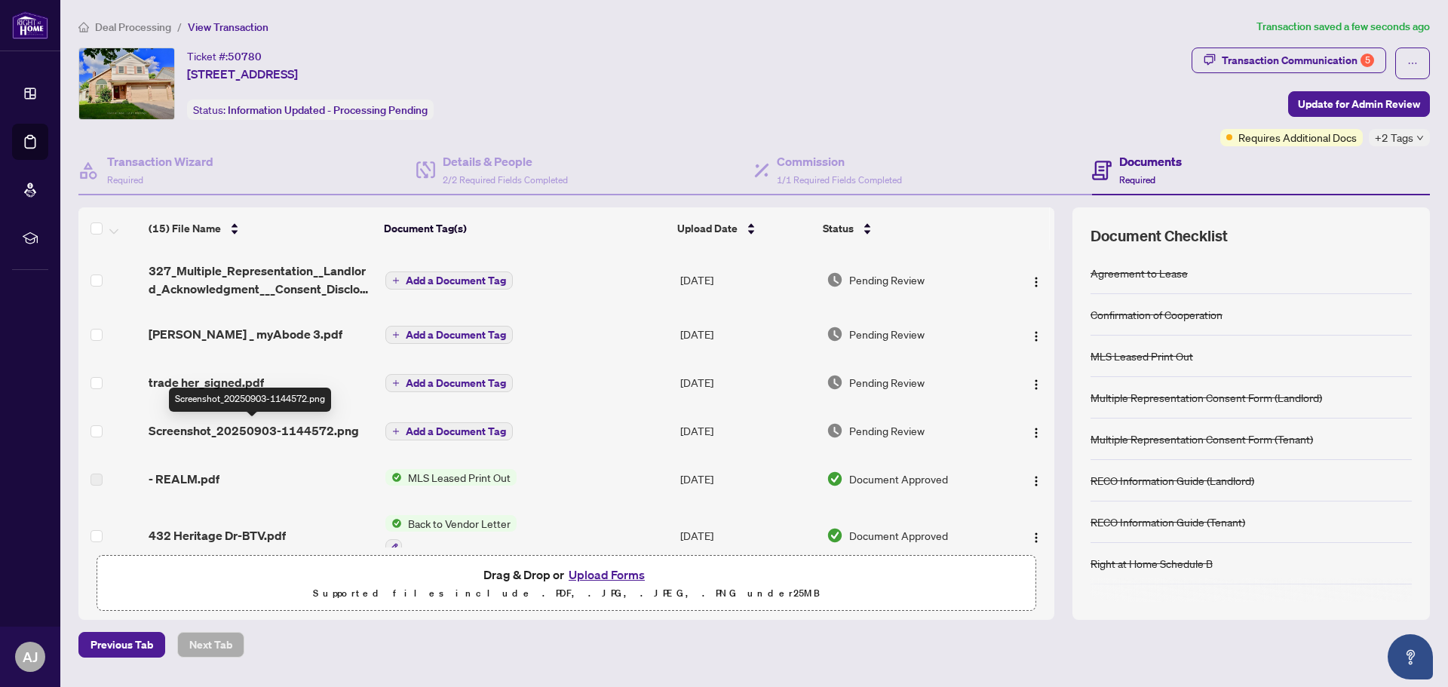
click at [226, 431] on span "Screenshot_20250903-1144572.png" at bounding box center [254, 431] width 210 height 18
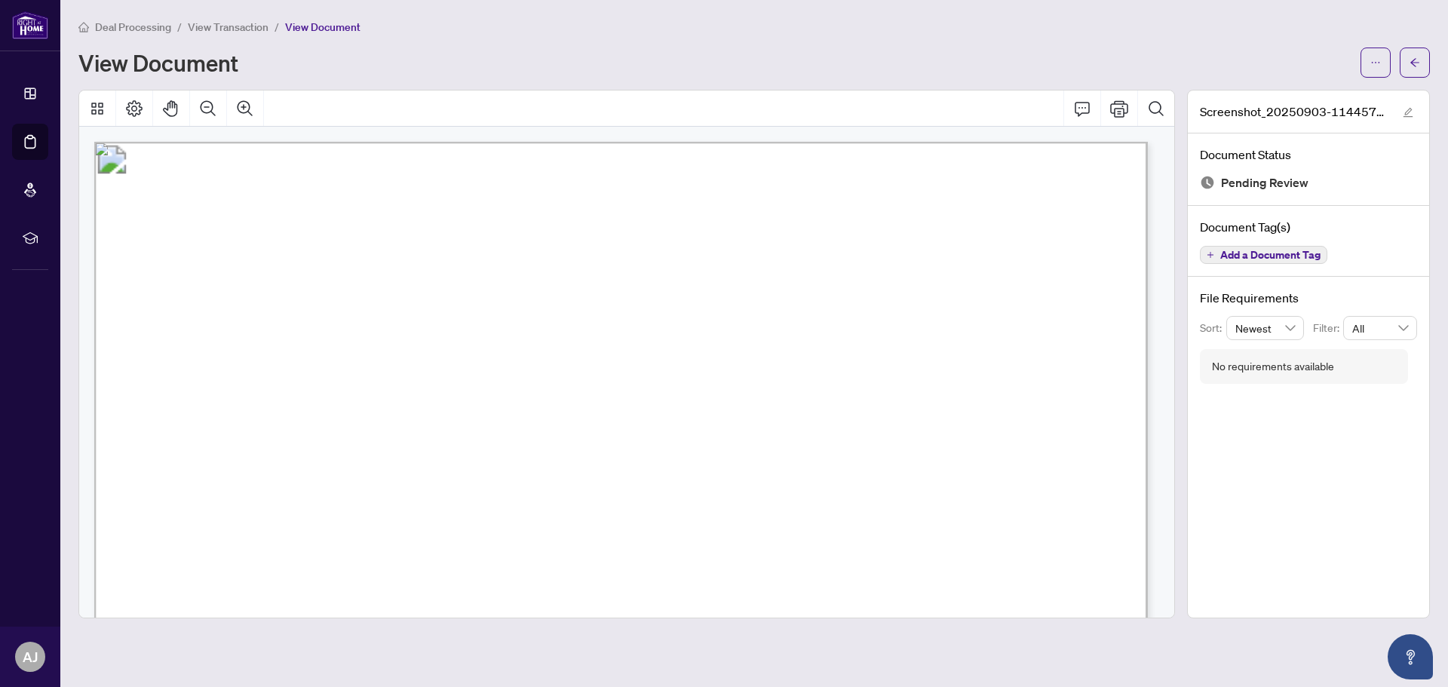
drag, startPoint x: 499, startPoint y: 213, endPoint x: 837, endPoint y: 183, distance: 339.2
click at [1118, 107] on icon "Print" at bounding box center [1119, 108] width 18 height 17
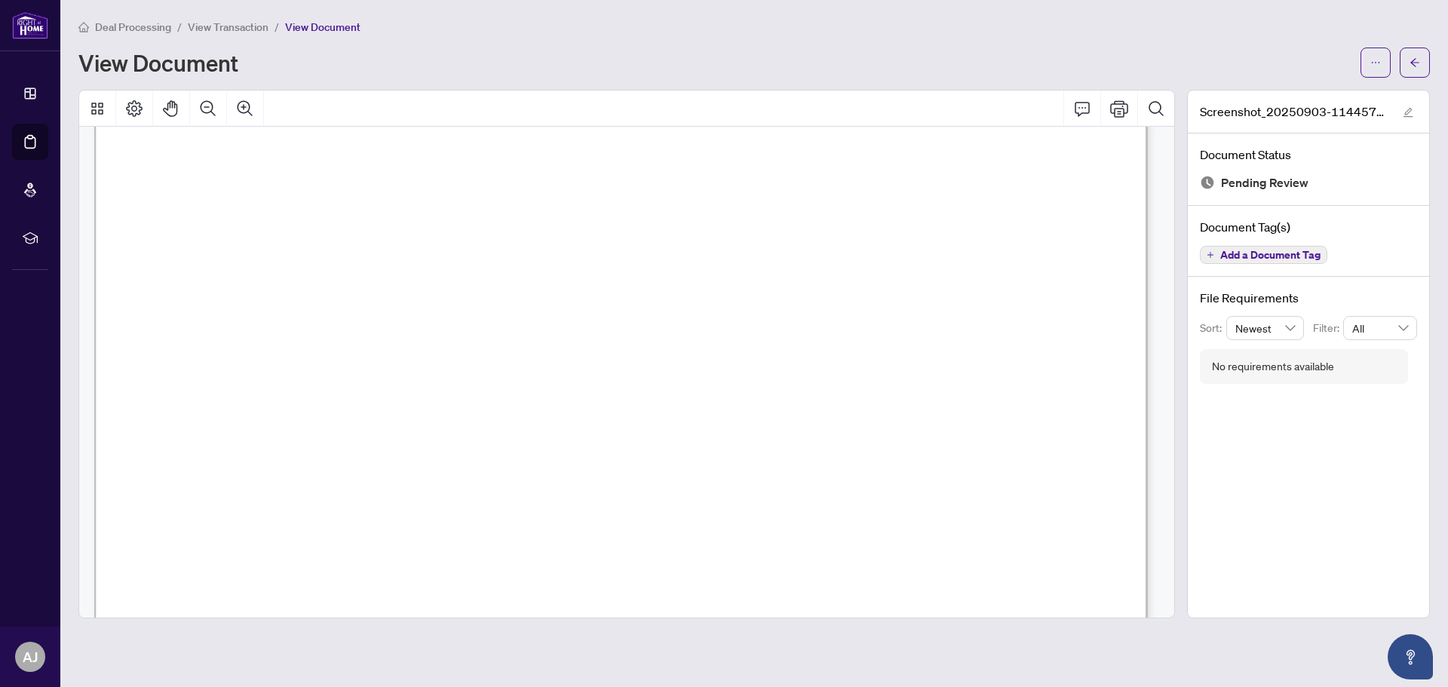
scroll to position [151, 0]
drag, startPoint x: 639, startPoint y: 228, endPoint x: 554, endPoint y: 255, distance: 88.7
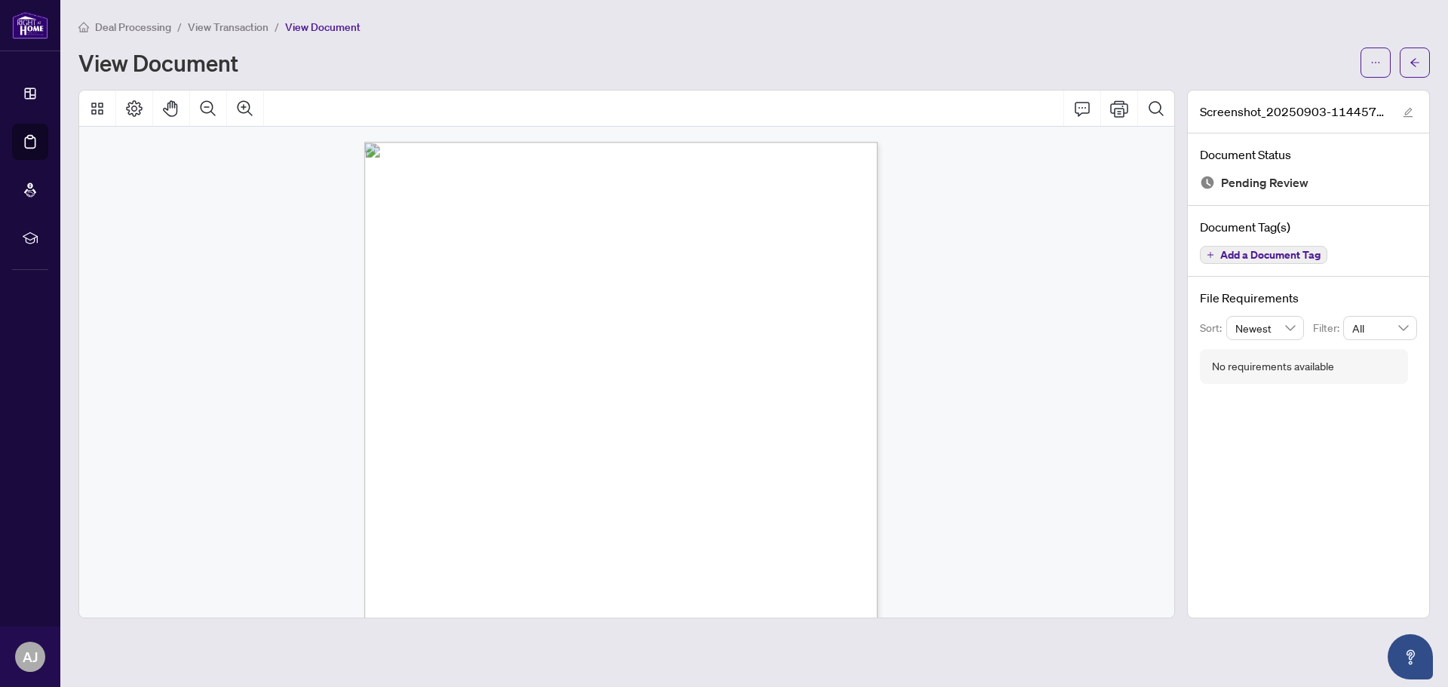
scroll to position [0, 0]
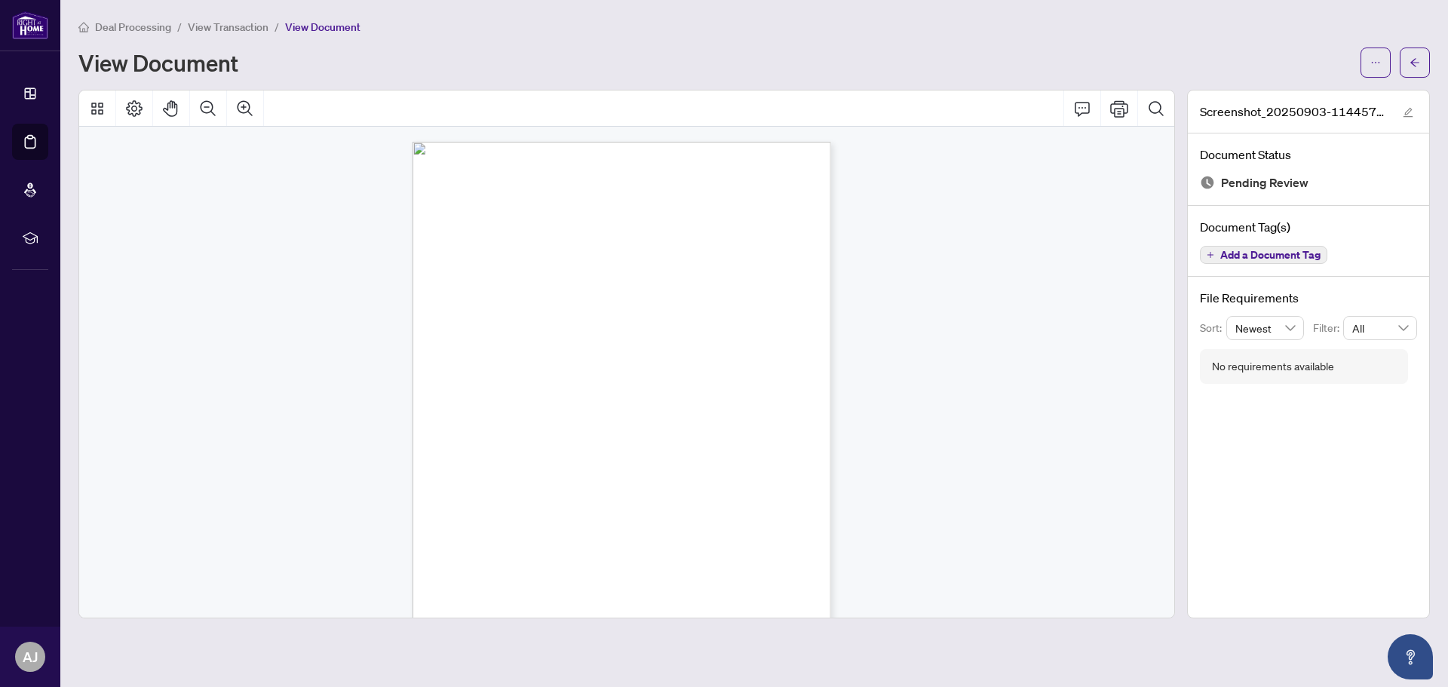
click at [485, 436] on div "Page 1" at bounding box center [608, 418] width 390 height 552
click at [500, 438] on div "Page 1" at bounding box center [608, 418] width 390 height 552
drag, startPoint x: 502, startPoint y: 426, endPoint x: 520, endPoint y: 414, distance: 21.8
click at [510, 416] on div "Page 1" at bounding box center [608, 418] width 390 height 552
click at [1115, 105] on icon "Print" at bounding box center [1119, 109] width 18 height 18
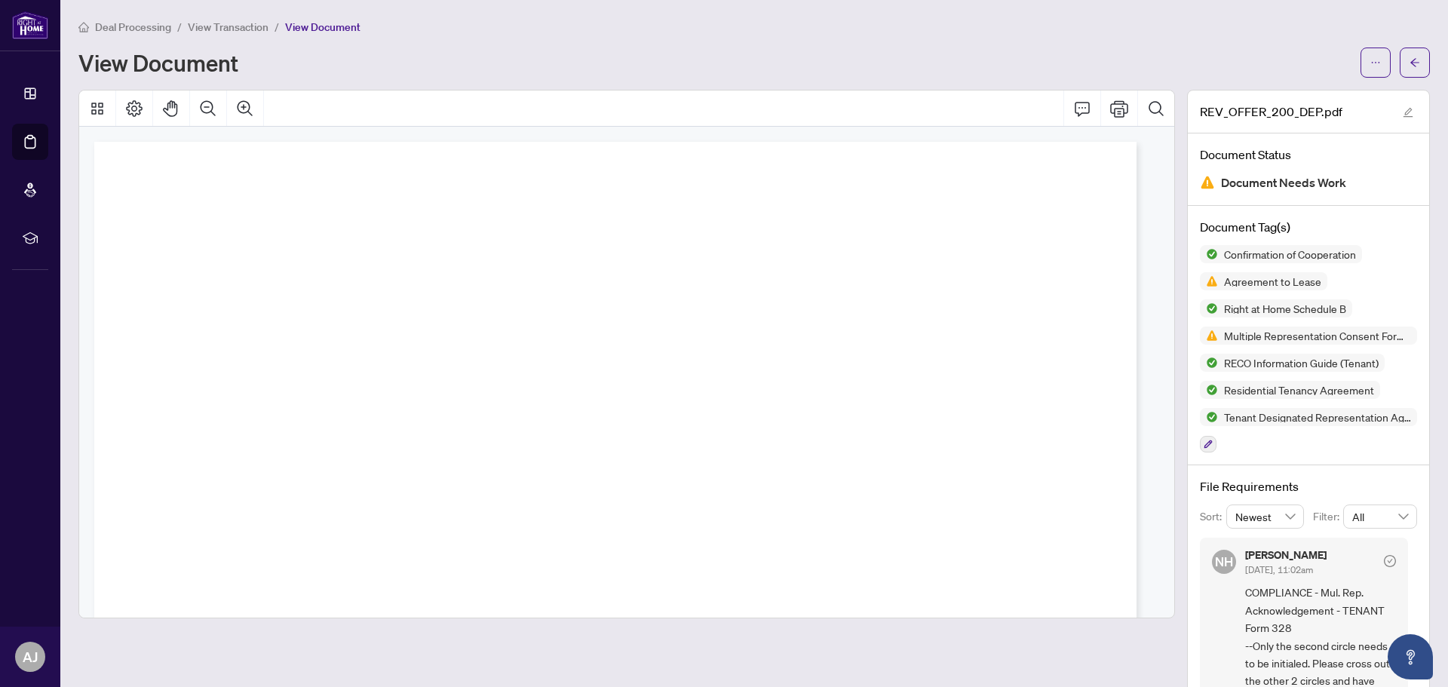
click at [1149, 112] on icon "Search Document" at bounding box center [1156, 109] width 18 height 18
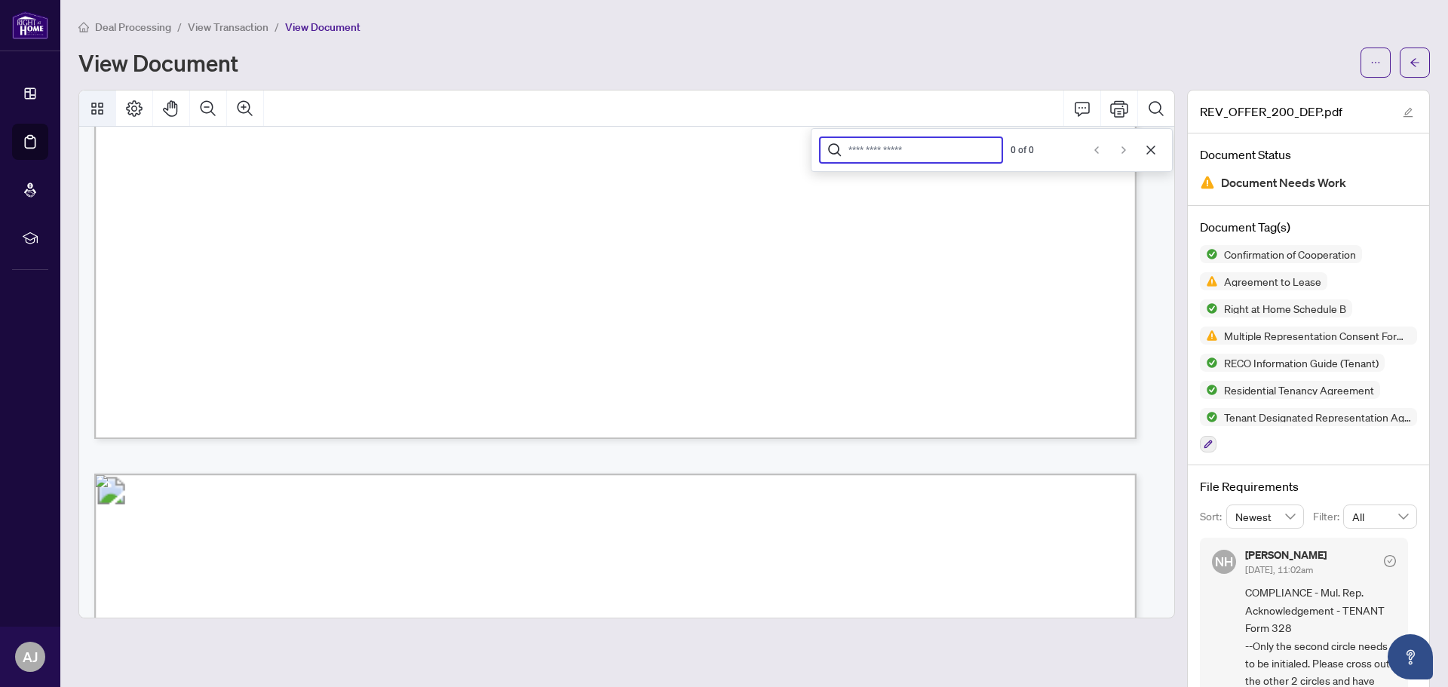
scroll to position [16215, 0]
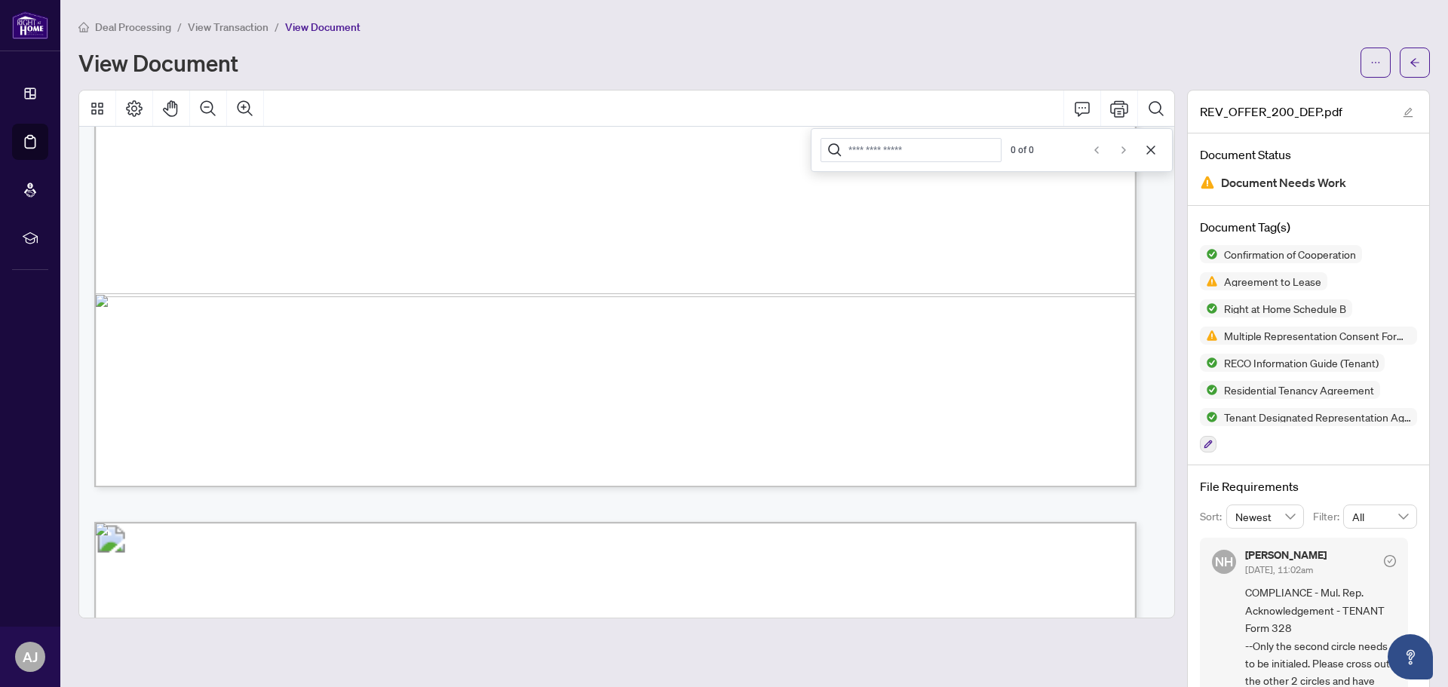
click at [126, 27] on span "Deal Processing" at bounding box center [133, 27] width 76 height 14
